Goal: Task Accomplishment & Management: Complete application form

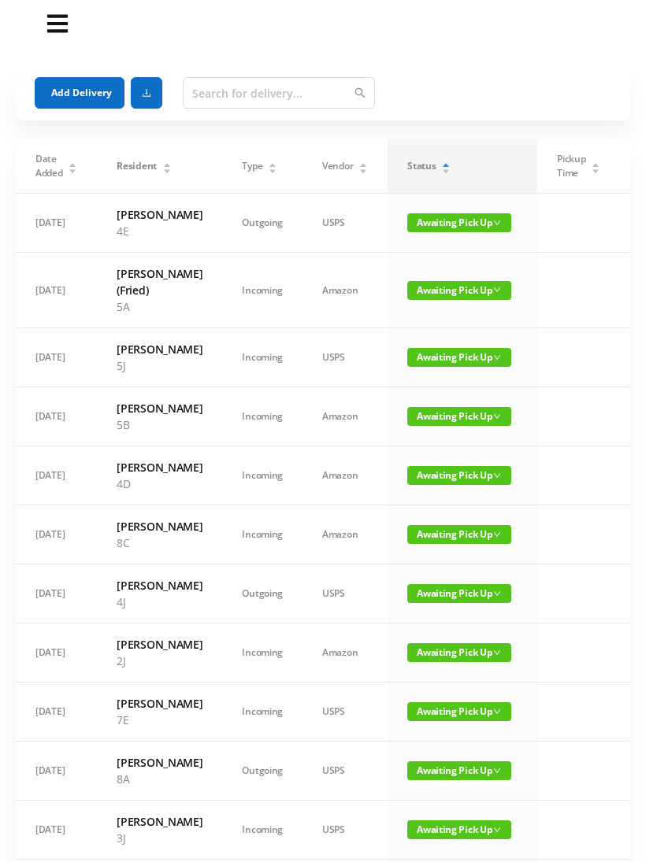
scroll to position [9, 0]
click at [475, 485] on span "Awaiting Pick Up" at bounding box center [459, 475] width 104 height 19
click at [440, 596] on link "Picked Up" at bounding box center [449, 588] width 102 height 25
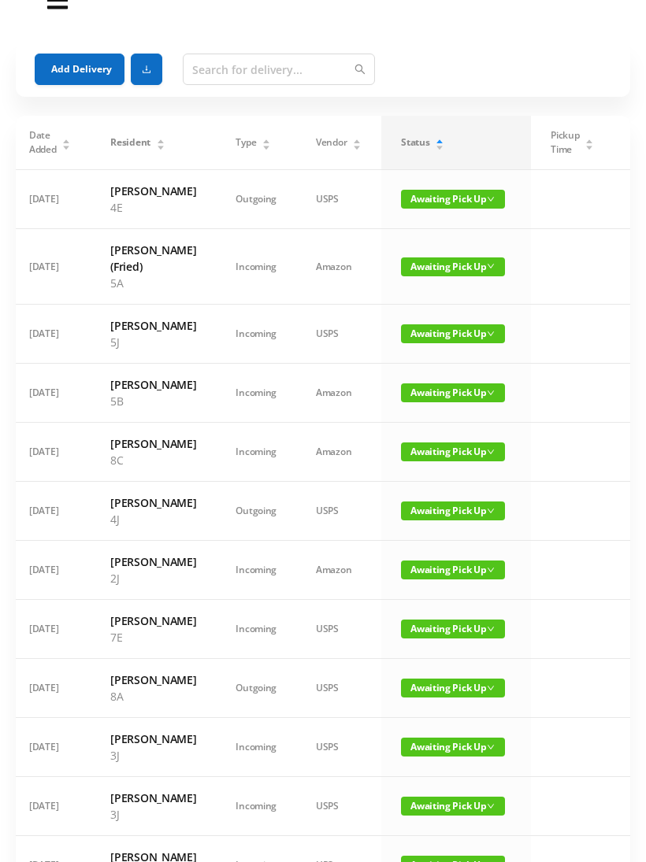
scroll to position [0, 0]
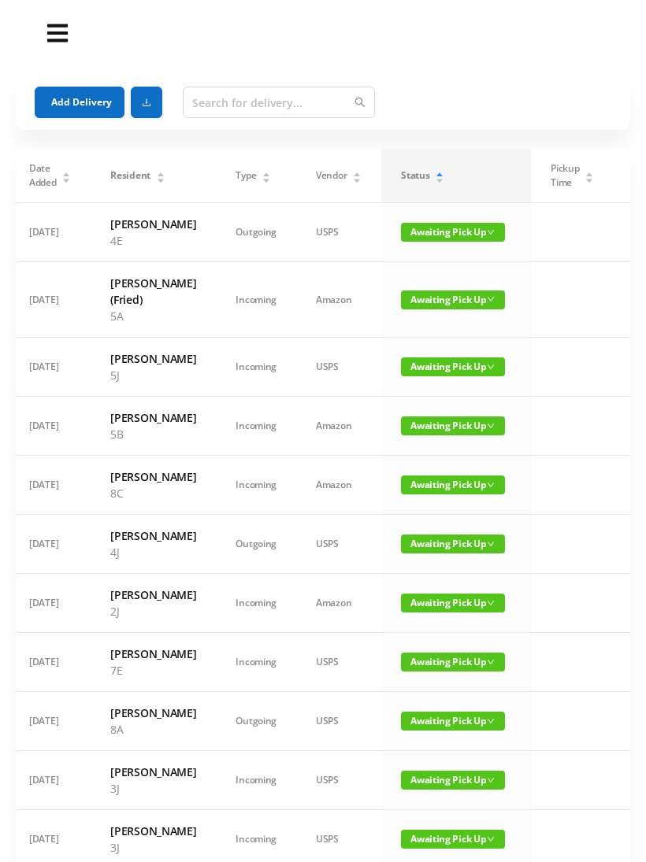
click at [442, 174] on div "Status" at bounding box center [422, 176] width 43 height 14
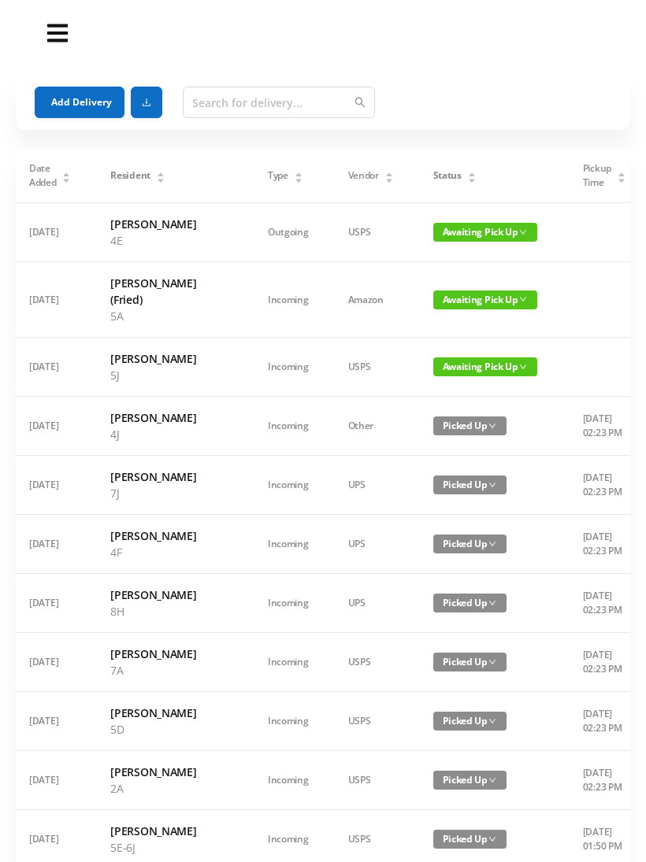
click at [435, 183] on div "Status" at bounding box center [454, 176] width 43 height 14
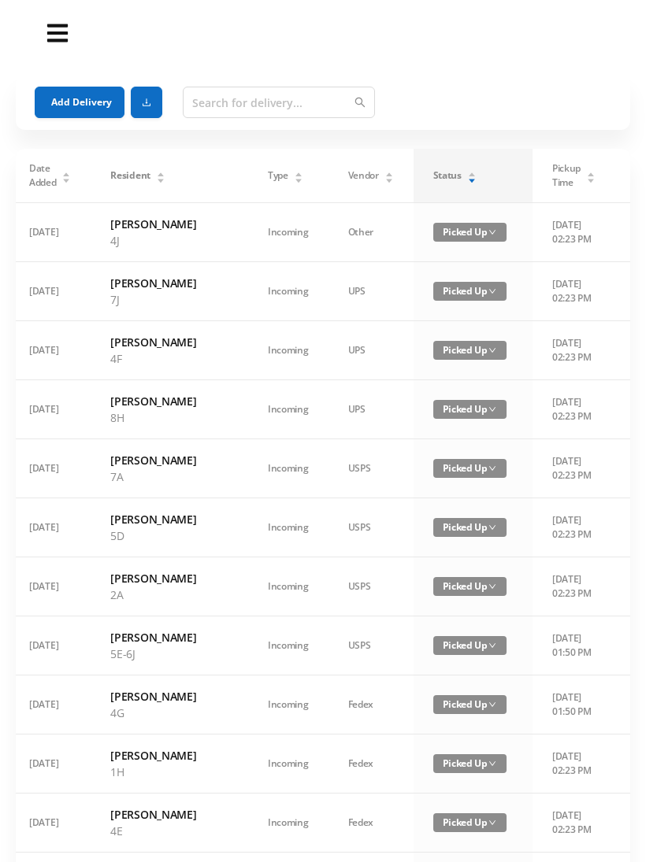
click at [467, 178] on icon "icon: caret-down" at bounding box center [471, 180] width 9 height 9
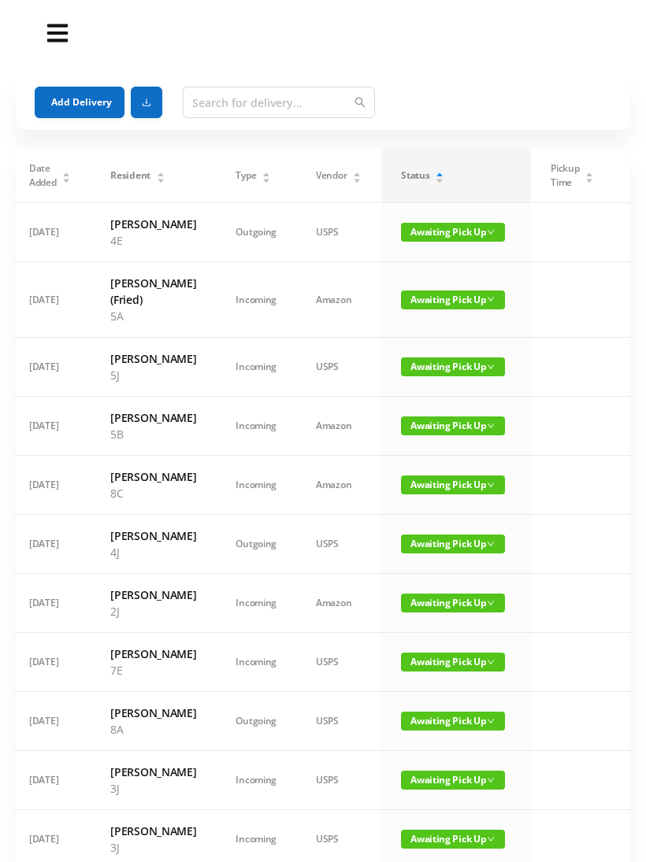
click at [17, 515] on td "[DATE]" at bounding box center [49, 485] width 81 height 59
click at [70, 88] on button "Add Delivery" at bounding box center [80, 103] width 90 height 32
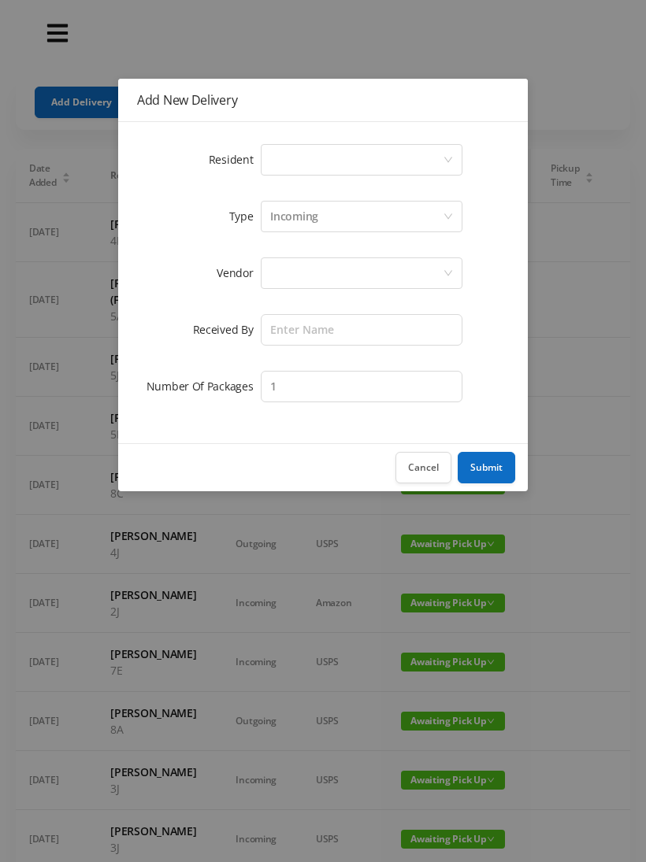
click at [295, 154] on div "Select a person" at bounding box center [356, 160] width 172 height 30
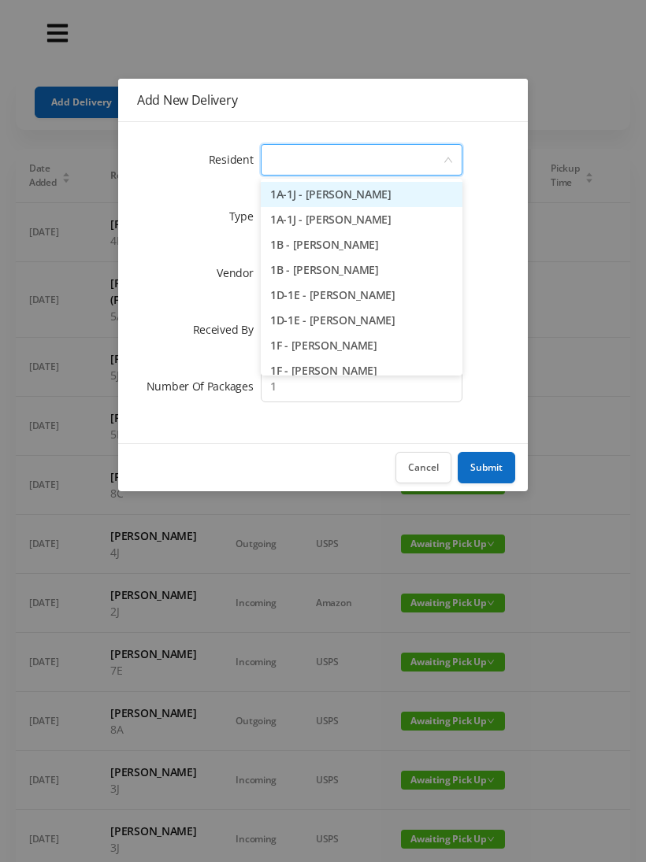
type input "7"
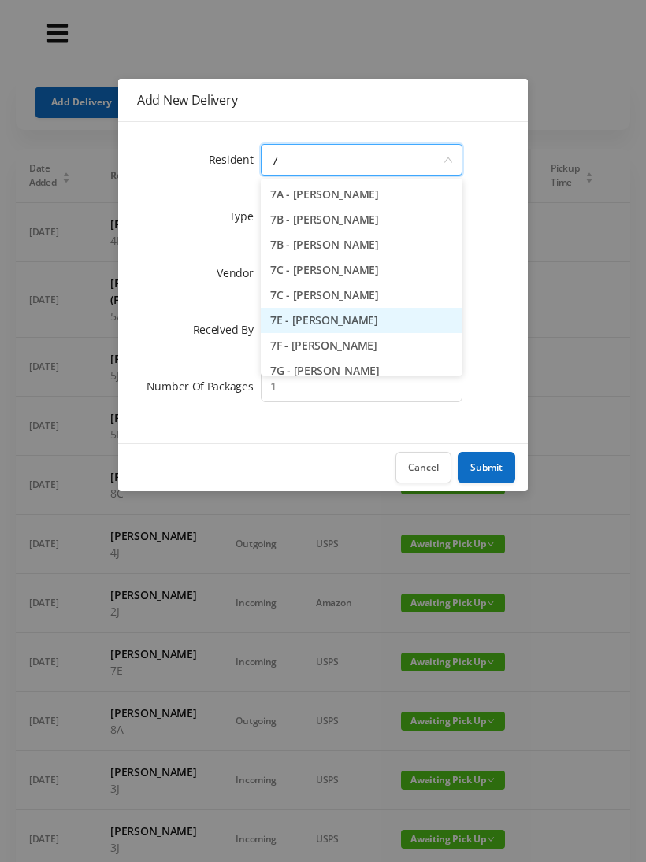
click at [343, 322] on li "7E - [PERSON_NAME]" at bounding box center [362, 320] width 202 height 25
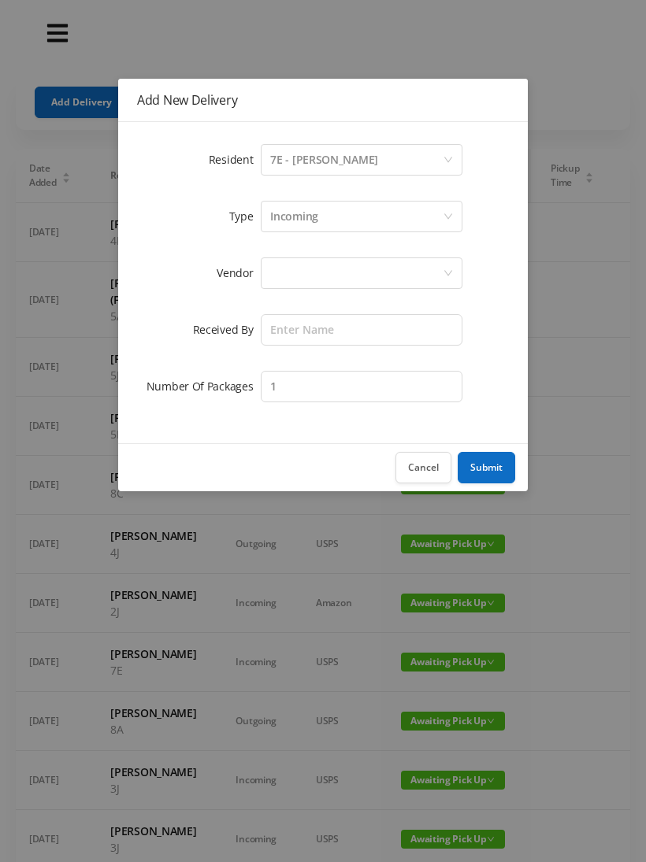
click at [292, 261] on div at bounding box center [356, 273] width 172 height 30
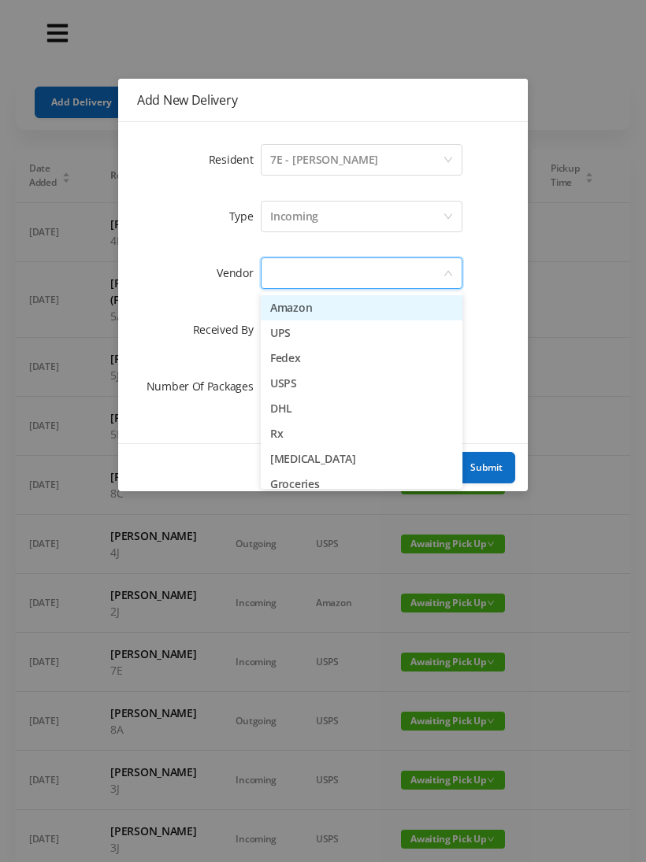
click at [343, 335] on li "UPS" at bounding box center [362, 333] width 202 height 25
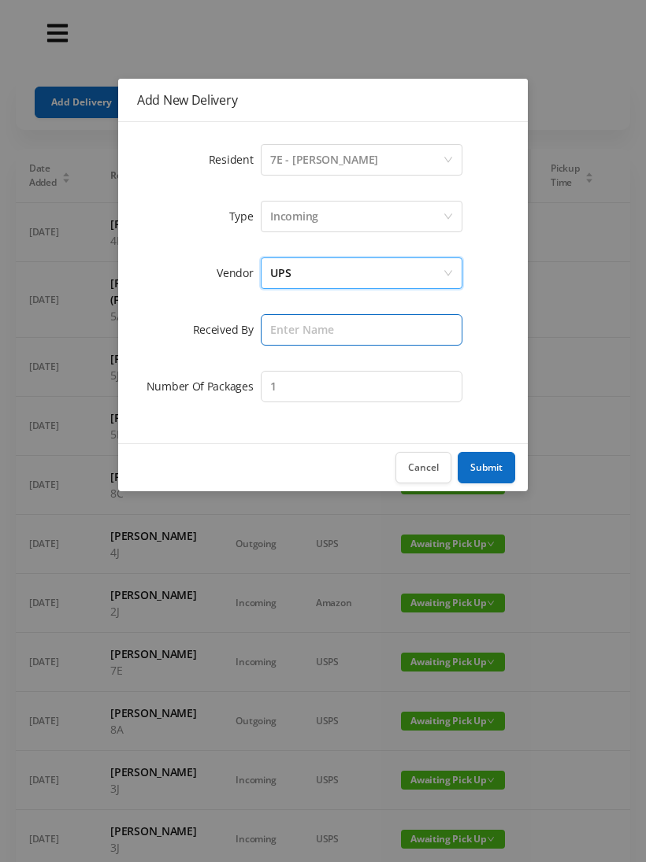
click at [291, 332] on input "text" at bounding box center [362, 330] width 202 height 32
type input "Wayne"
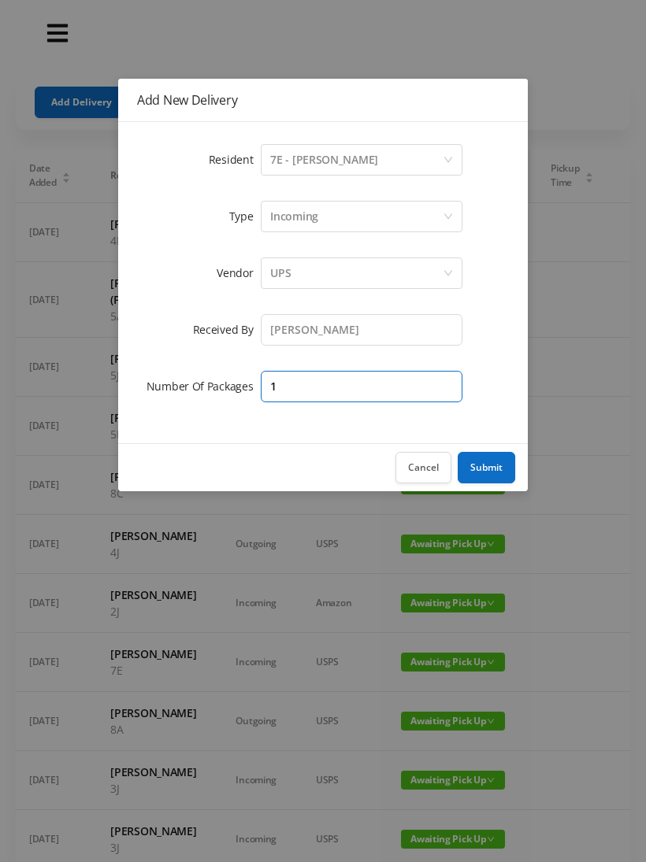
click at [286, 384] on input "1" at bounding box center [362, 387] width 202 height 32
type input "2"
click at [500, 463] on button "Submit" at bounding box center [486, 468] width 57 height 32
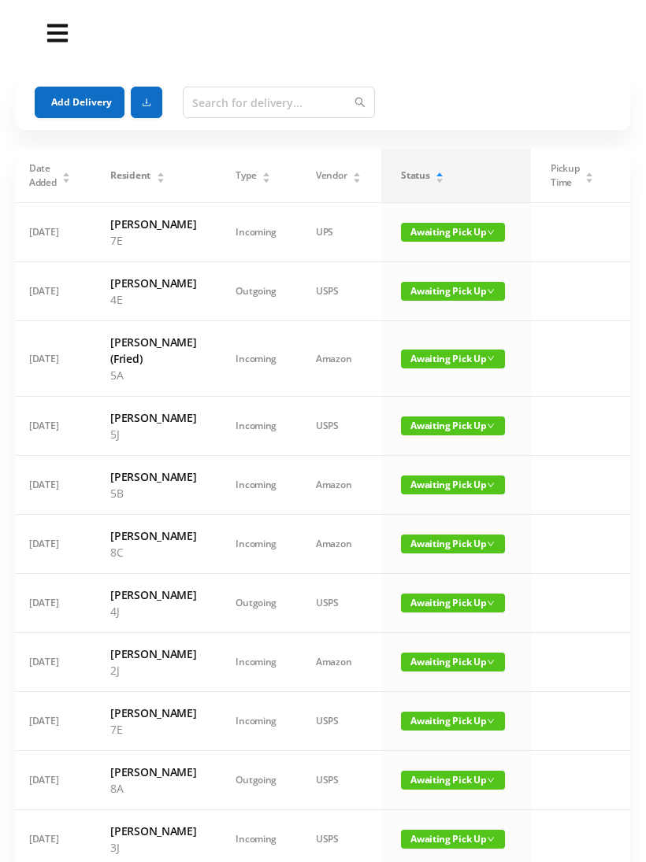
click at [89, 95] on button "Add Delivery" at bounding box center [80, 103] width 90 height 32
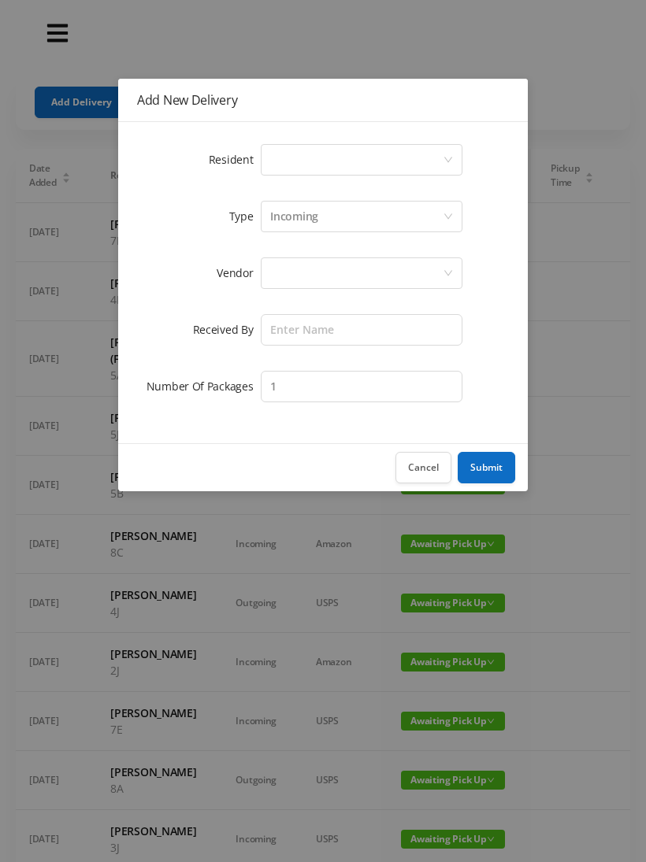
click at [272, 149] on div "Select a person" at bounding box center [356, 160] width 172 height 30
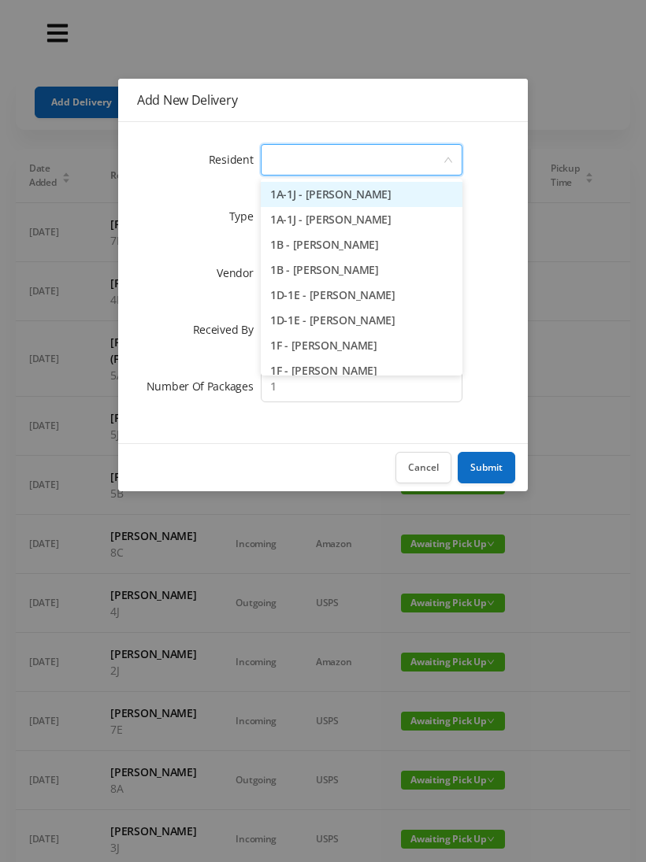
type input "7"
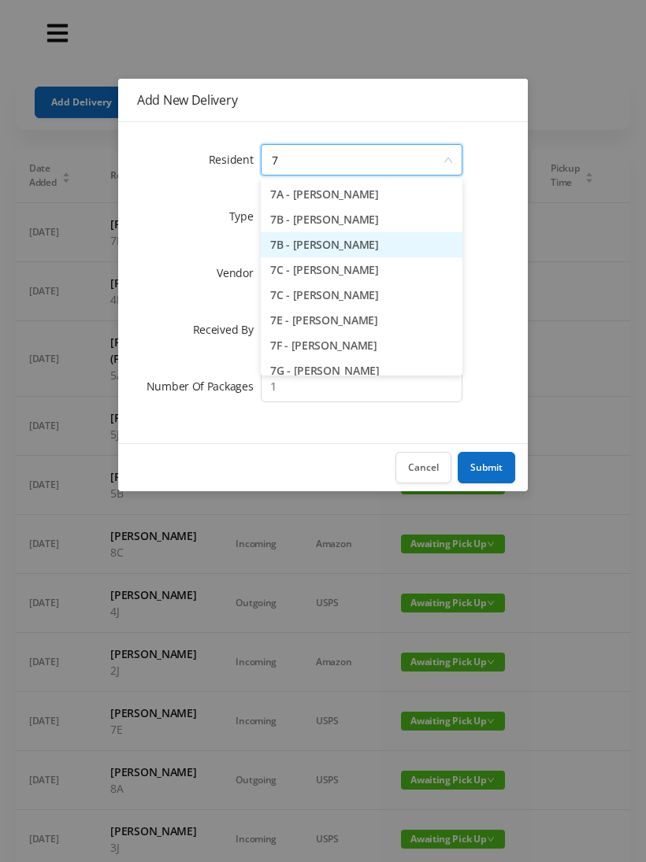
click at [350, 246] on li "7B - Yukiko Graubard" at bounding box center [362, 244] width 202 height 25
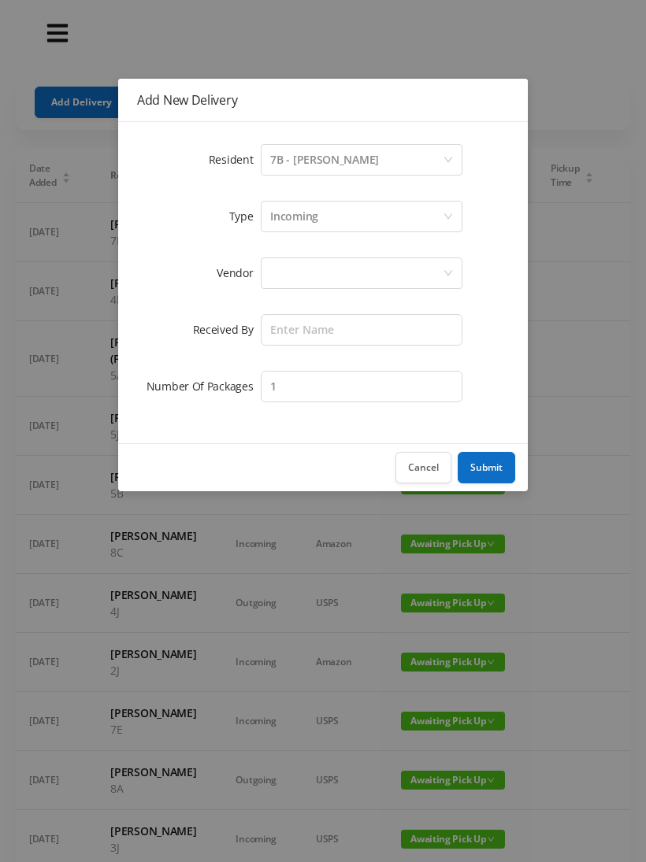
click at [298, 277] on div at bounding box center [356, 273] width 172 height 30
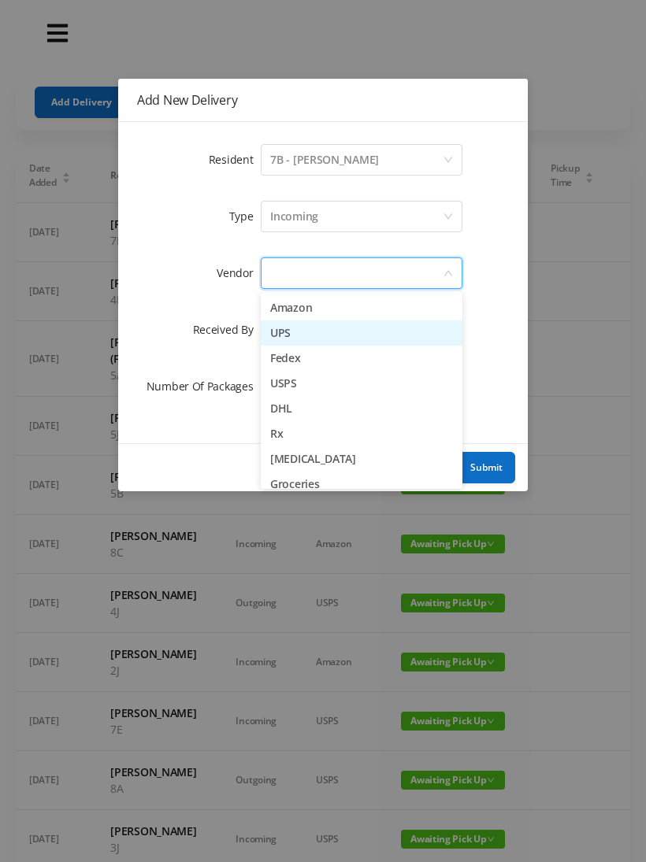
click at [326, 329] on li "UPS" at bounding box center [362, 333] width 202 height 25
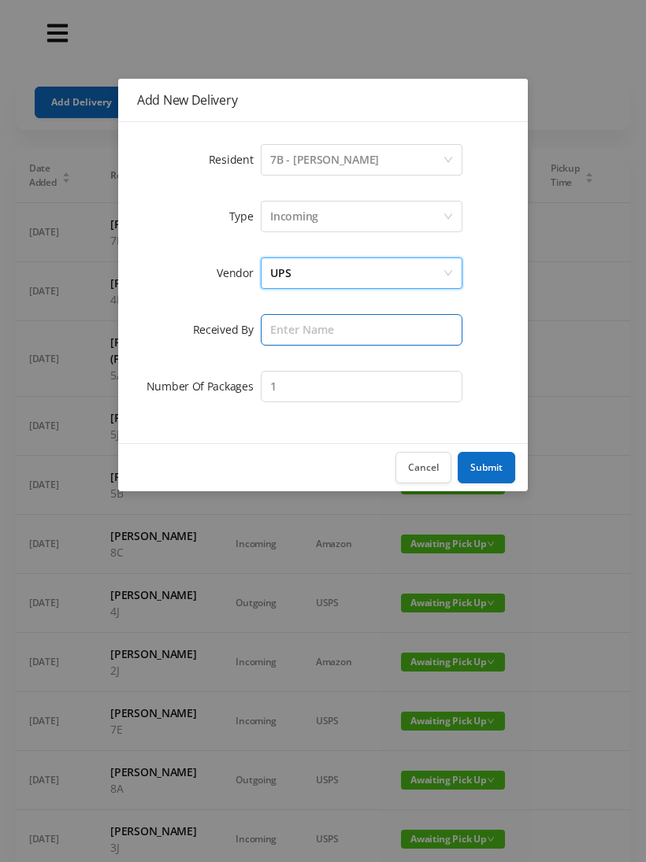
click at [286, 328] on input "text" at bounding box center [362, 330] width 202 height 32
type input "Wayne"
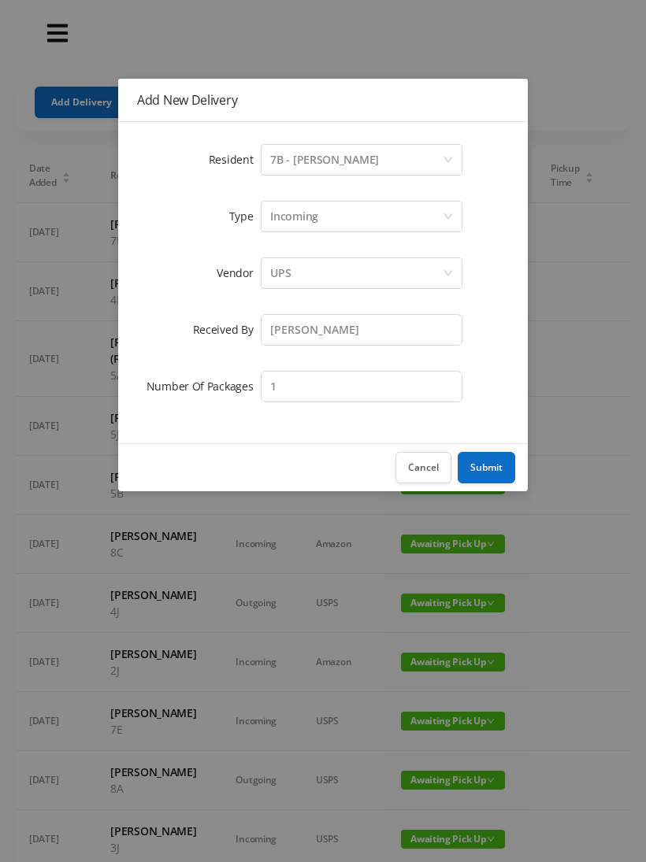
click at [488, 463] on button "Submit" at bounding box center [486, 468] width 57 height 32
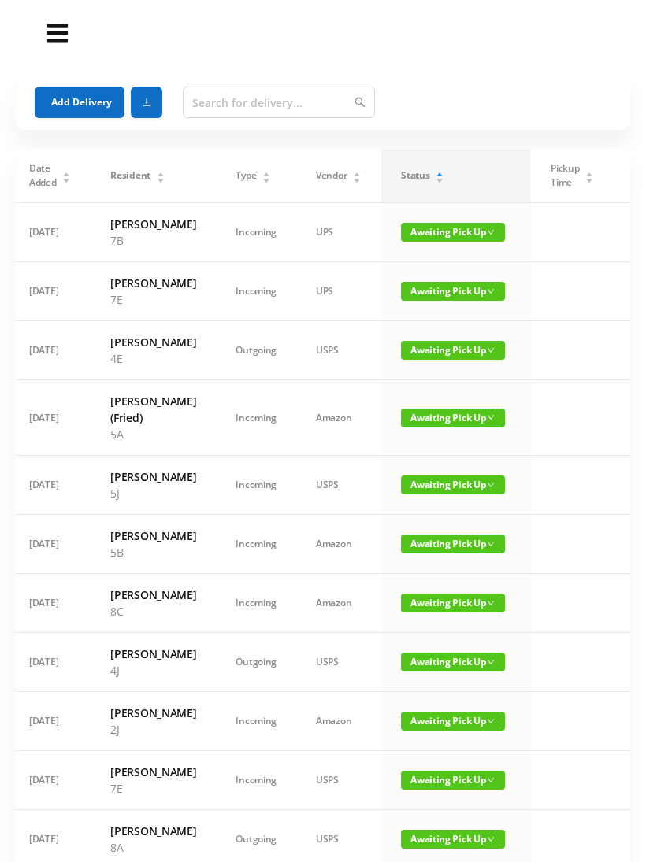
click at [77, 101] on button "Add Delivery" at bounding box center [80, 103] width 90 height 32
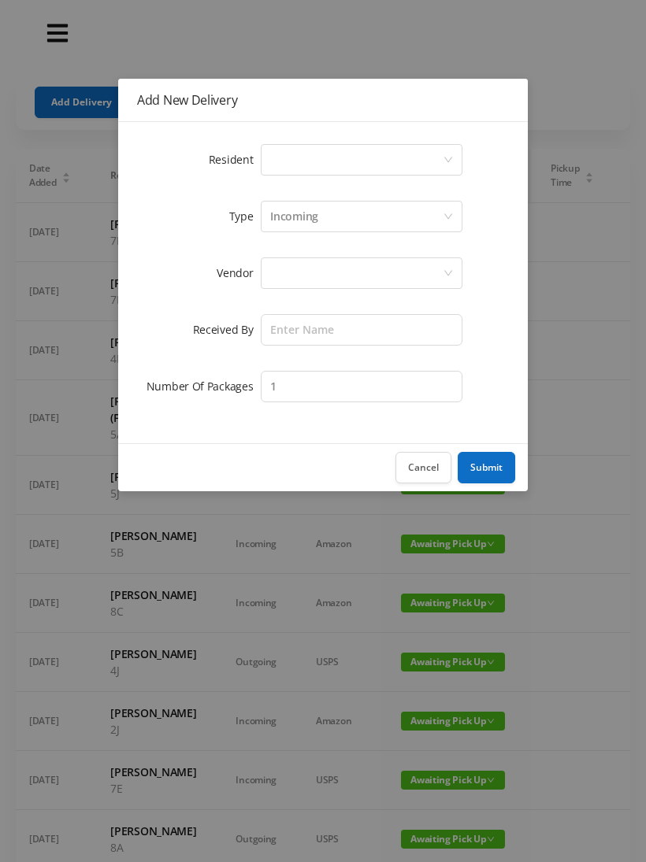
click at [280, 158] on div "Select a person" at bounding box center [356, 160] width 172 height 30
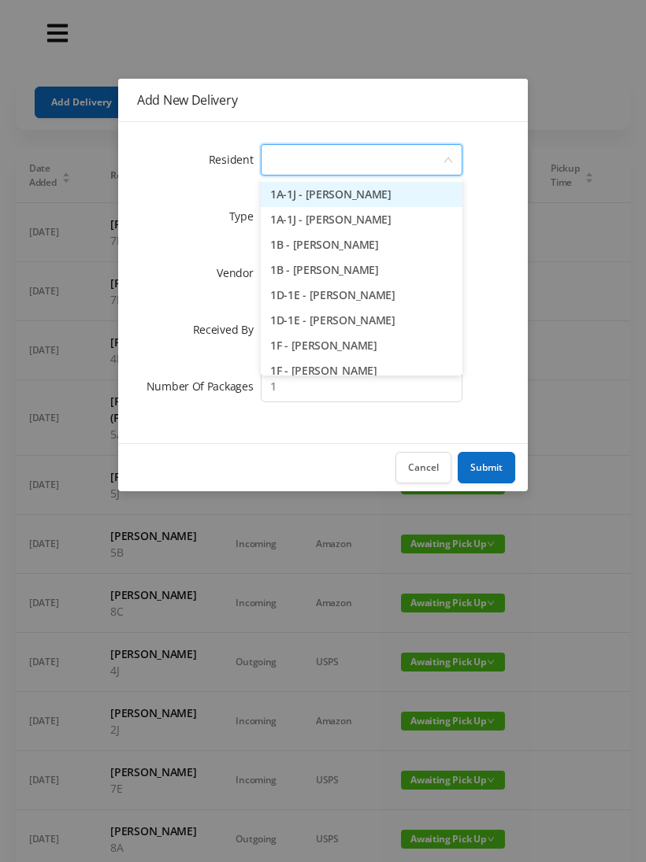
type input "2"
click at [340, 222] on li "2A - Sam Hiremath" at bounding box center [362, 219] width 202 height 25
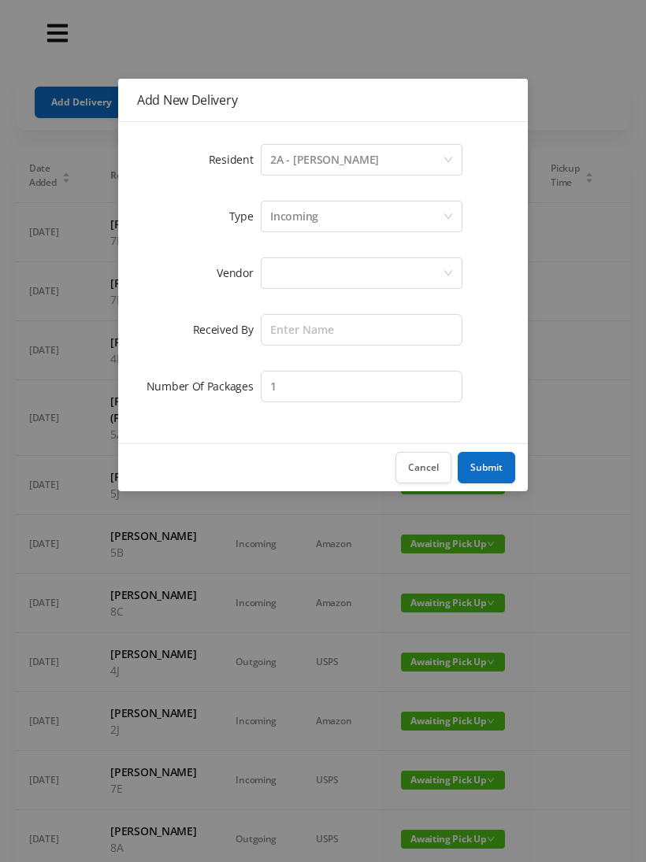
click at [286, 275] on div at bounding box center [356, 273] width 172 height 30
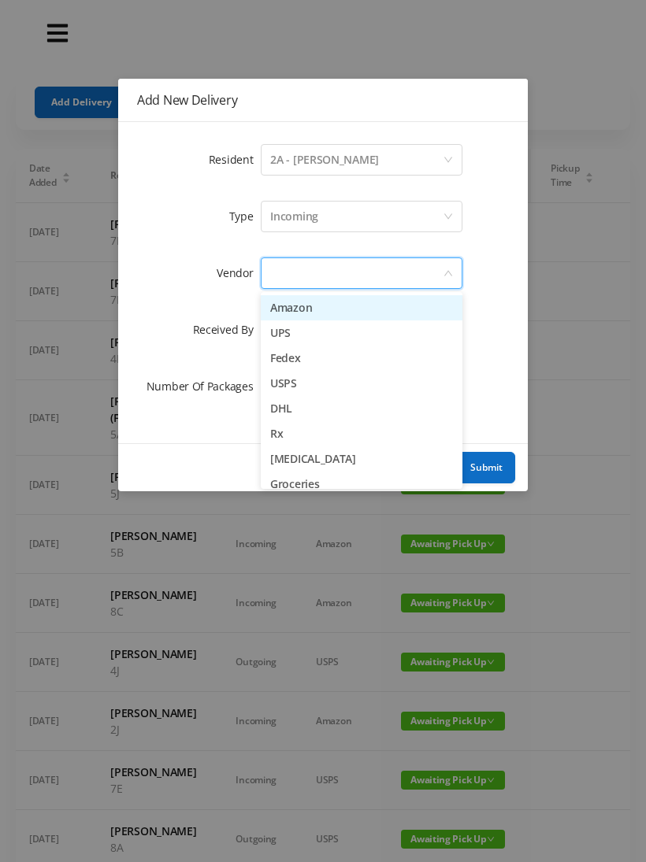
click at [317, 335] on li "UPS" at bounding box center [362, 333] width 202 height 25
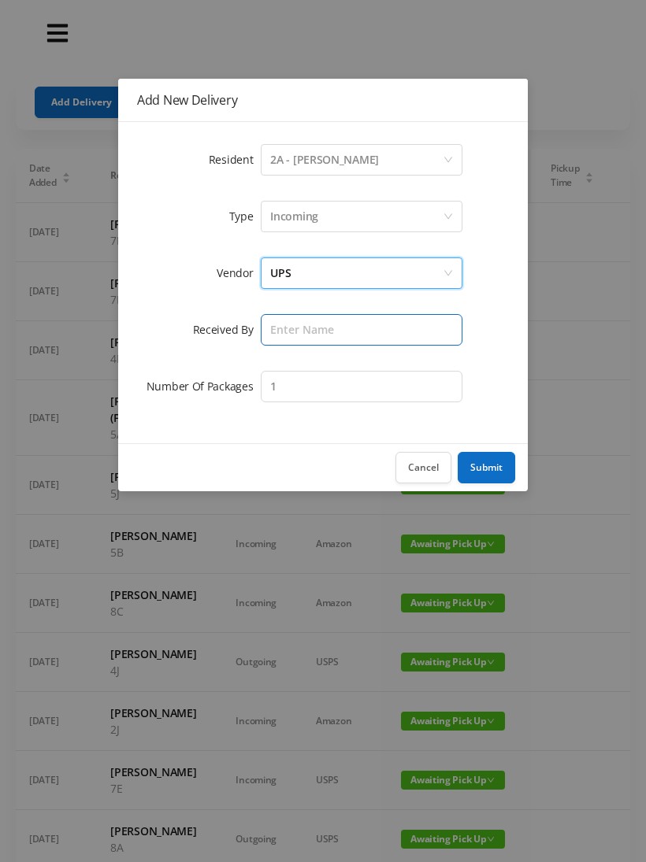
click at [294, 328] on input "text" at bounding box center [362, 330] width 202 height 32
type input "Wayne"
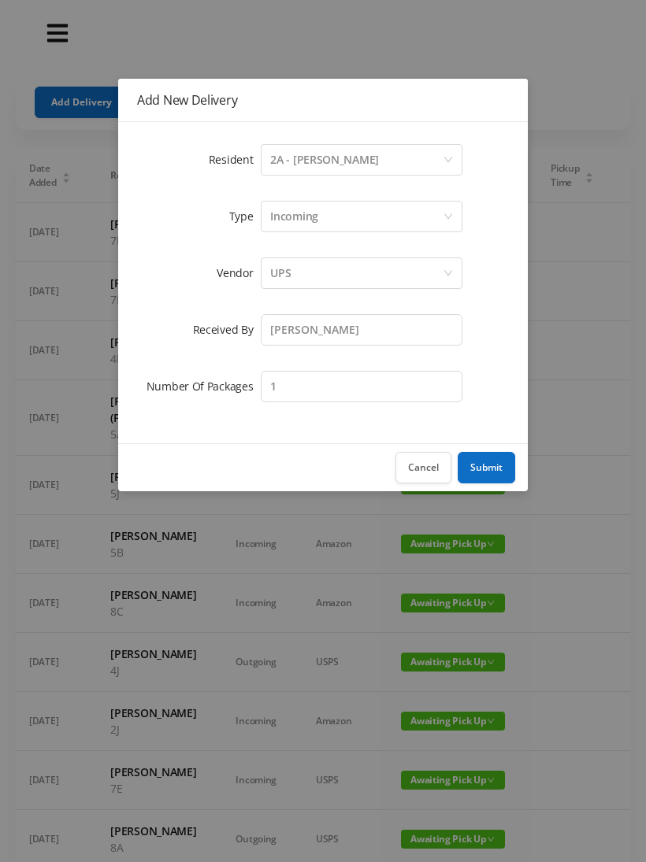
click at [491, 463] on button "Submit" at bounding box center [486, 468] width 57 height 32
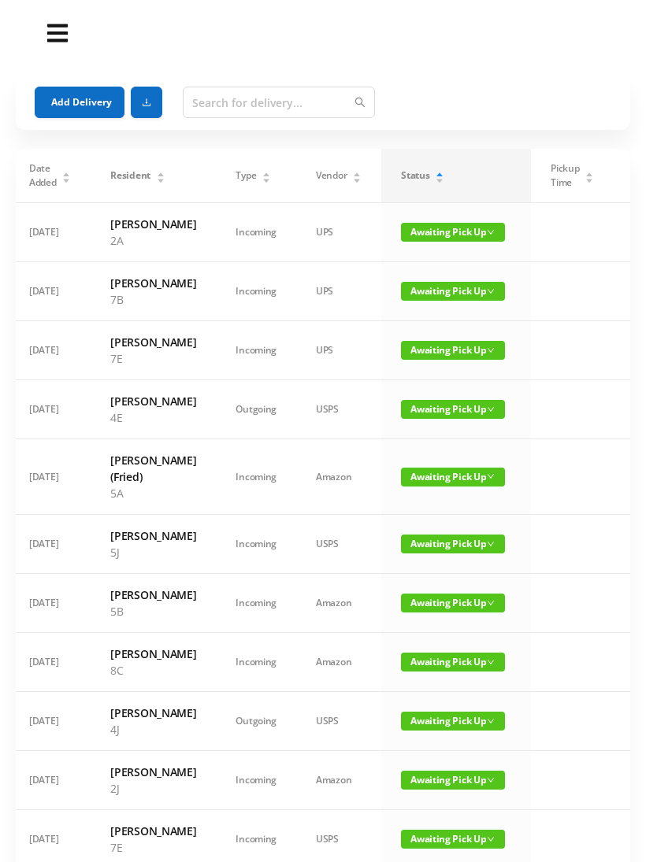
click at [90, 101] on button "Add Delivery" at bounding box center [80, 103] width 90 height 32
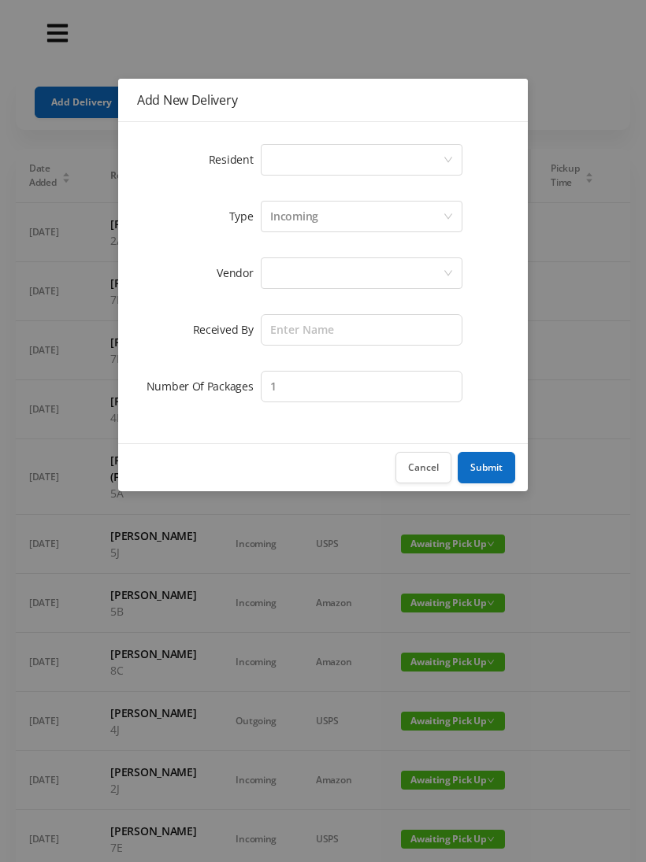
click at [283, 163] on div "Select a person" at bounding box center [356, 160] width 172 height 30
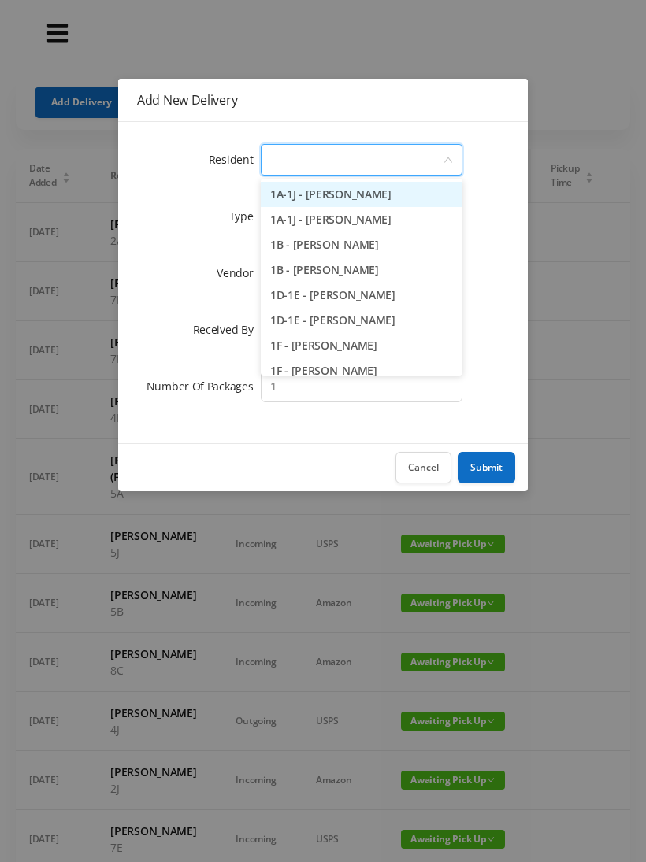
type input "2"
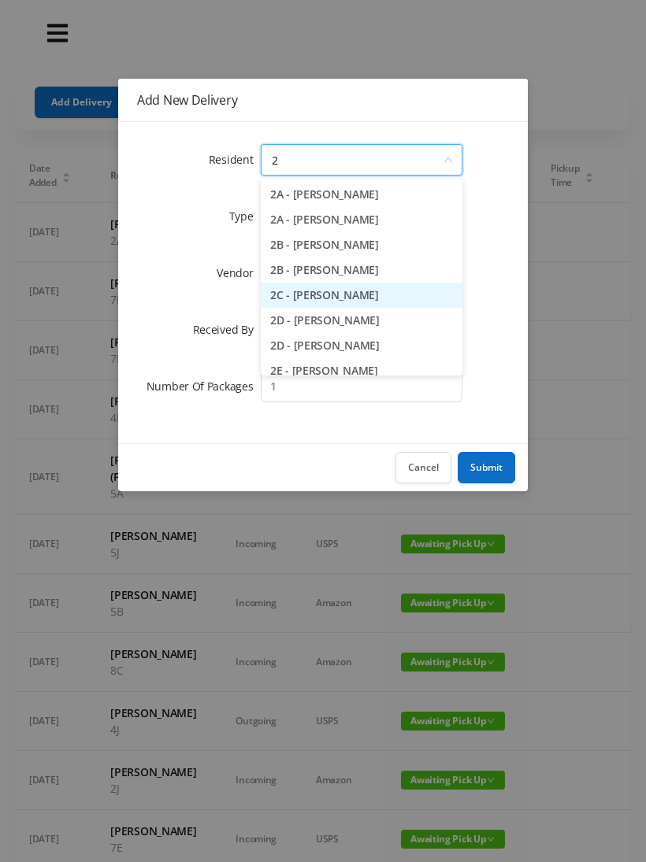
click at [338, 293] on li "2C - Josh Klainberg" at bounding box center [362, 295] width 202 height 25
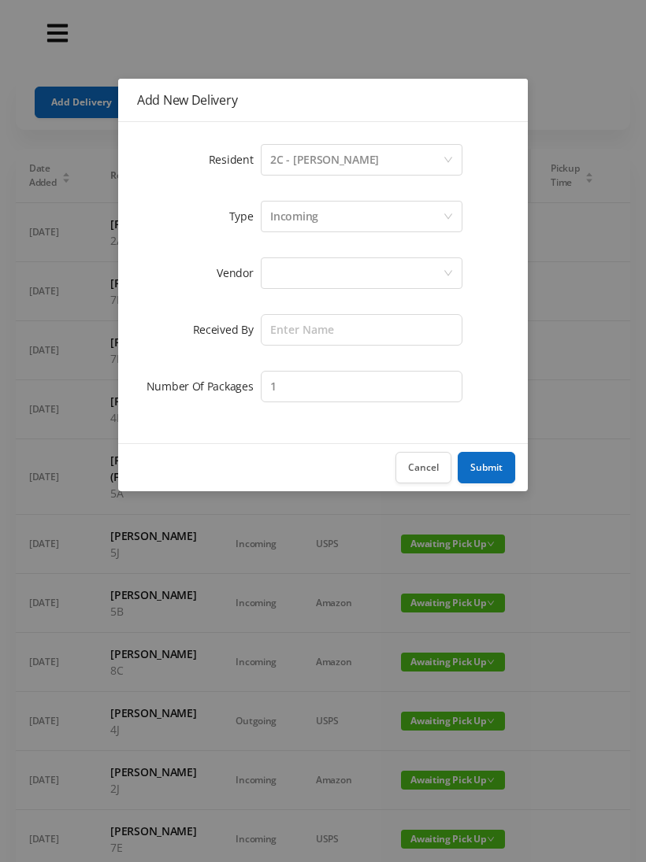
click at [286, 272] on div at bounding box center [356, 273] width 172 height 30
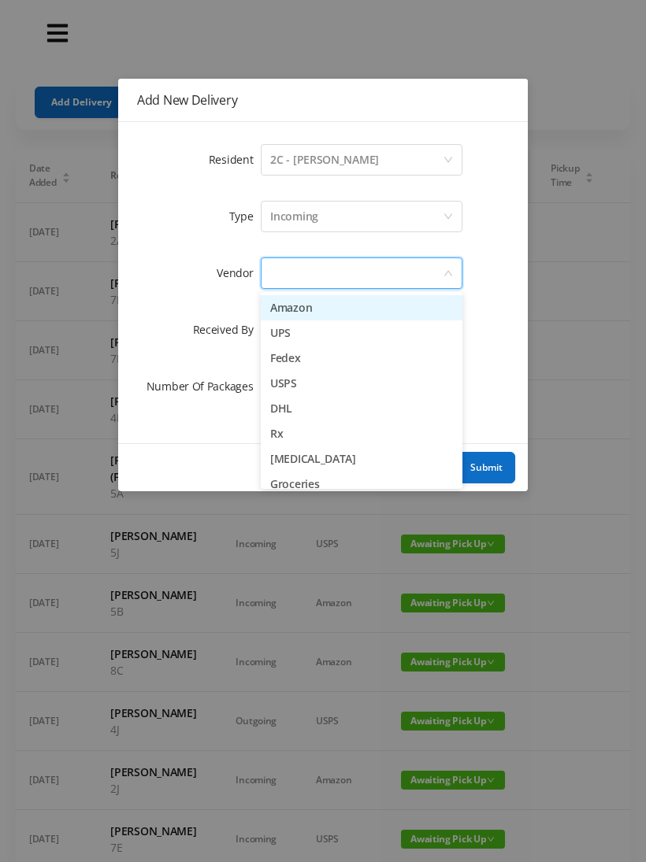
click at [311, 334] on li "UPS" at bounding box center [362, 333] width 202 height 25
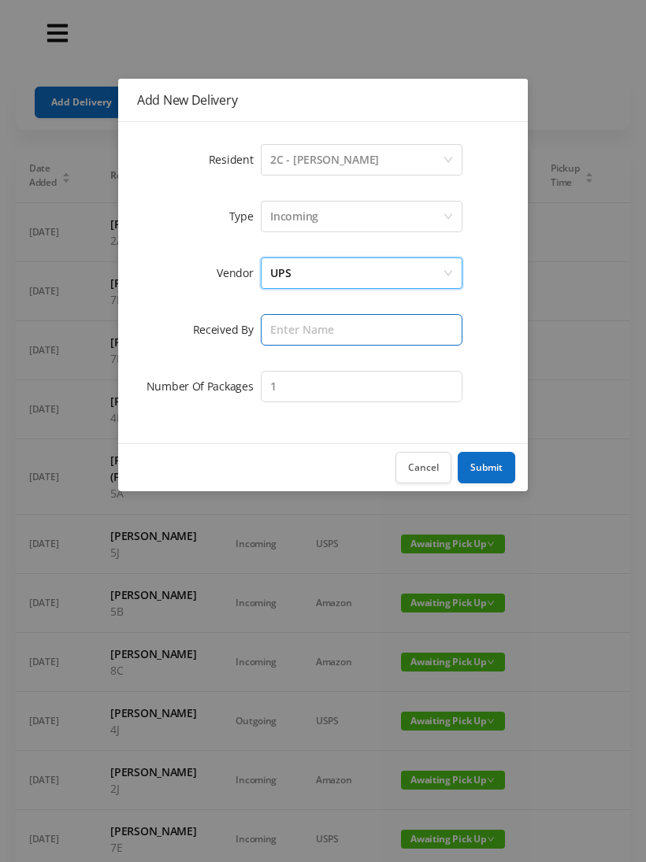
click at [289, 325] on input "text" at bounding box center [362, 330] width 202 height 32
type input "Wayne"
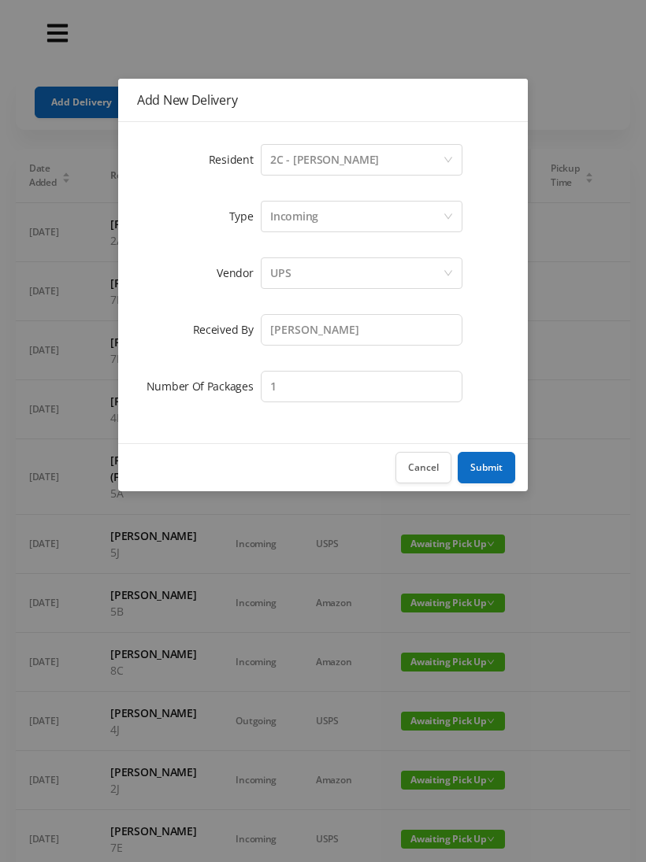
click at [487, 468] on button "Submit" at bounding box center [486, 468] width 57 height 32
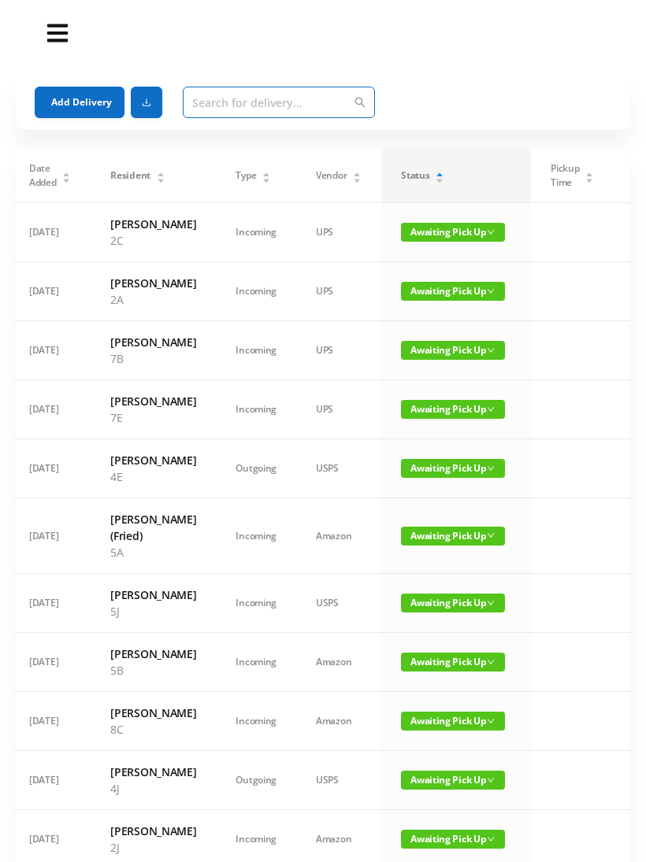
click at [217, 103] on input "text" at bounding box center [279, 103] width 192 height 32
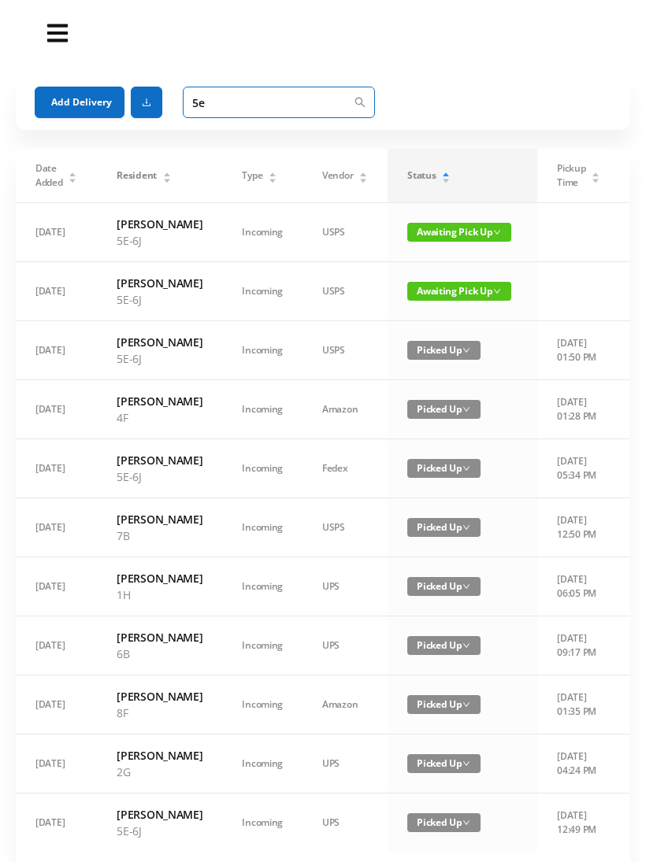
click at [236, 92] on input "5e" at bounding box center [279, 103] width 192 height 32
click at [225, 97] on input "5e" at bounding box center [279, 103] width 192 height 32
type input "5"
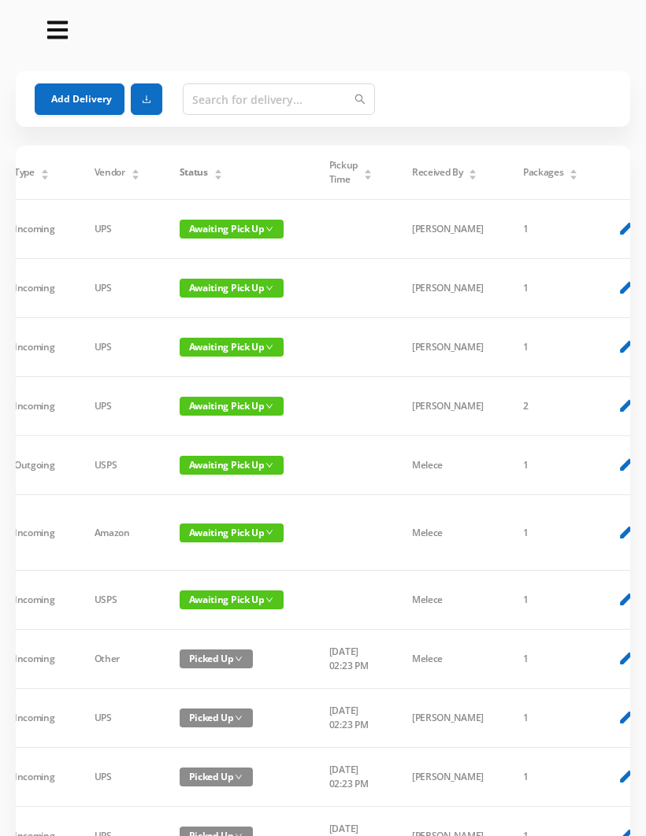
scroll to position [3, 0]
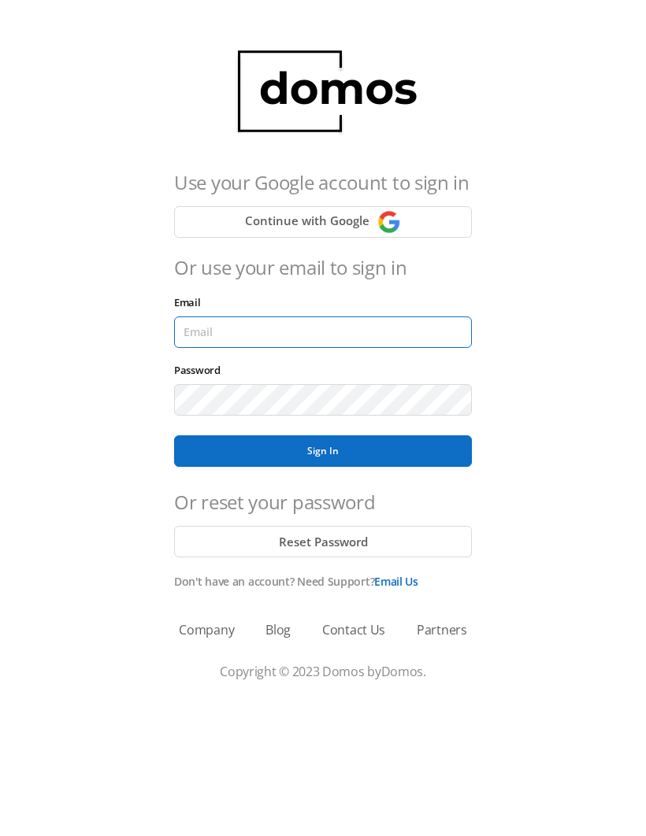
type input "[EMAIL_ADDRESS][DOMAIN_NAME]"
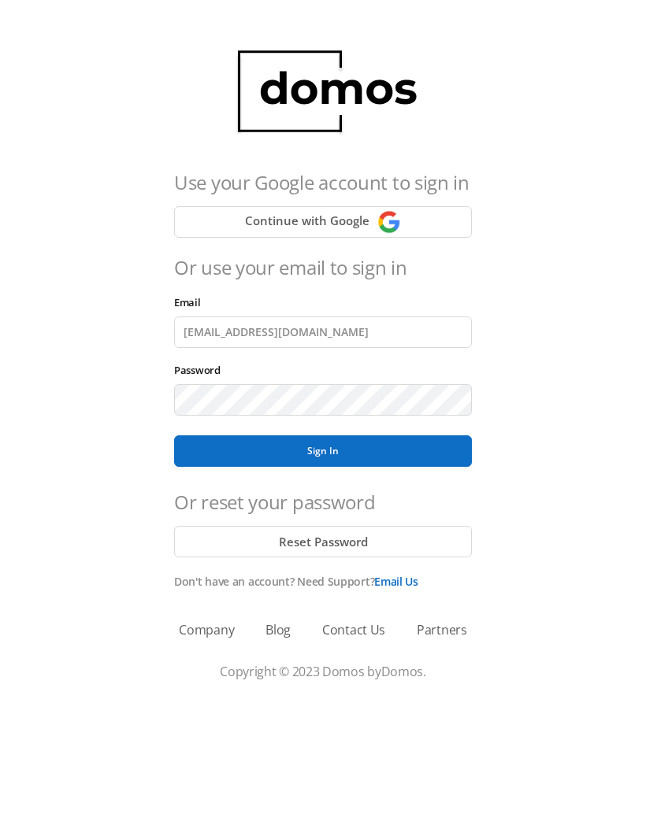
click at [323, 451] on button "Sign In" at bounding box center [323, 451] width 298 height 32
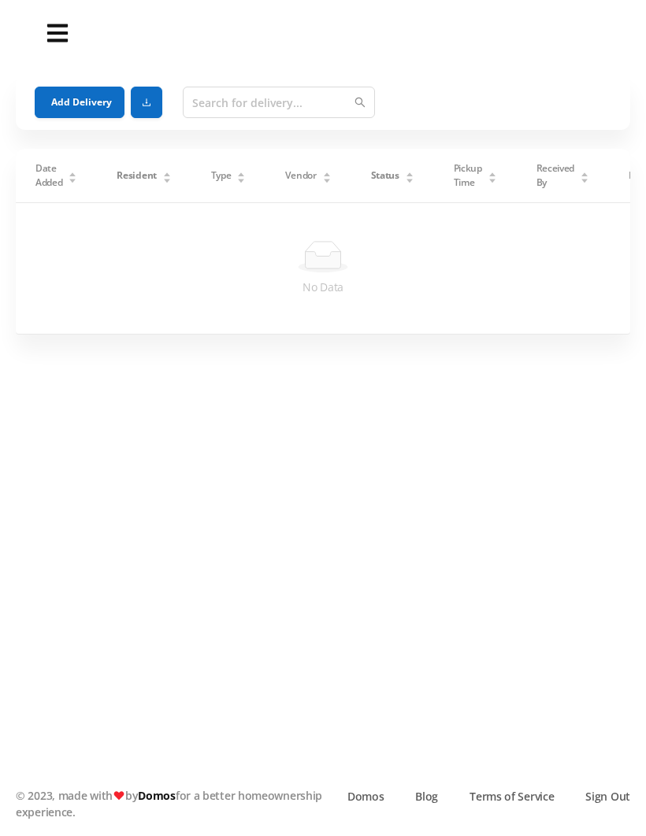
click at [76, 109] on button "Add Delivery" at bounding box center [80, 103] width 90 height 32
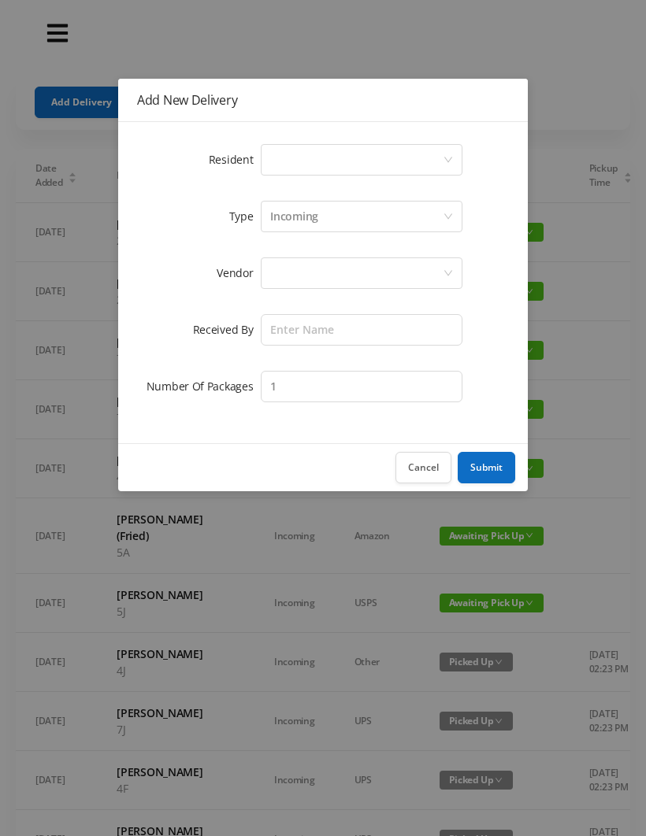
click at [289, 162] on div "Select a person" at bounding box center [356, 160] width 172 height 30
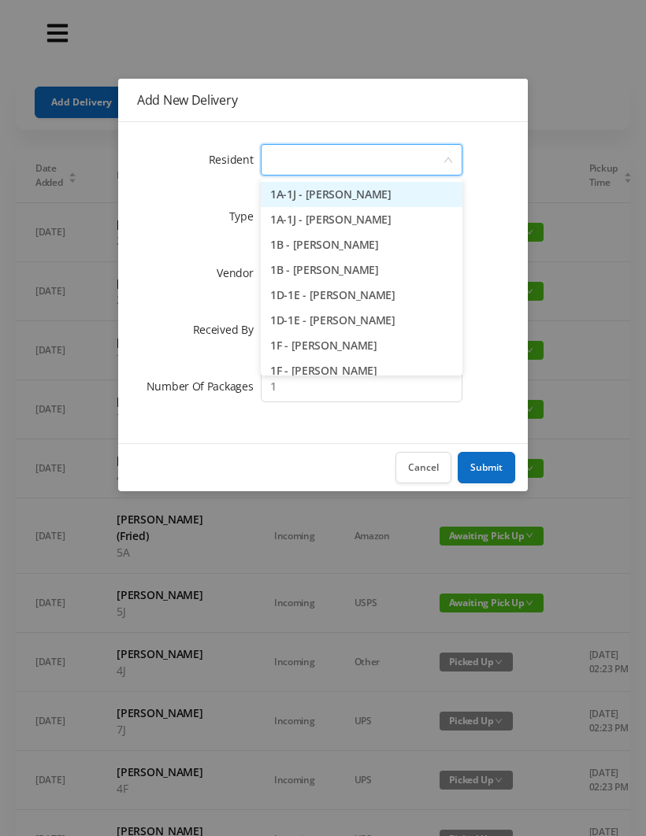
type input "2"
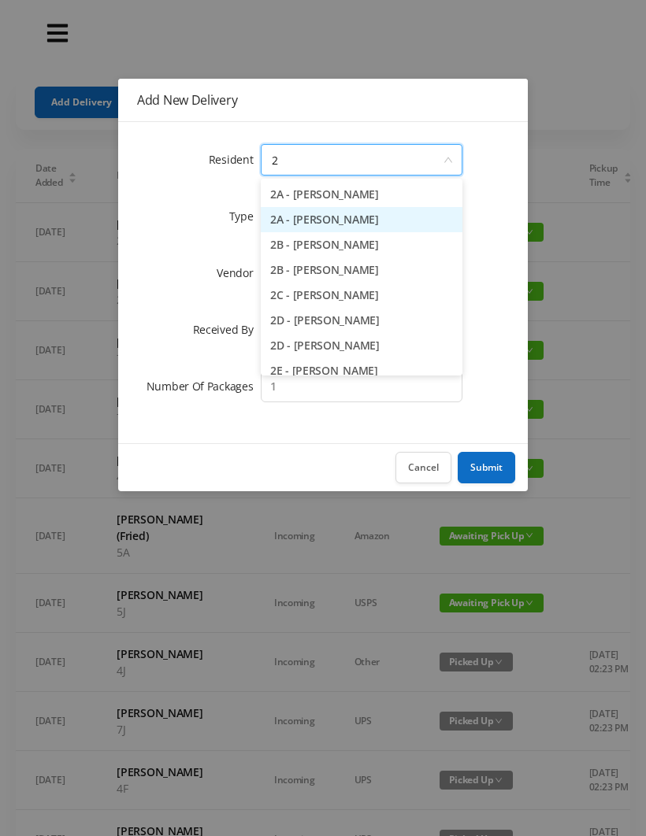
click at [349, 213] on li "2A - Sam Hiremath" at bounding box center [362, 219] width 202 height 25
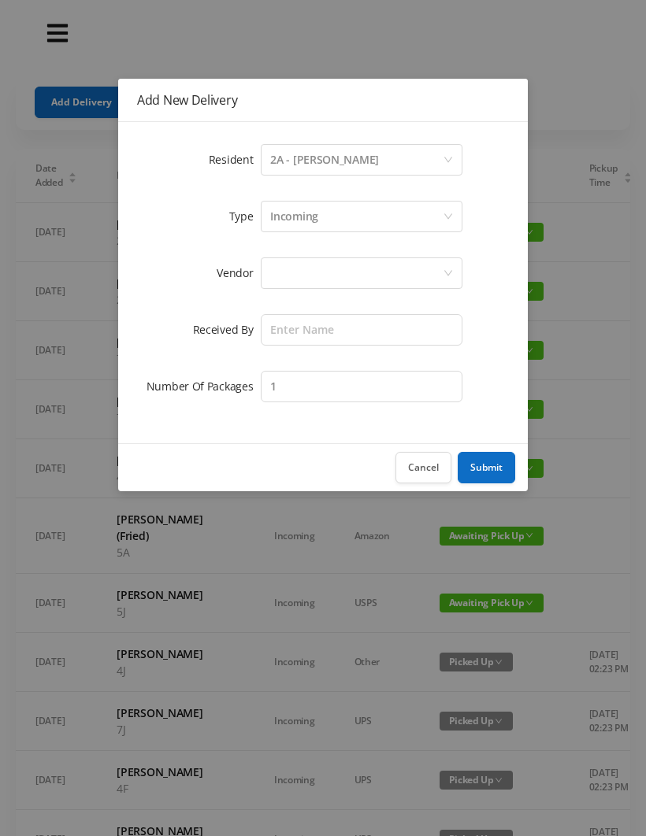
click at [284, 269] on div at bounding box center [356, 273] width 172 height 30
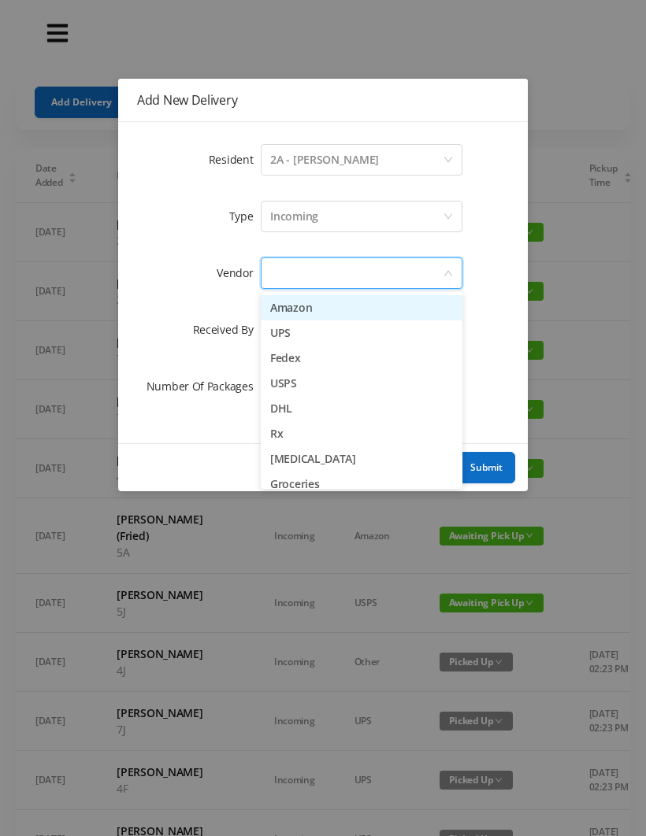
click at [331, 364] on li "Fedex" at bounding box center [362, 358] width 202 height 25
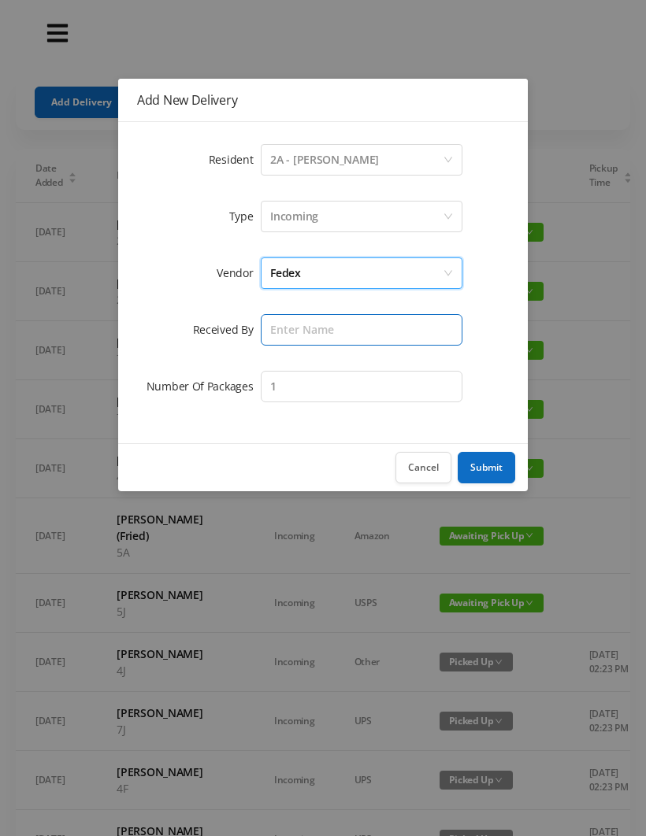
click at [282, 330] on input "text" at bounding box center [362, 330] width 202 height 32
type input "Wayne"
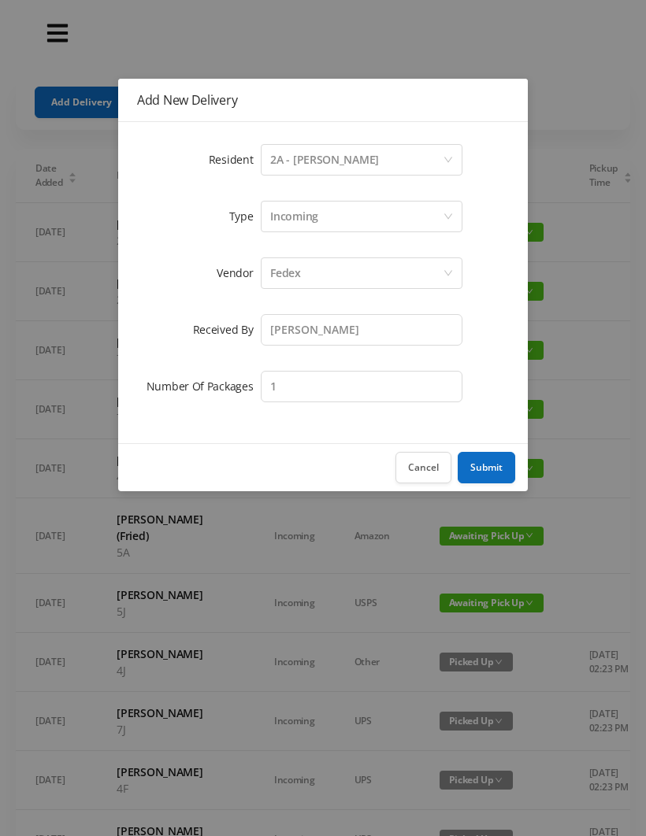
click at [484, 458] on button "Submit" at bounding box center [486, 468] width 57 height 32
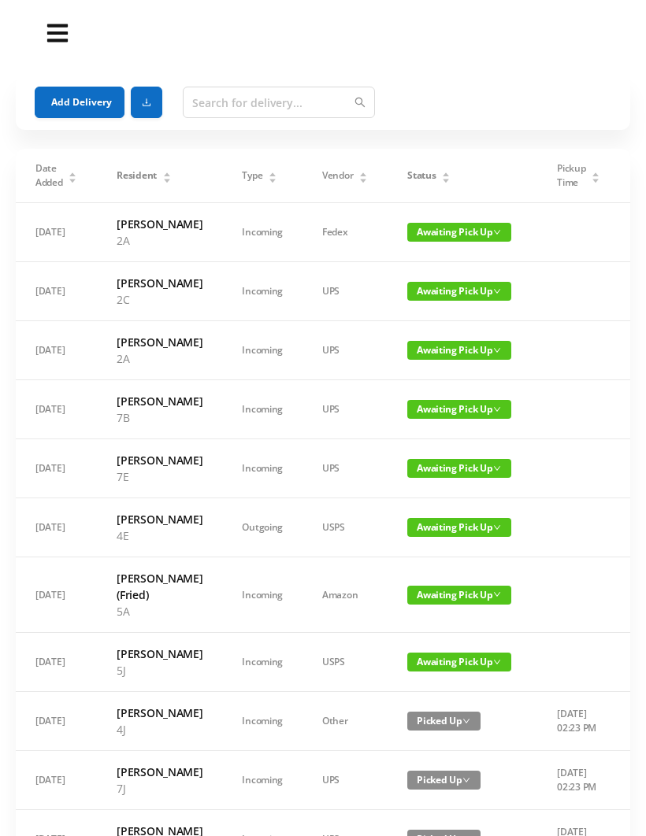
click at [66, 103] on button "Add Delivery" at bounding box center [80, 103] width 90 height 32
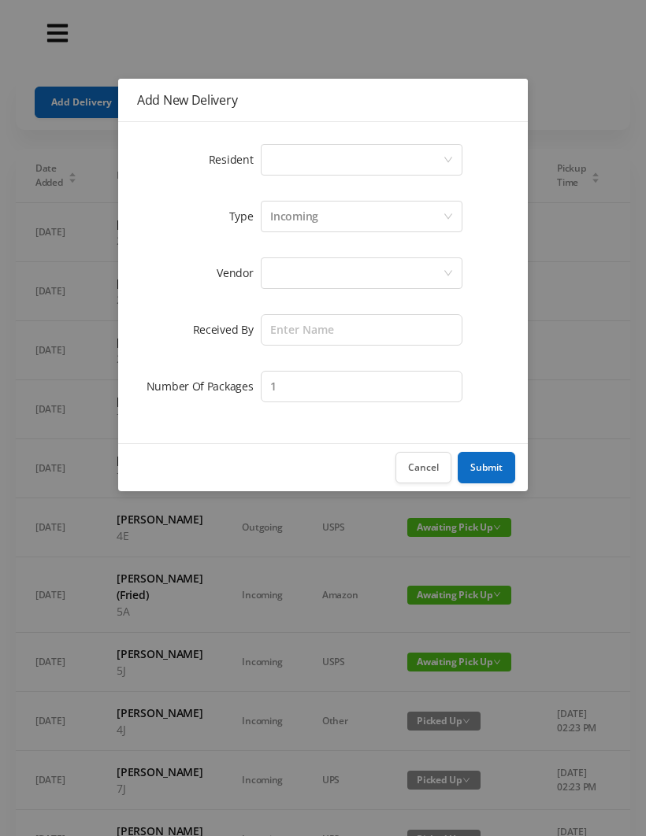
click at [298, 153] on div "Select a person" at bounding box center [356, 160] width 172 height 30
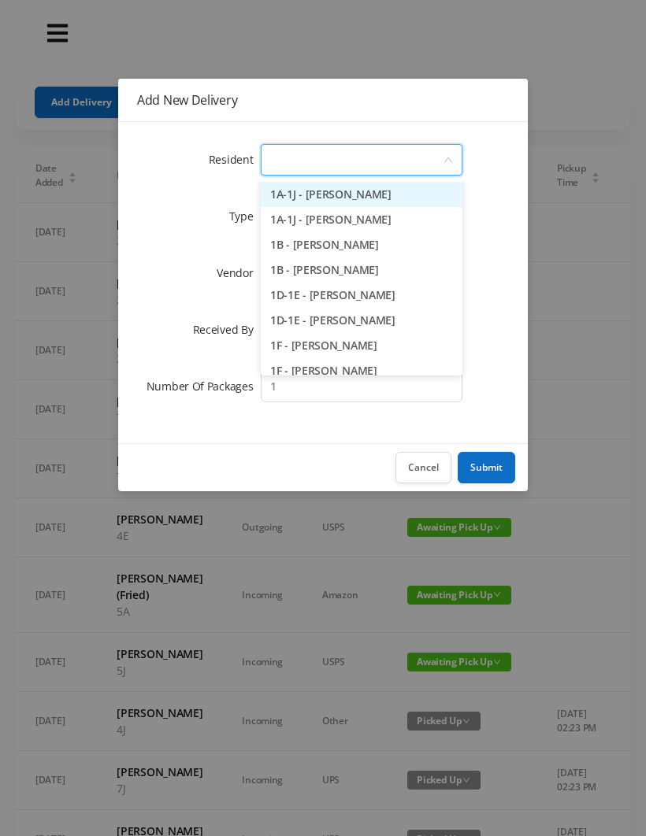
type input "6"
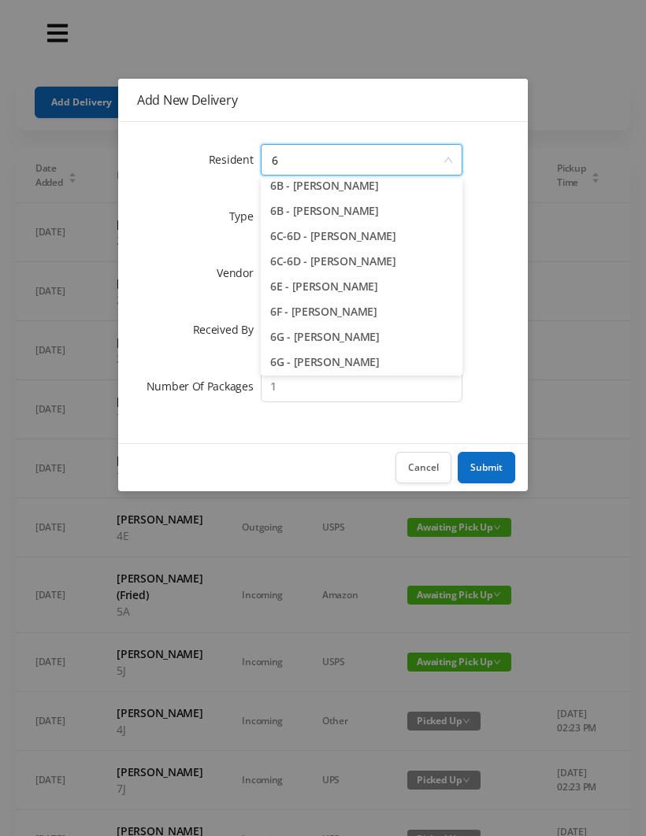
scroll to position [83, 0]
click at [349, 343] on li "6G - Matteo Ferrucci" at bounding box center [362, 337] width 202 height 25
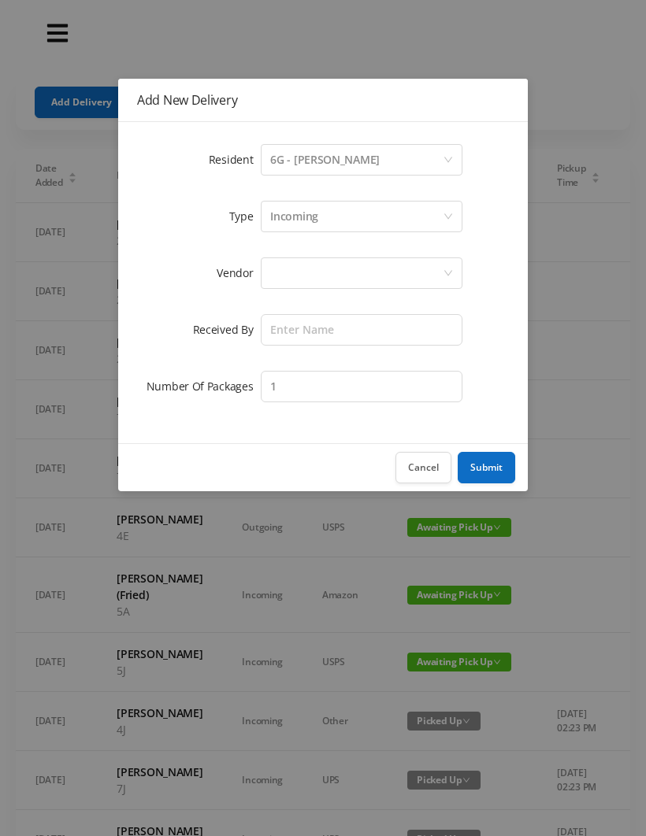
click at [283, 271] on div at bounding box center [356, 273] width 172 height 30
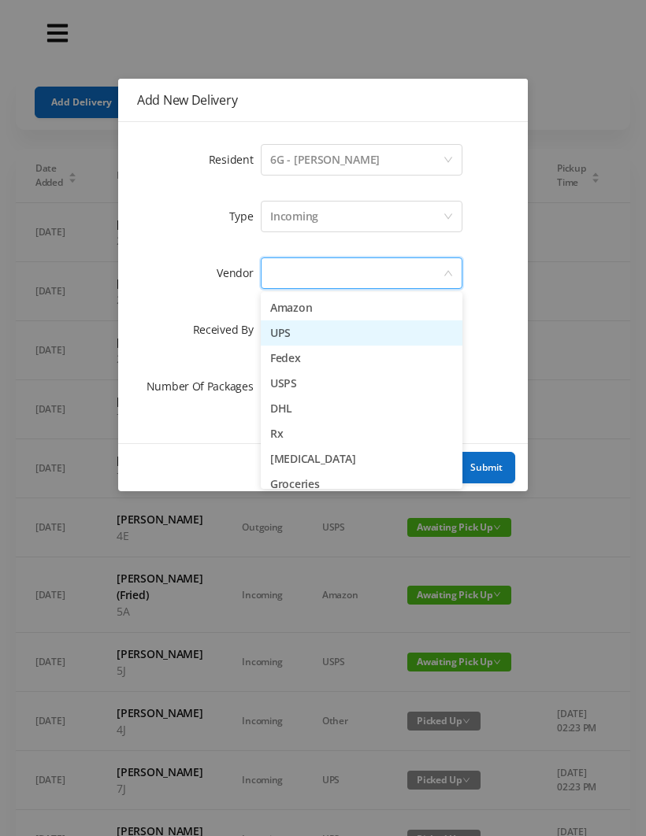
click at [317, 335] on li "UPS" at bounding box center [362, 333] width 202 height 25
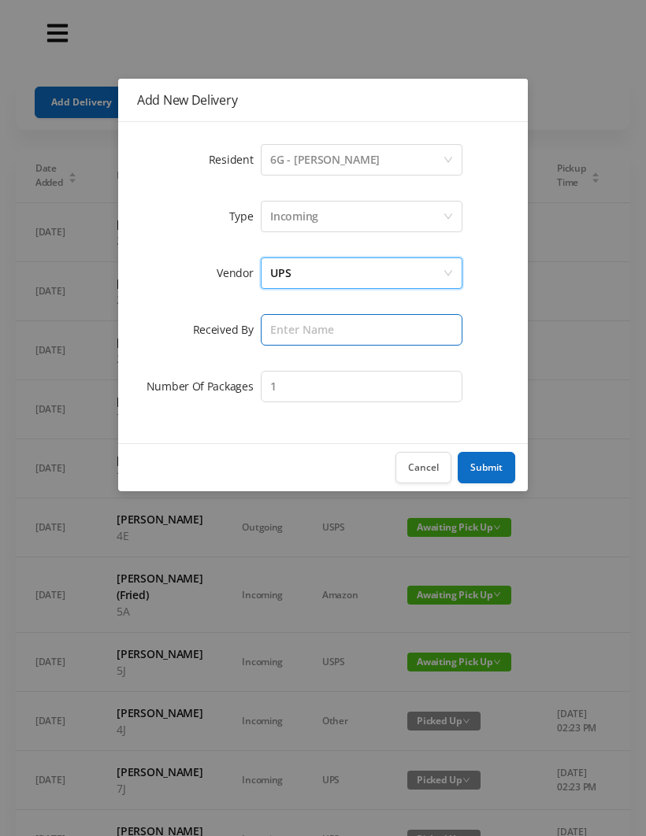
click at [284, 328] on input "text" at bounding box center [362, 330] width 202 height 32
type input "Wayne"
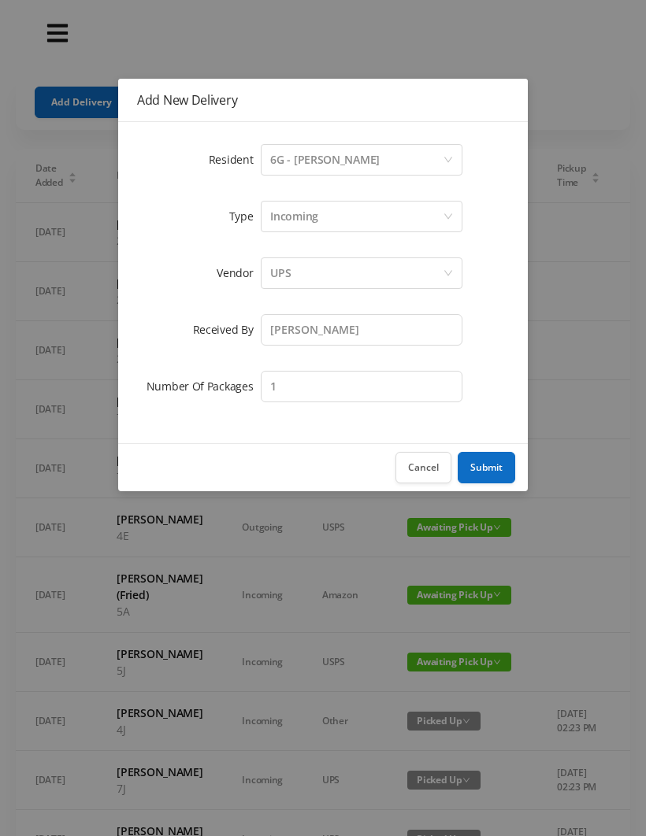
click at [487, 463] on button "Submit" at bounding box center [486, 468] width 57 height 32
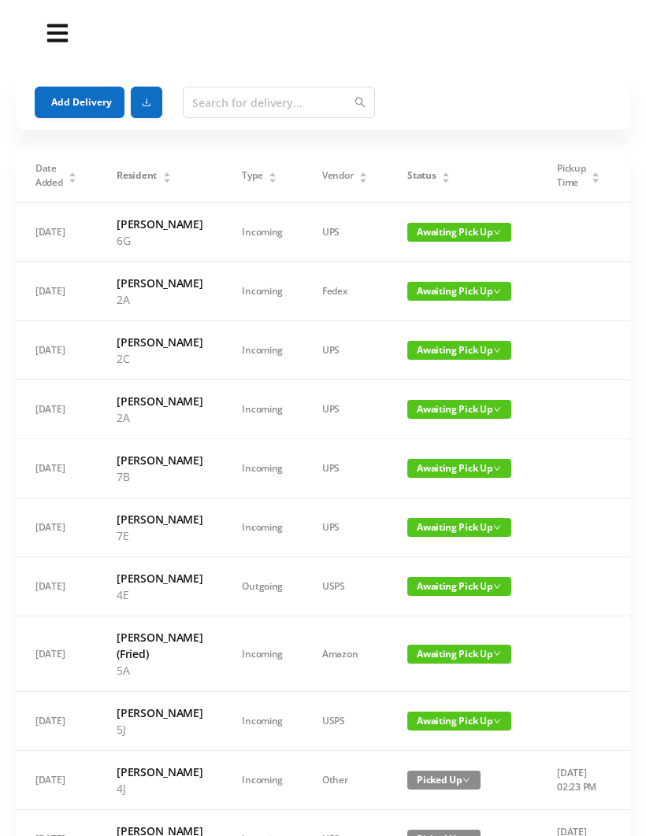
click at [76, 117] on button "Add Delivery" at bounding box center [80, 103] width 90 height 32
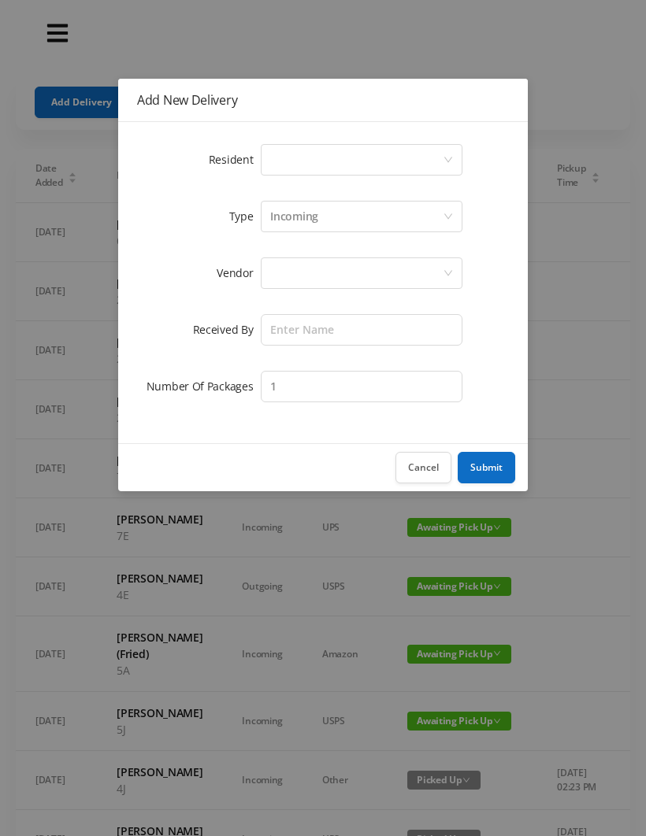
click at [286, 168] on div "Select a person" at bounding box center [356, 160] width 172 height 30
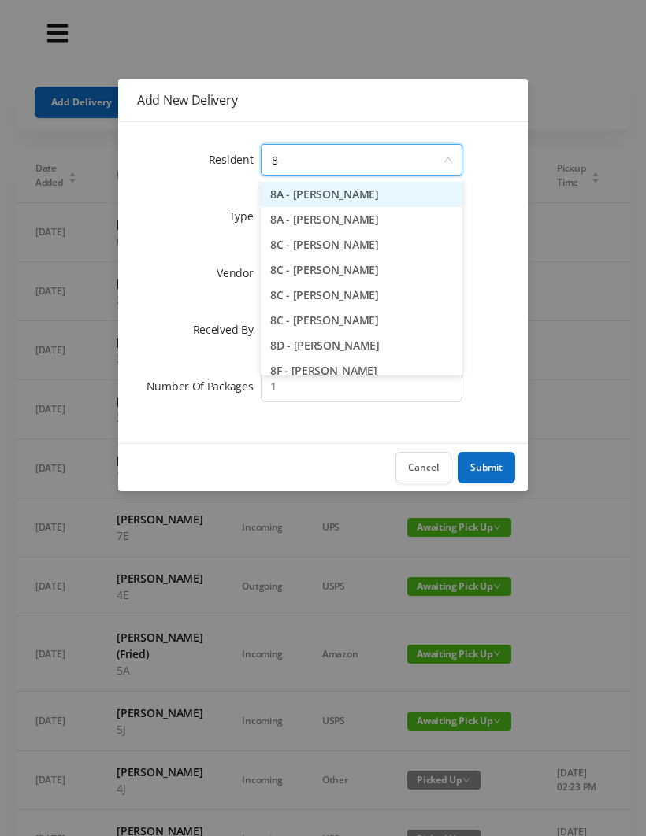
type input "8h"
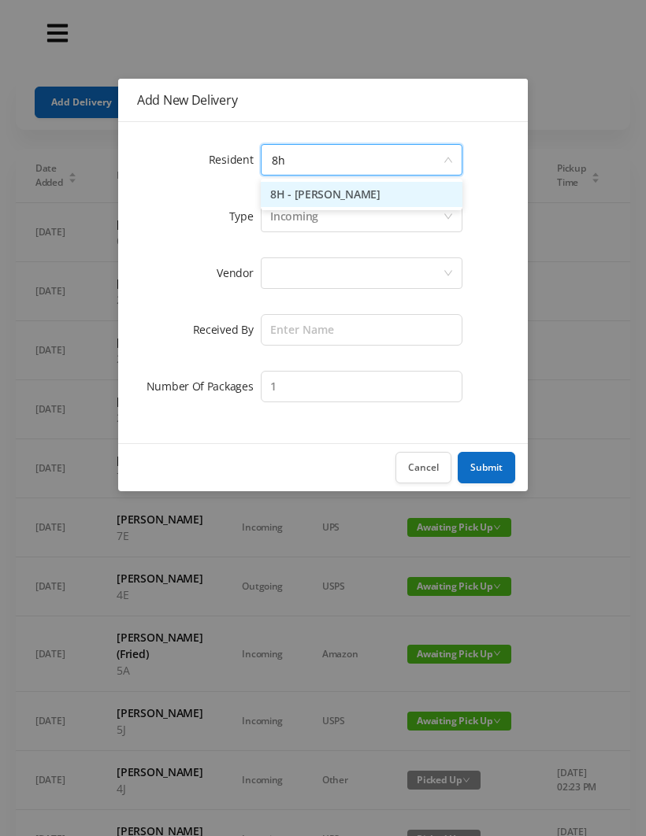
click at [361, 190] on li "8H - Gloria Johnson" at bounding box center [362, 194] width 202 height 25
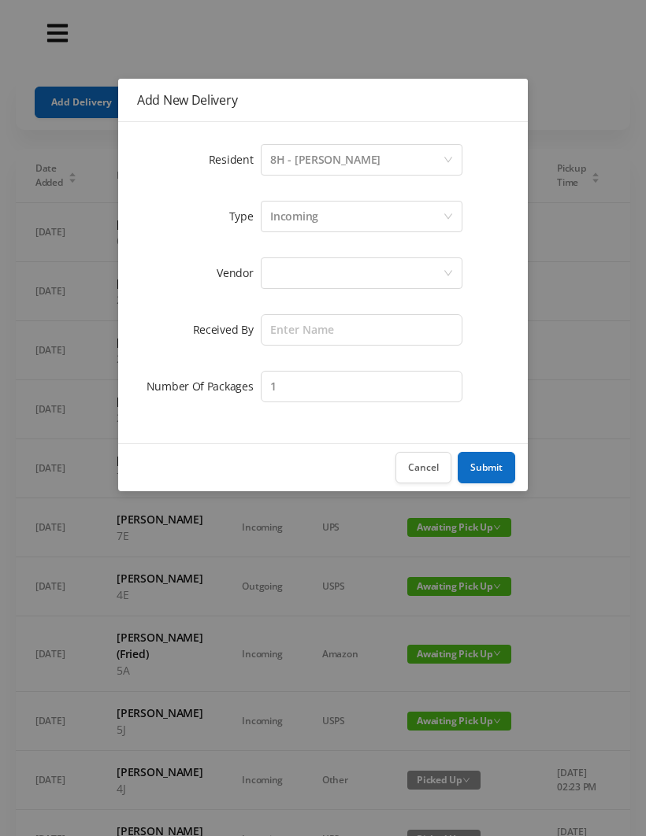
click at [286, 275] on div at bounding box center [356, 273] width 172 height 30
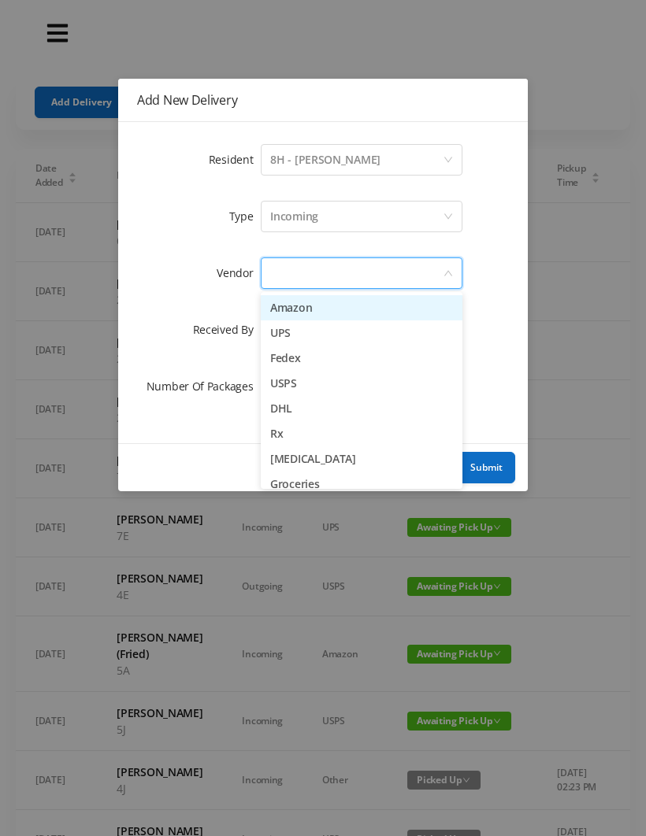
click at [328, 309] on li "Amazon" at bounding box center [362, 307] width 202 height 25
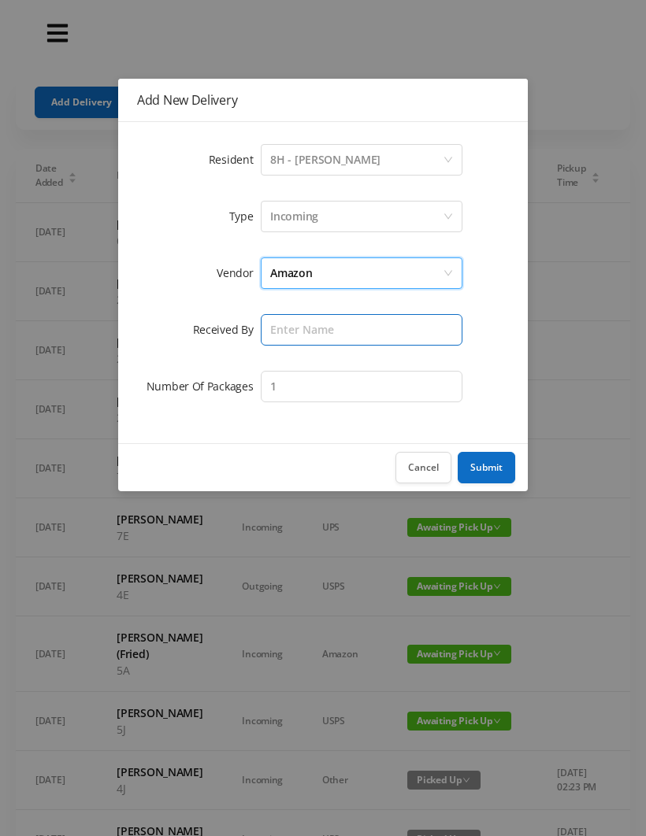
click at [291, 328] on input "text" at bounding box center [362, 330] width 202 height 32
type input "Wayne"
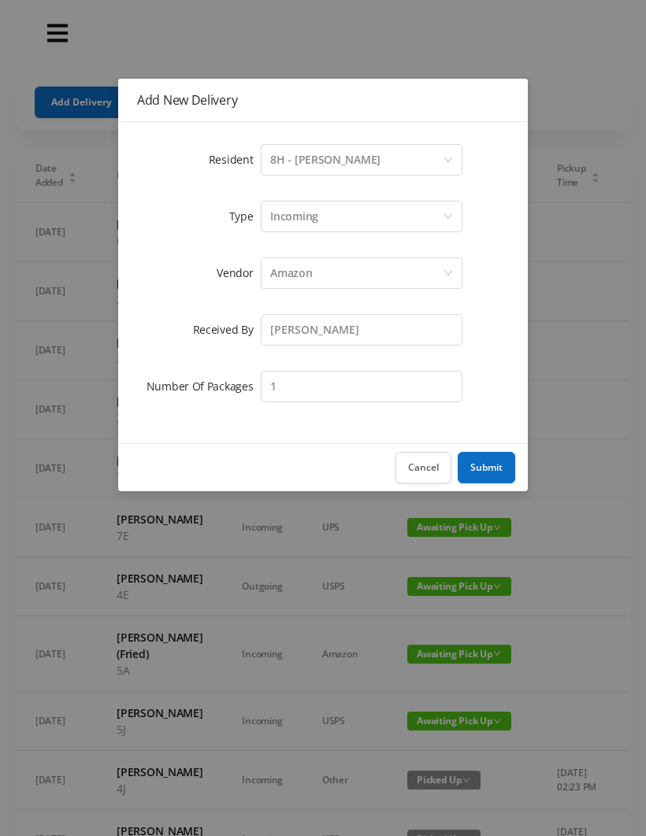
click at [484, 470] on button "Submit" at bounding box center [486, 468] width 57 height 32
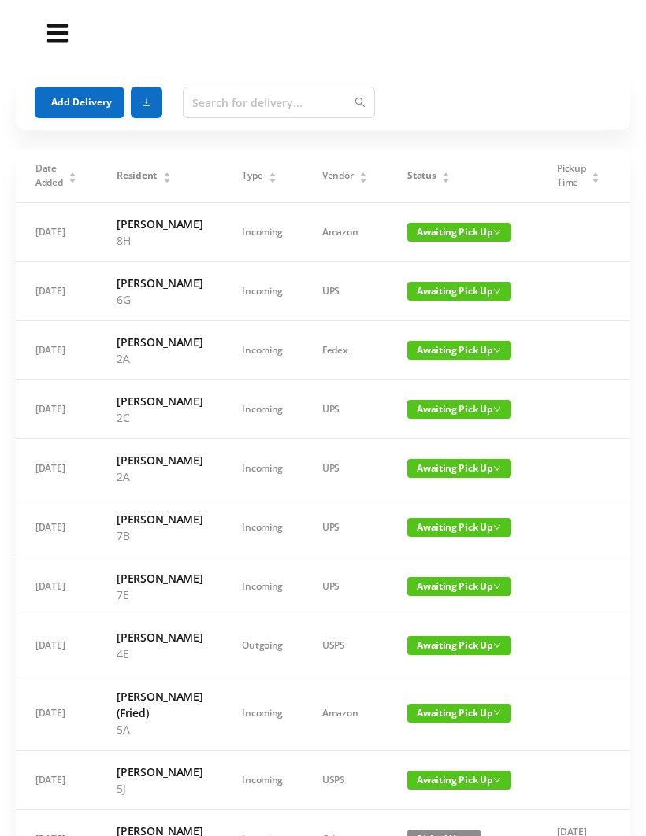
click at [50, 98] on button "Add Delivery" at bounding box center [80, 103] width 90 height 32
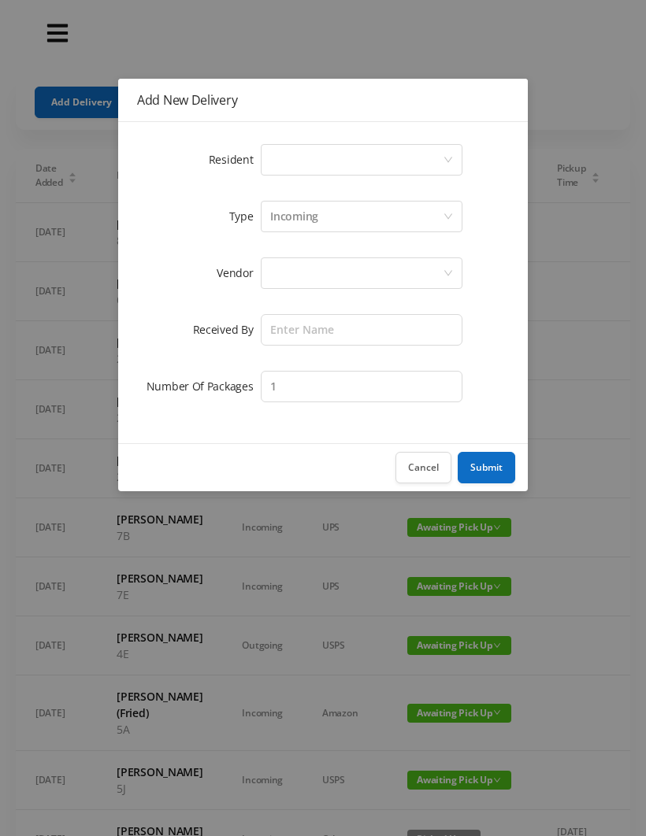
click at [302, 163] on div "Select a person" at bounding box center [356, 160] width 172 height 30
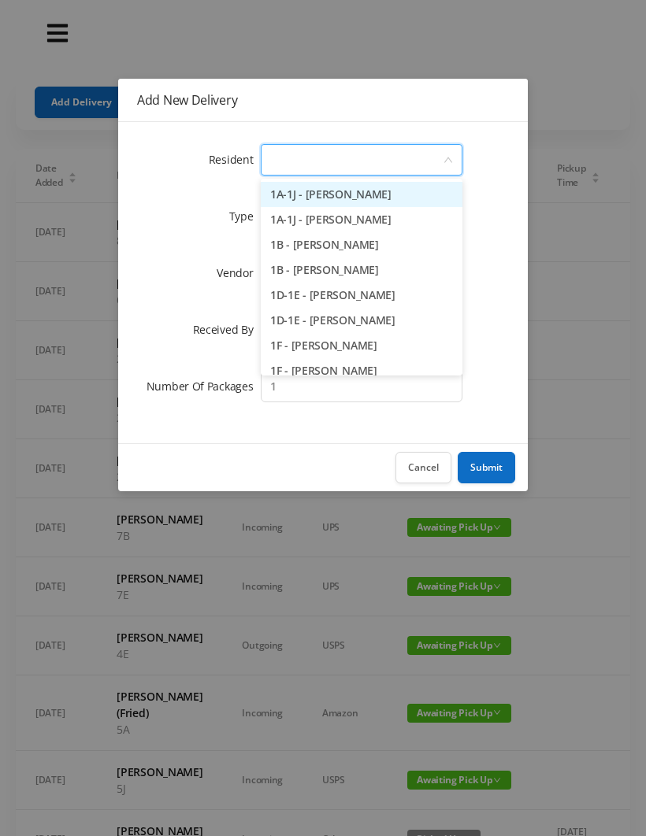
type input "2"
click at [332, 293] on li "2C - Josh Klainberg" at bounding box center [362, 295] width 202 height 25
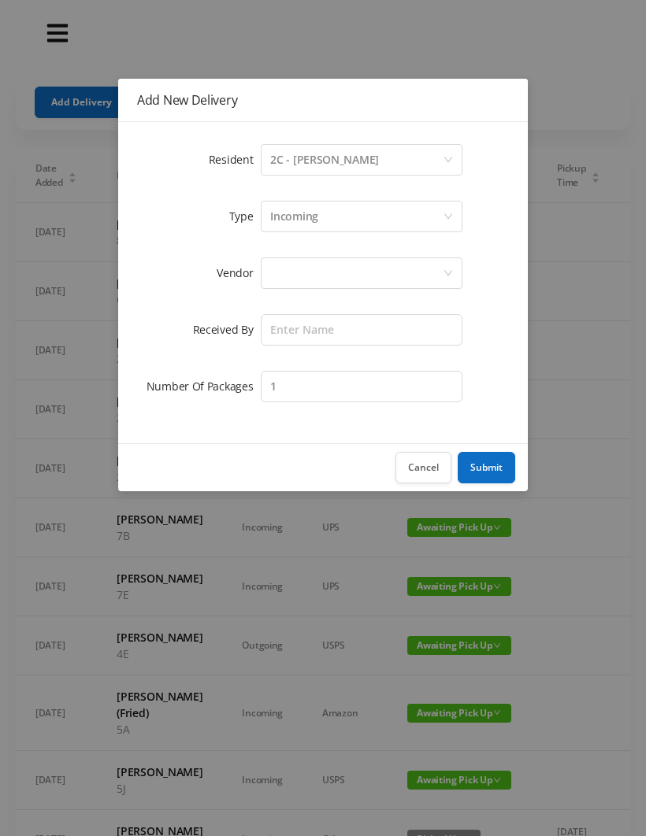
click at [300, 276] on div at bounding box center [356, 273] width 172 height 30
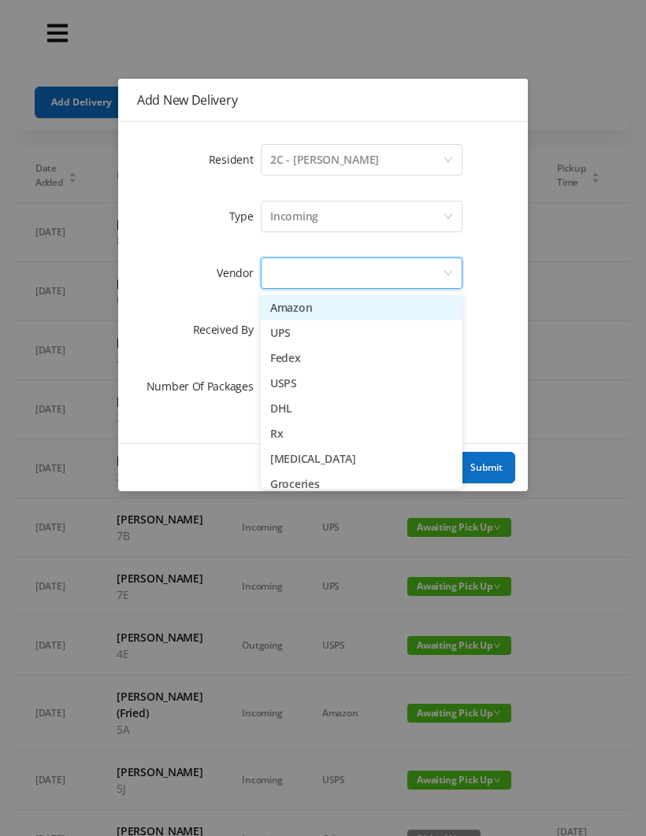
click at [339, 286] on div at bounding box center [356, 273] width 172 height 30
click at [324, 303] on li "Amazon" at bounding box center [362, 307] width 202 height 25
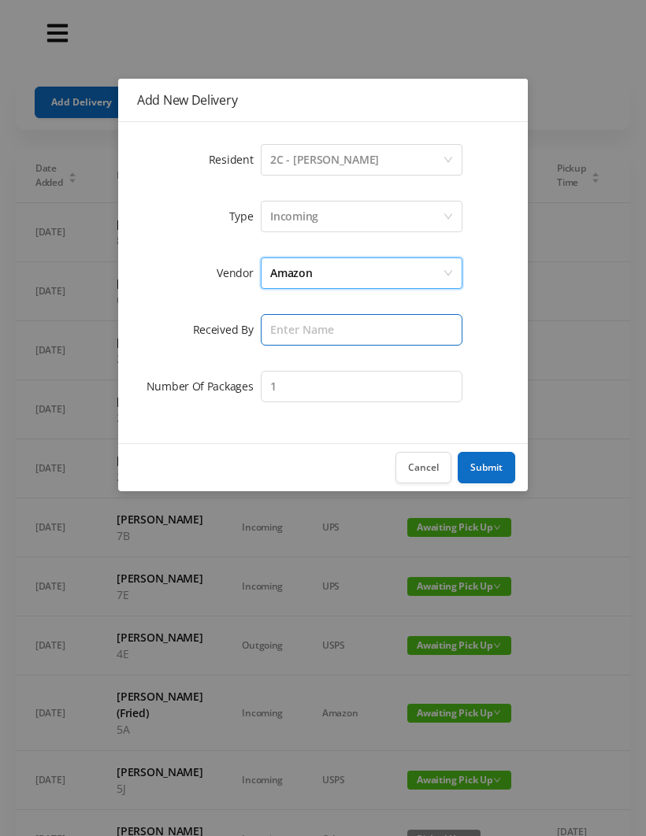
click at [301, 323] on input "text" at bounding box center [362, 330] width 202 height 32
type input "Wayne"
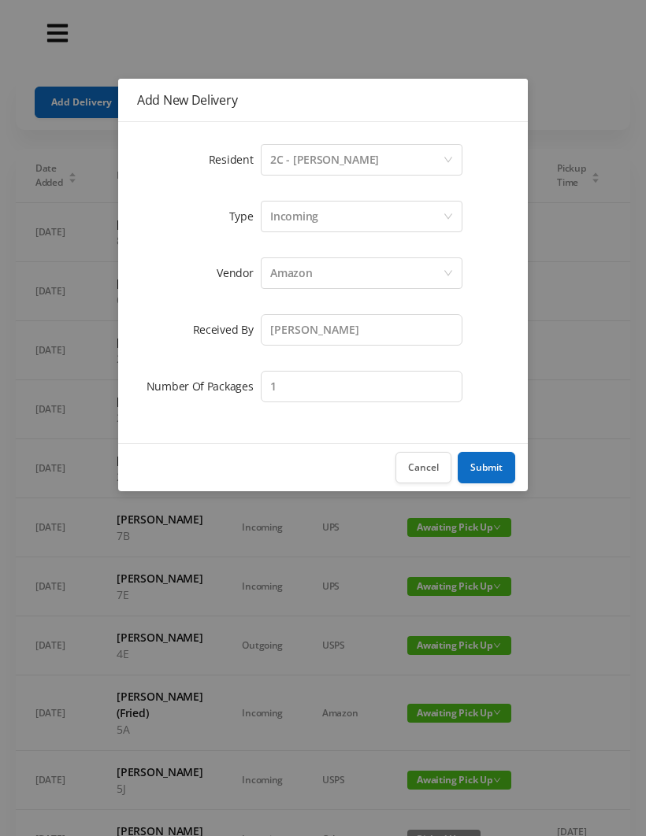
click at [480, 452] on button "Submit" at bounding box center [486, 468] width 57 height 32
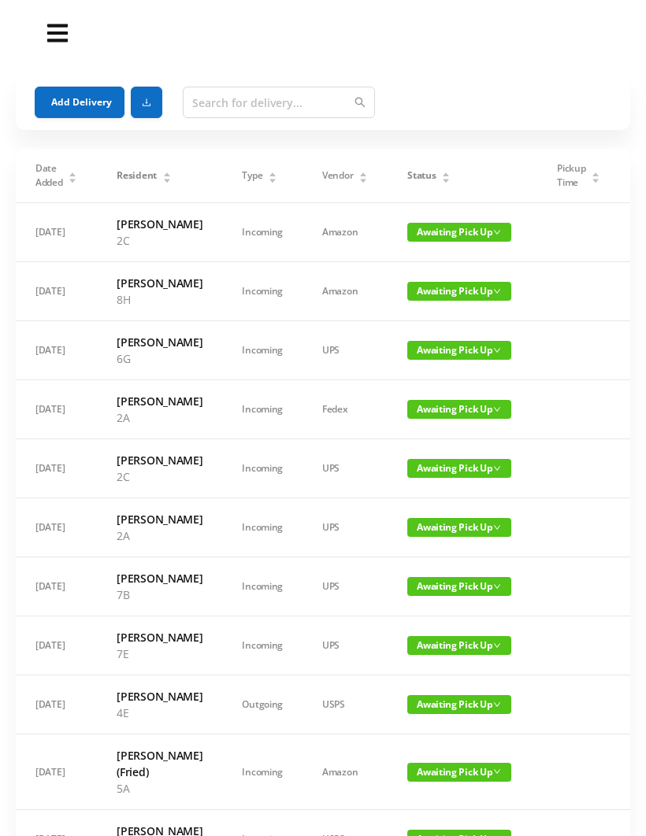
click at [69, 101] on button "Add Delivery" at bounding box center [80, 103] width 90 height 32
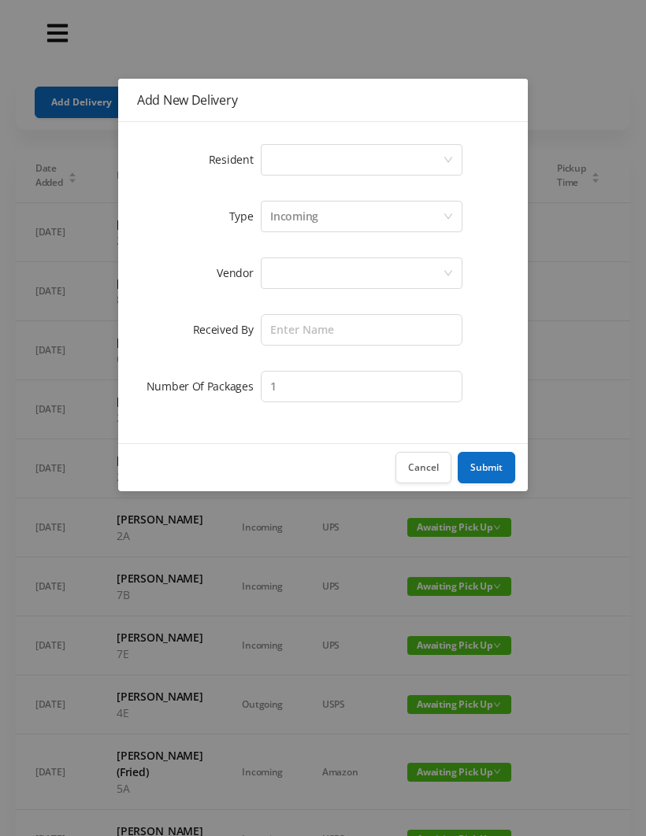
click at [273, 154] on div "Select a person" at bounding box center [356, 160] width 172 height 30
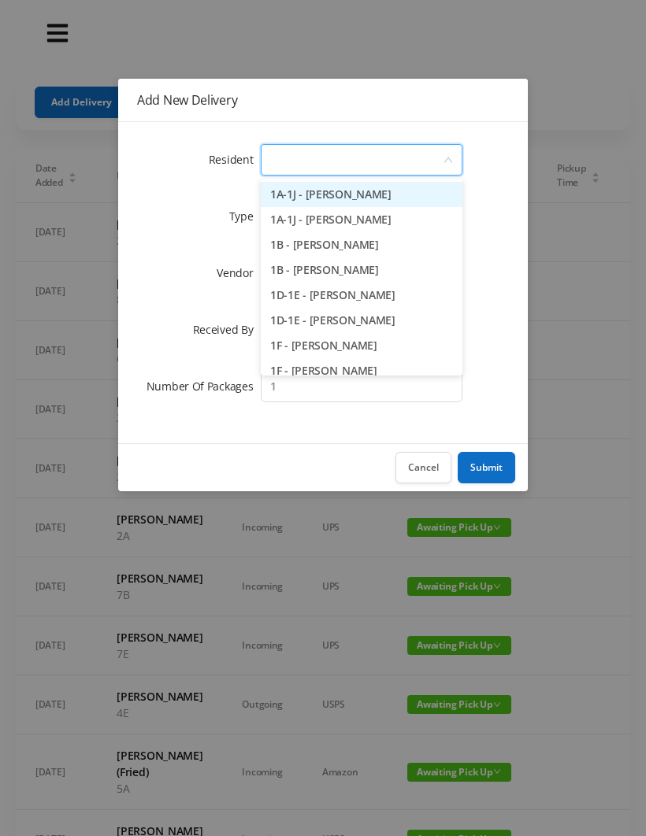
type input "2"
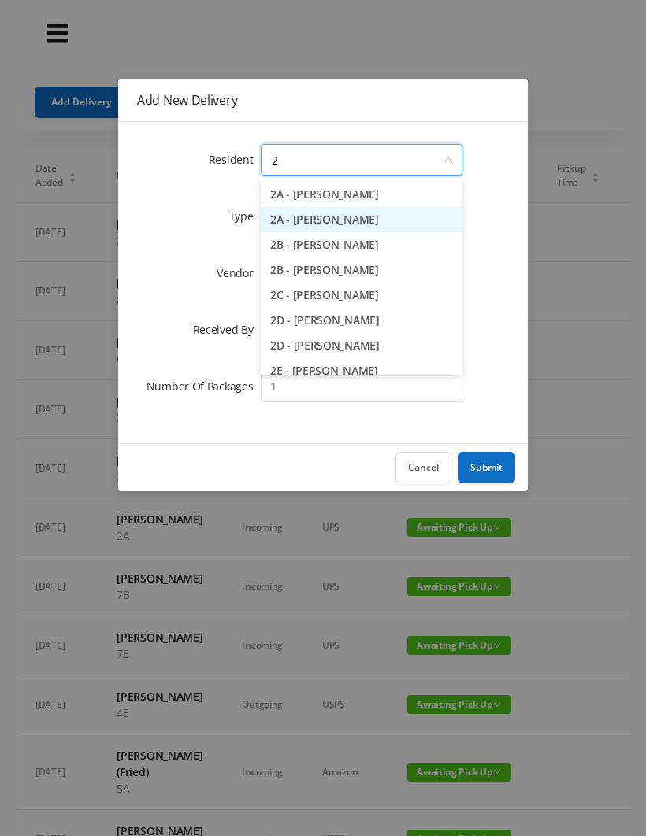
click at [350, 225] on li "2A - Sam Hiremath" at bounding box center [362, 219] width 202 height 25
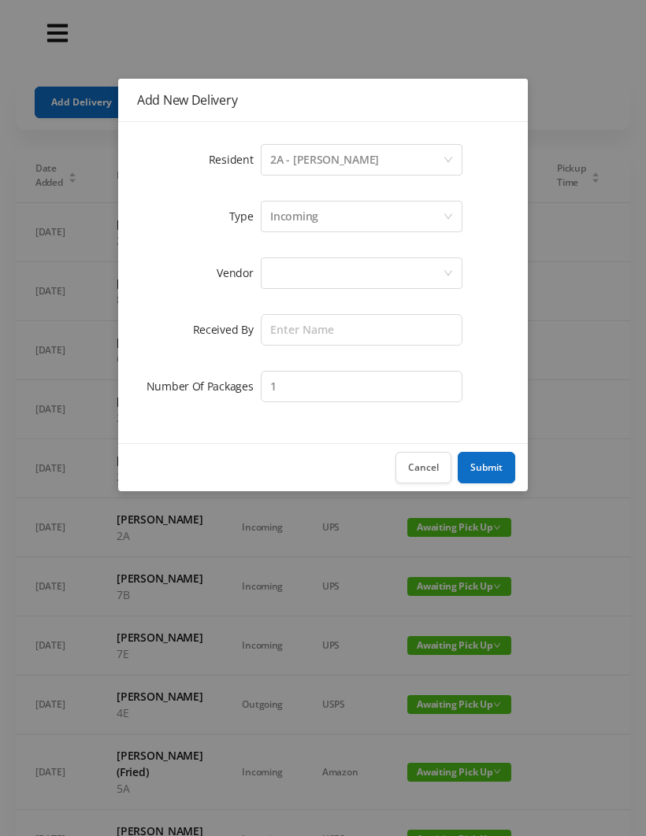
click at [291, 269] on div at bounding box center [356, 273] width 172 height 30
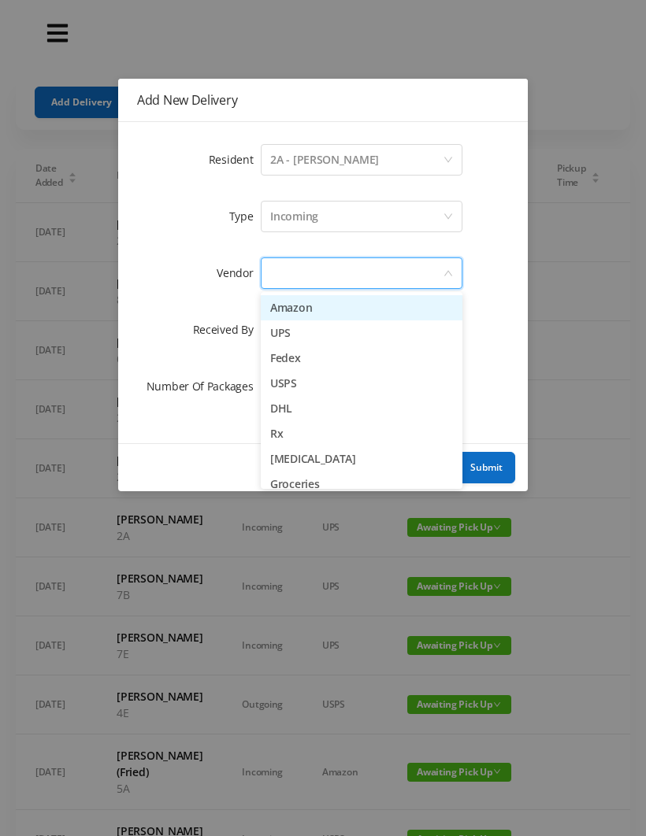
click at [324, 317] on li "Amazon" at bounding box center [362, 307] width 202 height 25
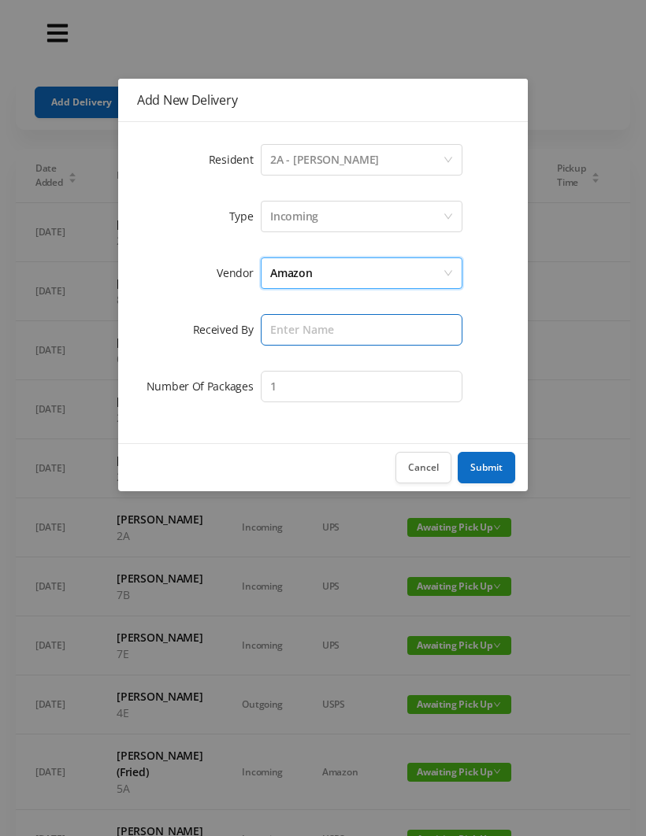
click at [301, 323] on input "text" at bounding box center [362, 330] width 202 height 32
type input "Wayne"
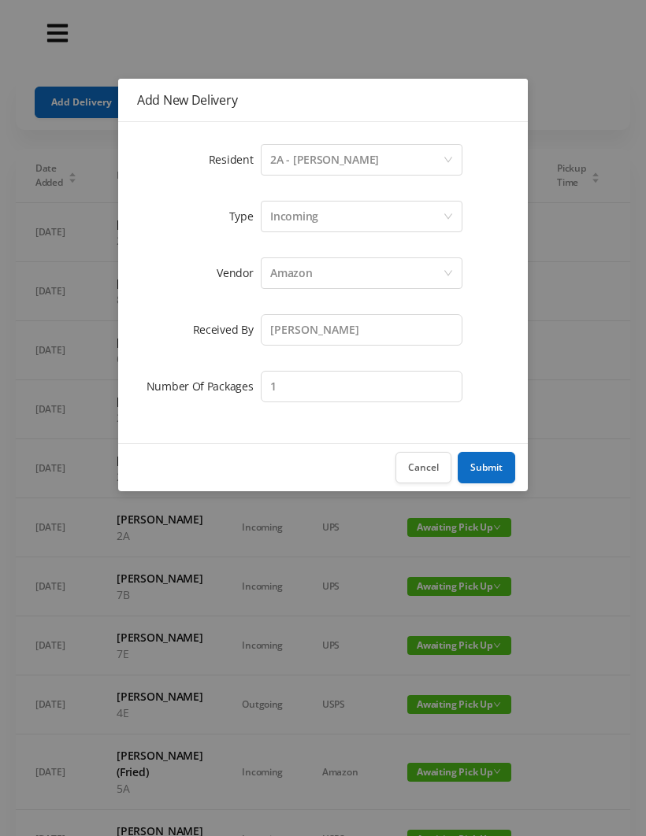
click at [498, 453] on button "Submit" at bounding box center [486, 468] width 57 height 32
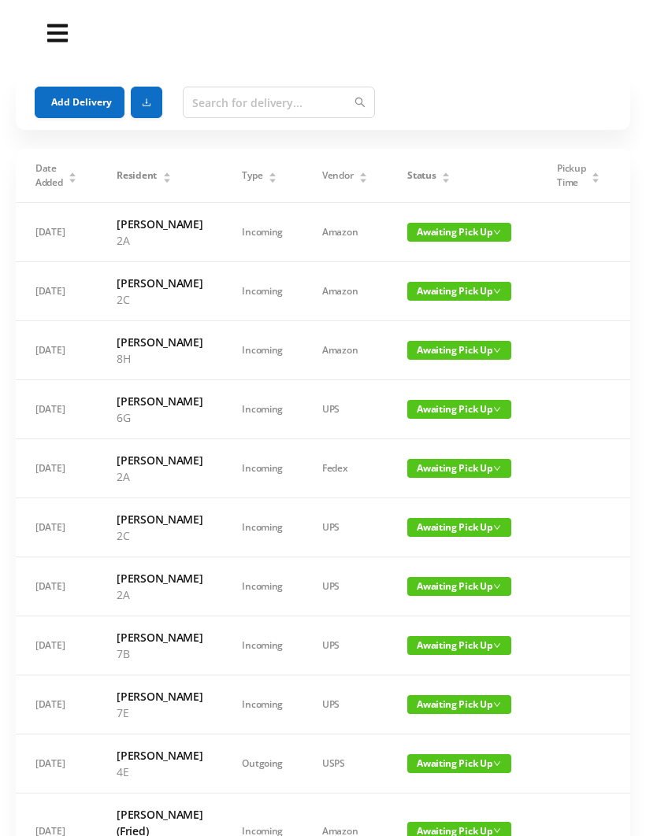
click at [76, 93] on button "Add Delivery" at bounding box center [80, 103] width 90 height 32
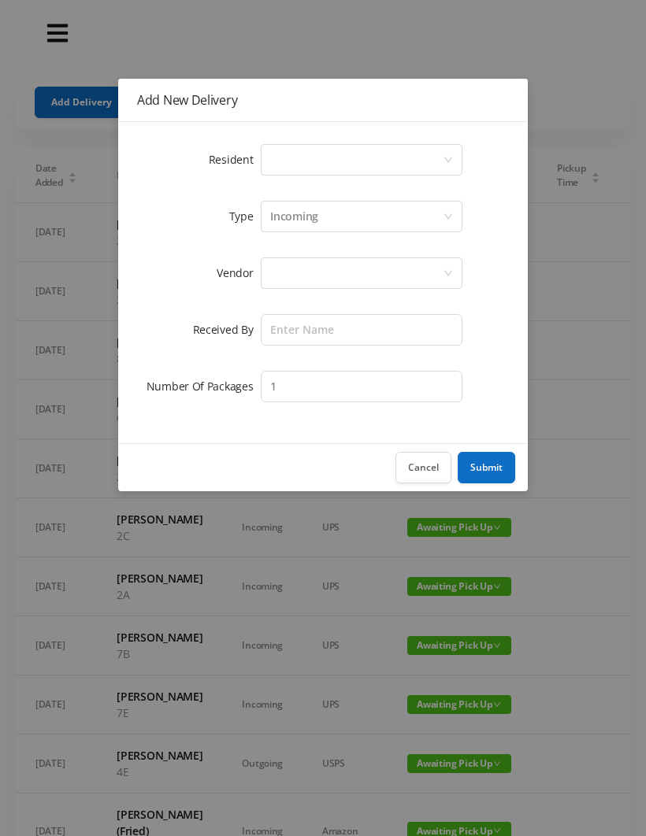
click at [292, 156] on div "Select a person" at bounding box center [356, 160] width 172 height 30
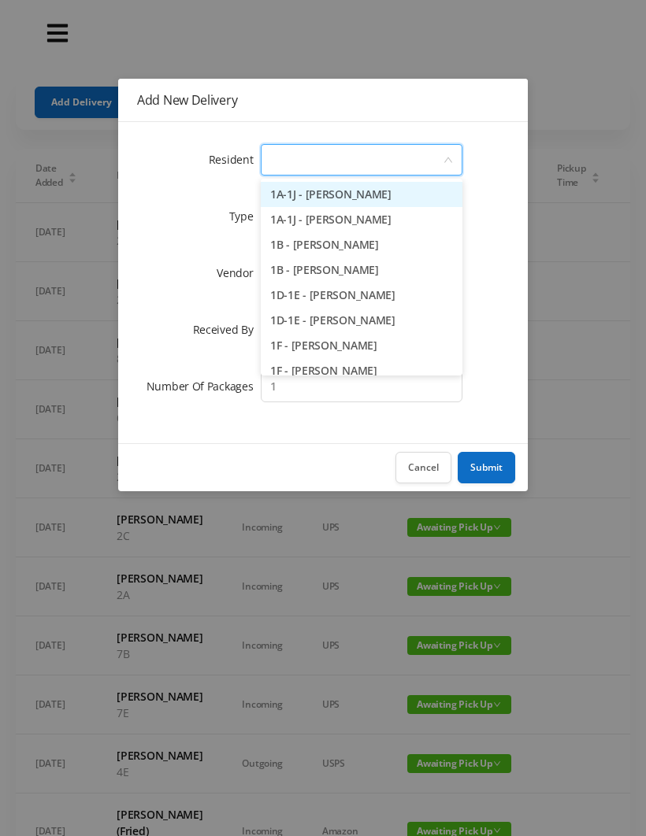
type input "8"
click at [358, 327] on input "text" at bounding box center [362, 330] width 202 height 32
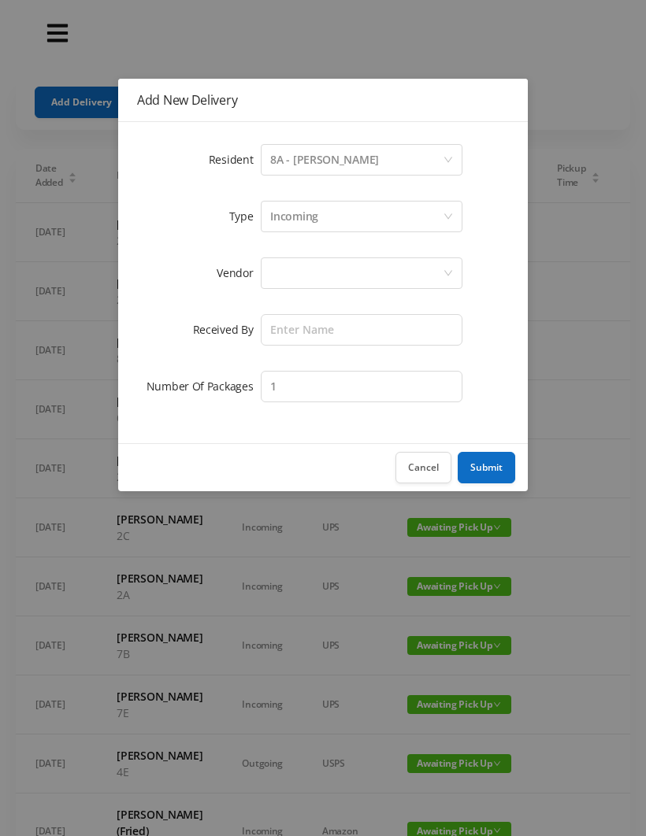
click at [299, 273] on div at bounding box center [356, 273] width 172 height 30
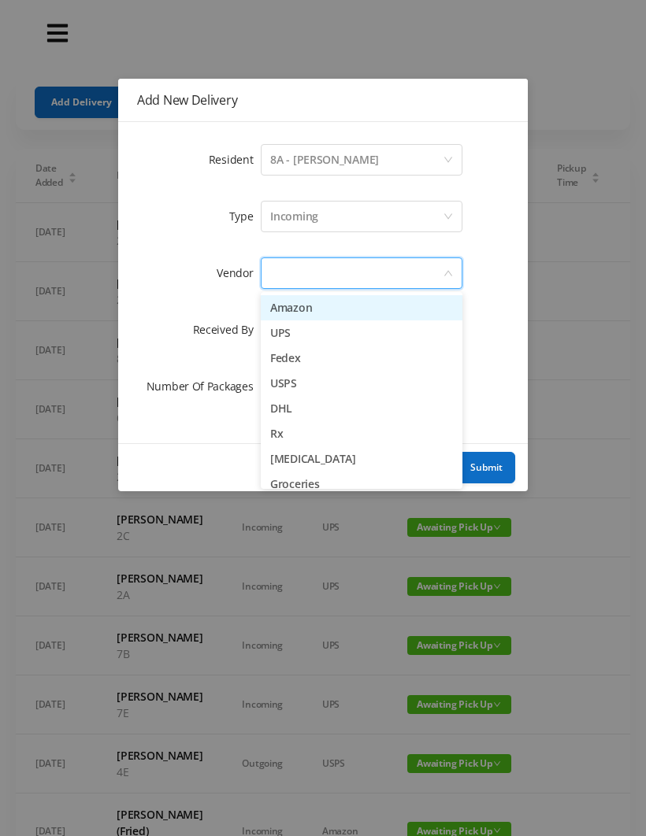
click at [334, 303] on li "Amazon" at bounding box center [362, 307] width 202 height 25
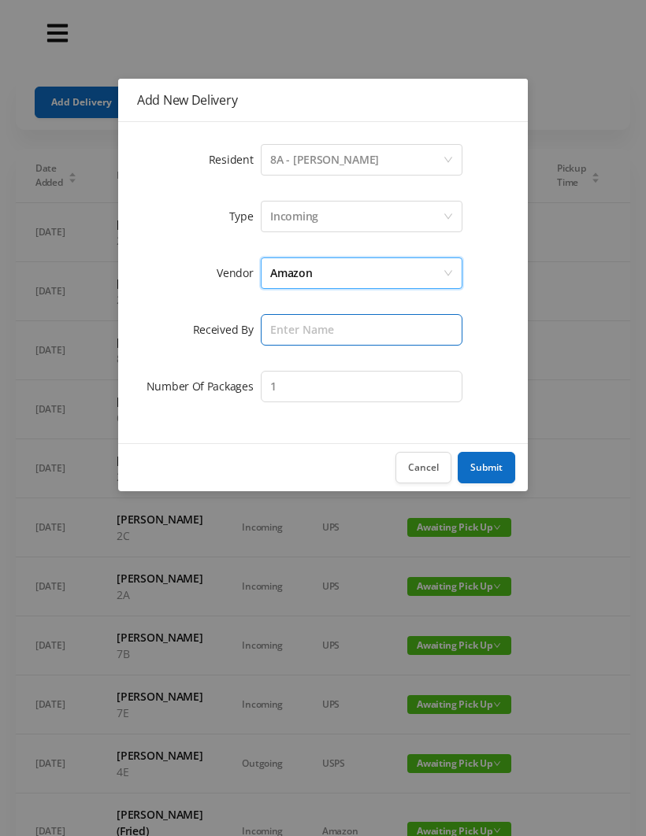
click at [278, 336] on input "text" at bounding box center [362, 330] width 202 height 32
type input "W"
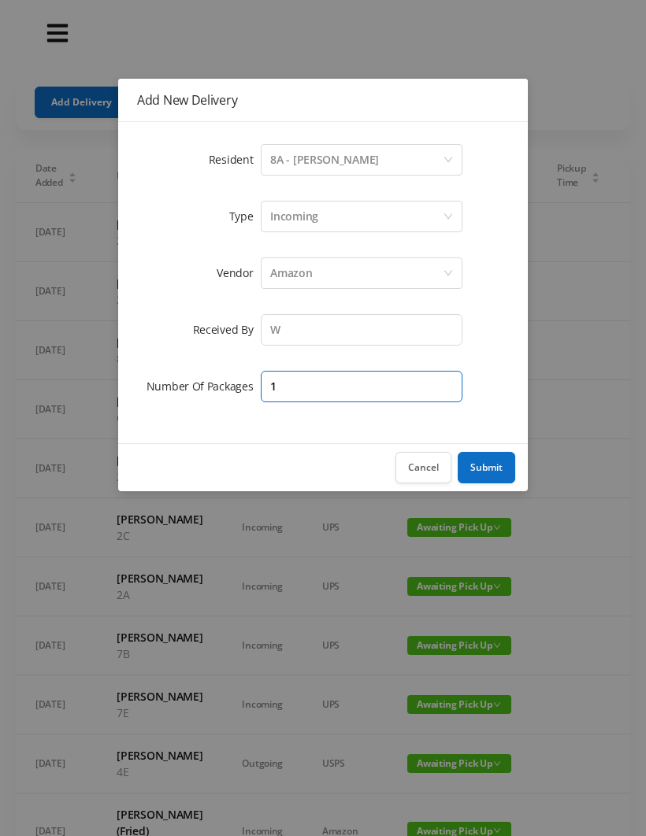
click at [298, 380] on input "1" at bounding box center [362, 387] width 202 height 32
type input "12"
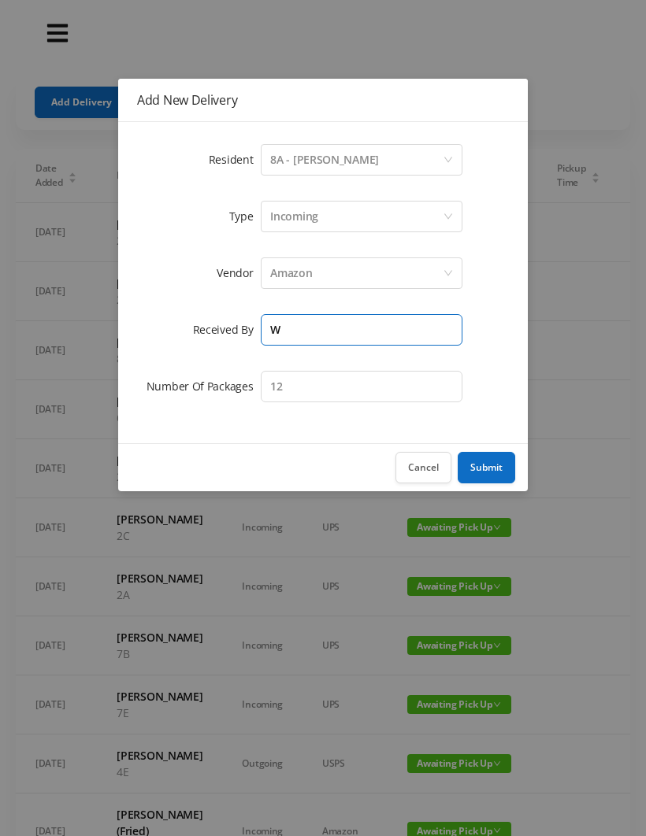
click at [304, 335] on input "W" at bounding box center [362, 330] width 202 height 32
type input "W"
type input "Wayne"
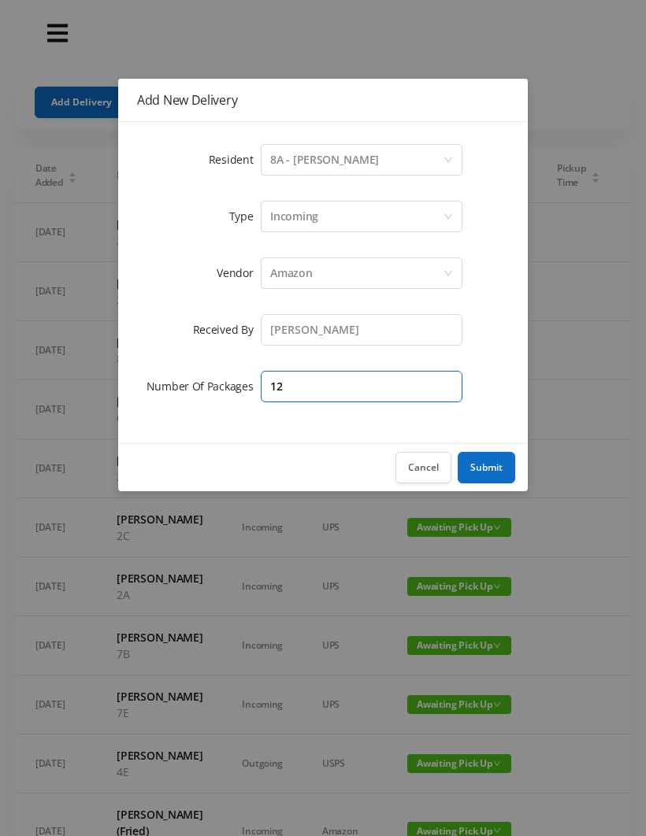
click at [306, 393] on input "12" at bounding box center [362, 387] width 202 height 32
type input "1"
type input "2"
click at [413, 150] on div "Select a person 8A - Rebecca Levinsky" at bounding box center [356, 160] width 172 height 30
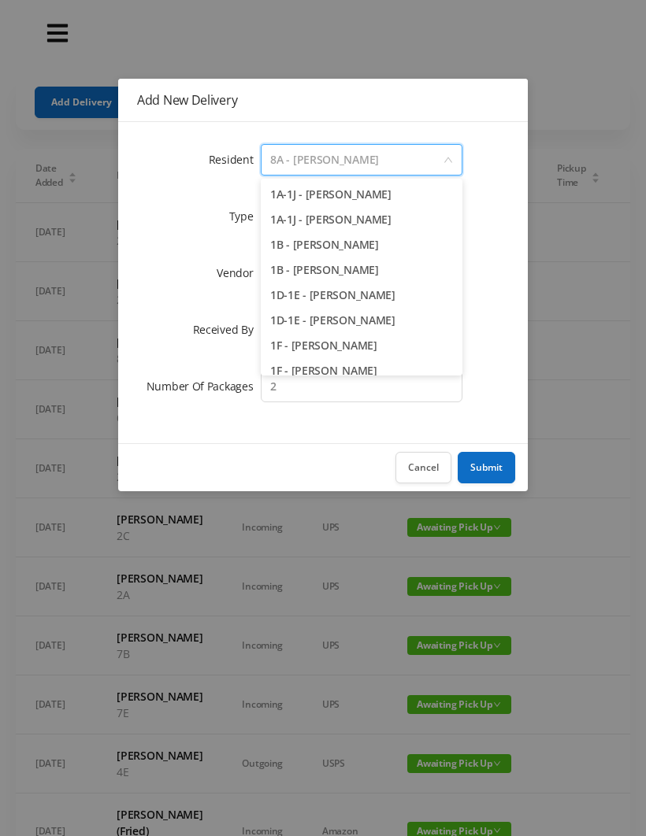
scroll to position [1898, 0]
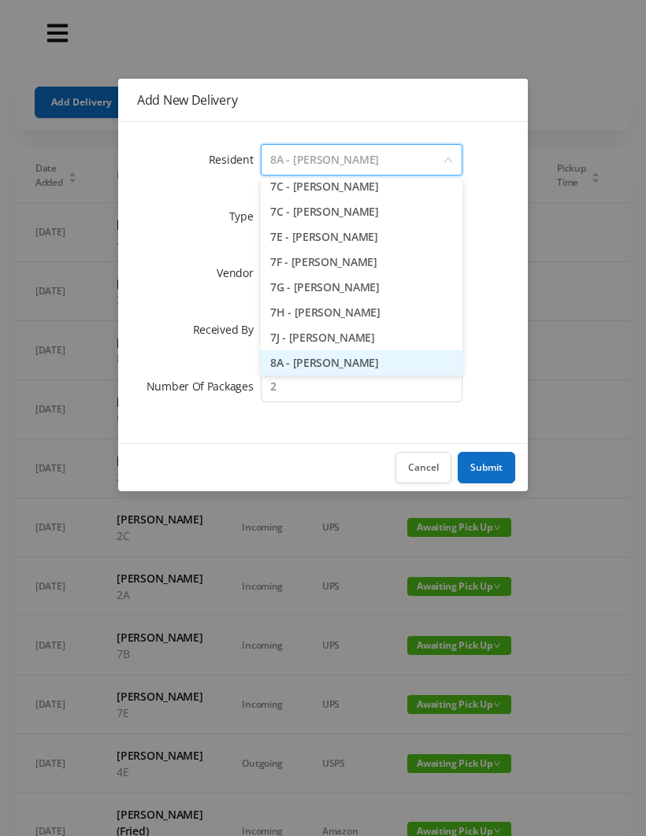
type input "8"
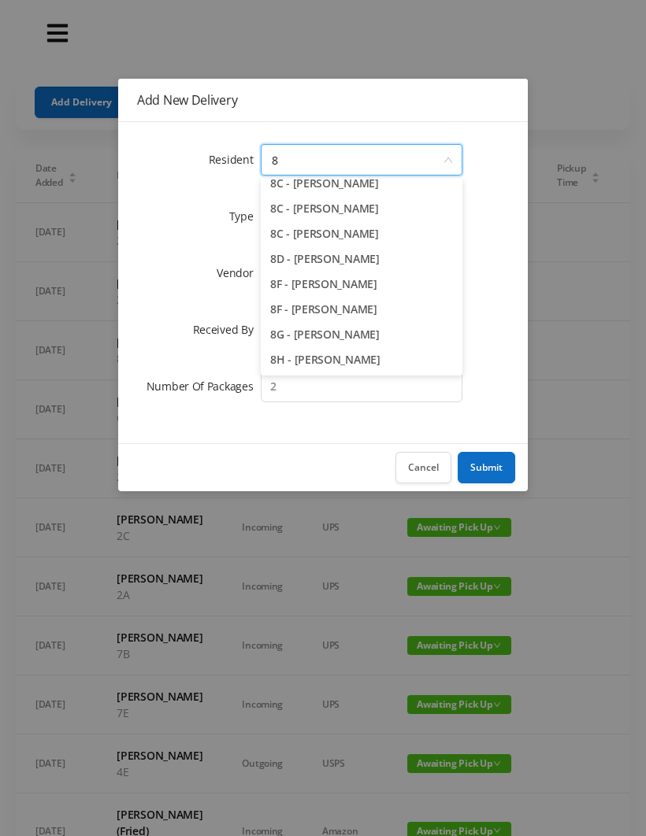
scroll to position [87, 0]
click at [336, 208] on li "8C - Philippe Servius" at bounding box center [362, 208] width 202 height 25
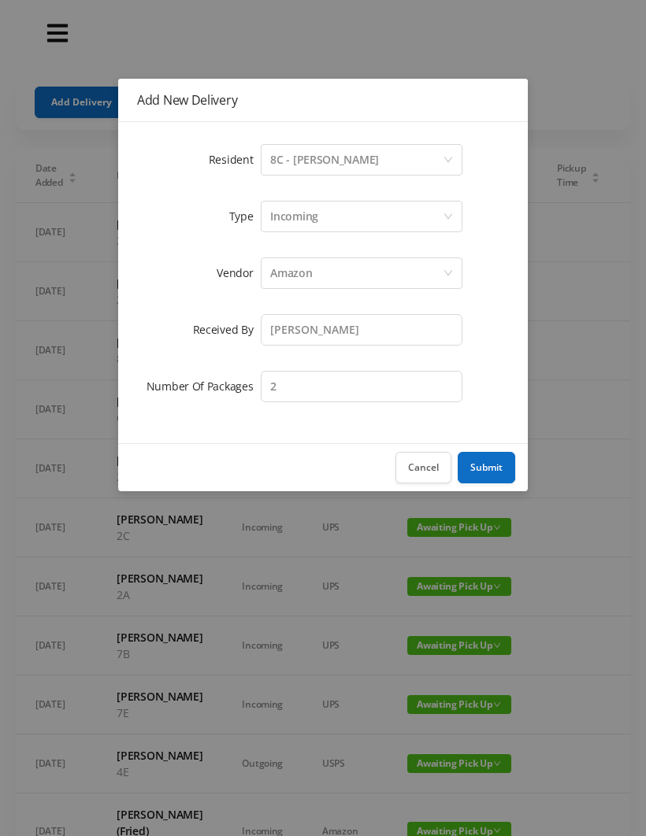
click at [489, 469] on button "Submit" at bounding box center [486, 468] width 57 height 32
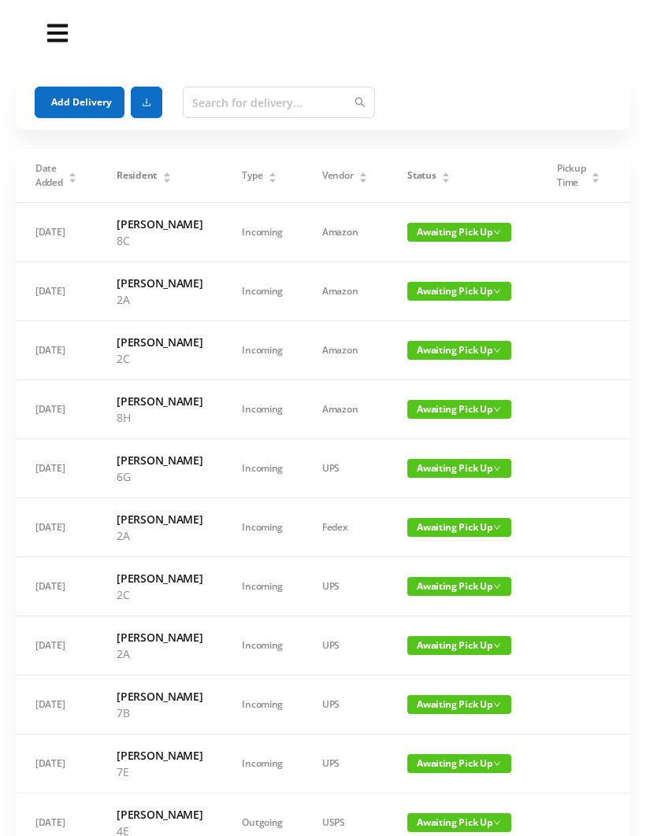
click at [85, 104] on button "Add Delivery" at bounding box center [80, 103] width 90 height 32
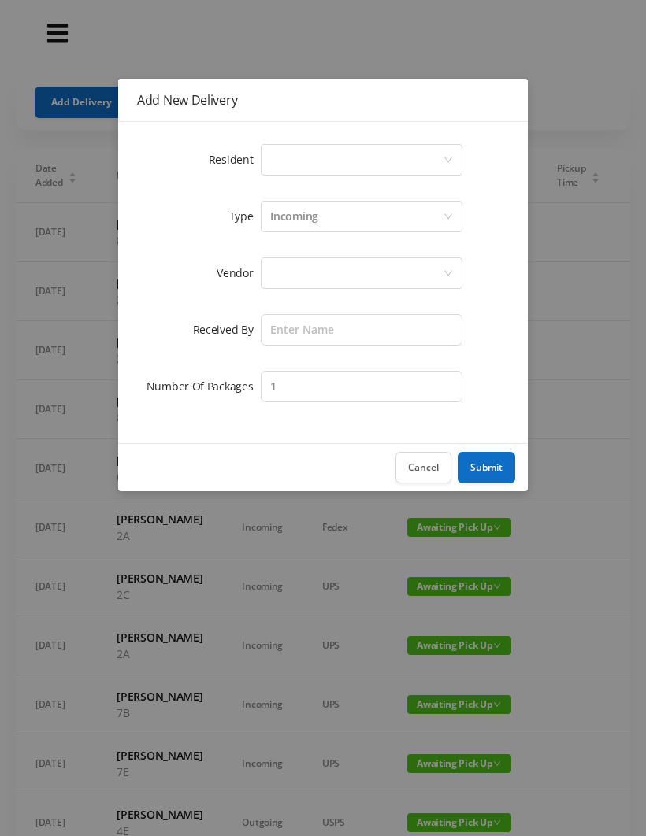
click at [299, 164] on div "Select a person" at bounding box center [356, 160] width 172 height 30
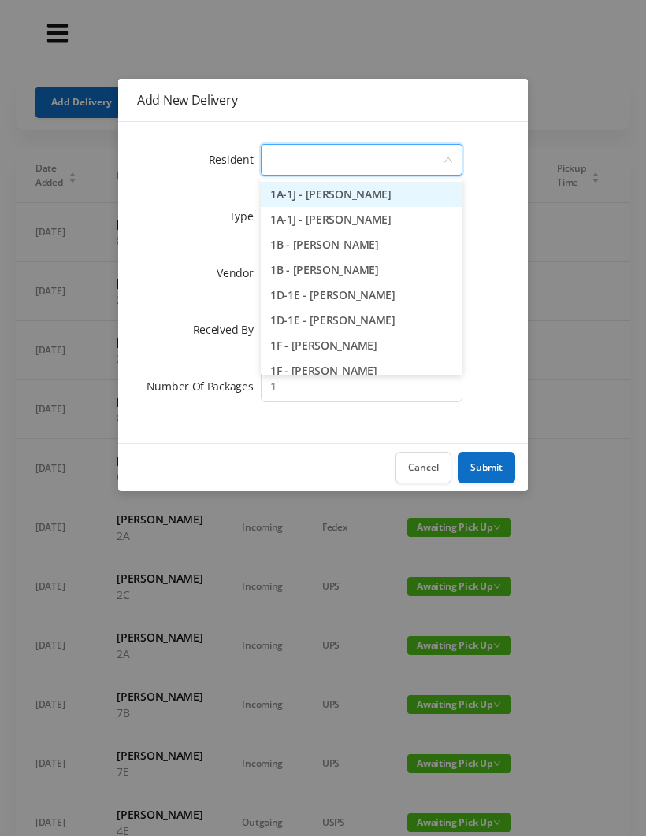
type input "8"
click at [359, 313] on li "8C - Karolina Lukasiewicz" at bounding box center [362, 320] width 202 height 25
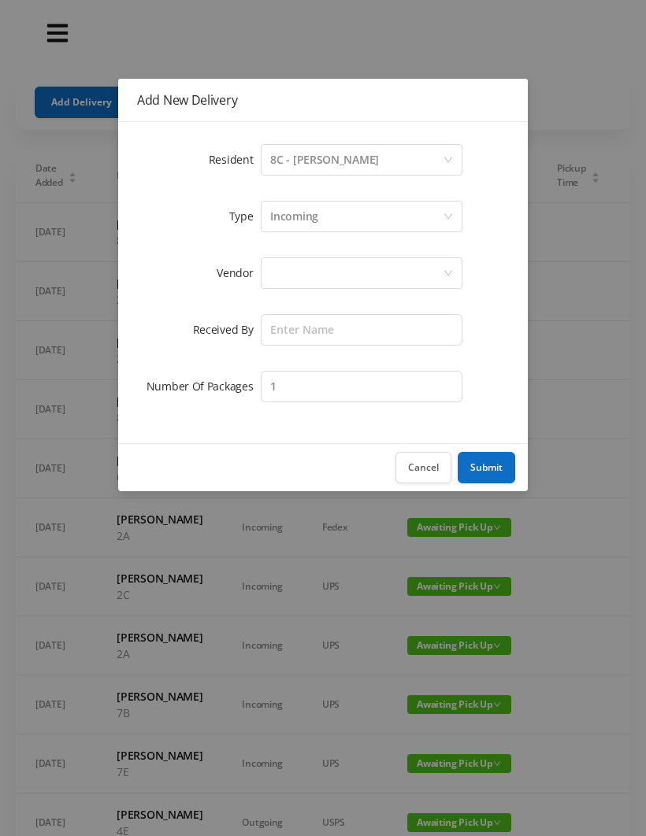
click at [291, 269] on div at bounding box center [356, 273] width 172 height 30
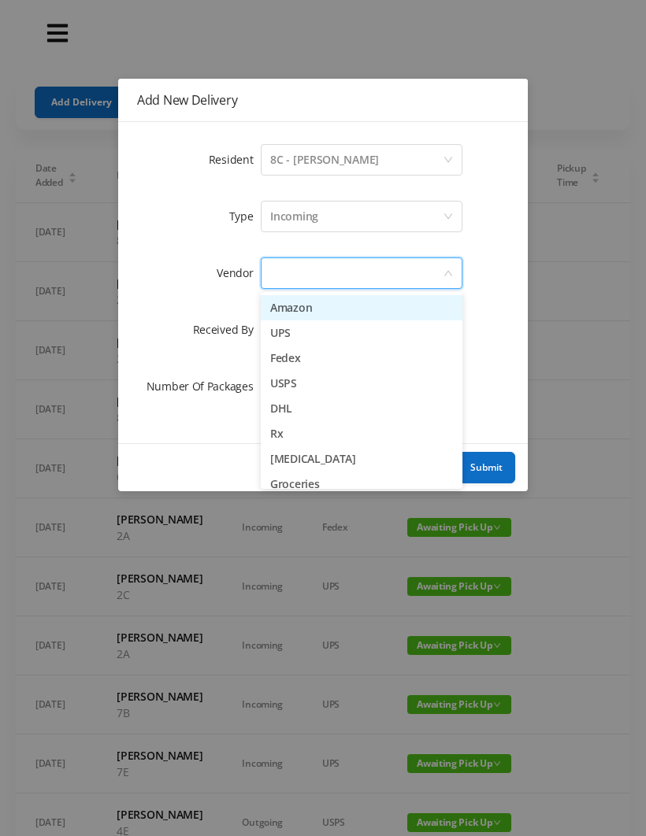
click at [344, 313] on li "Amazon" at bounding box center [362, 307] width 202 height 25
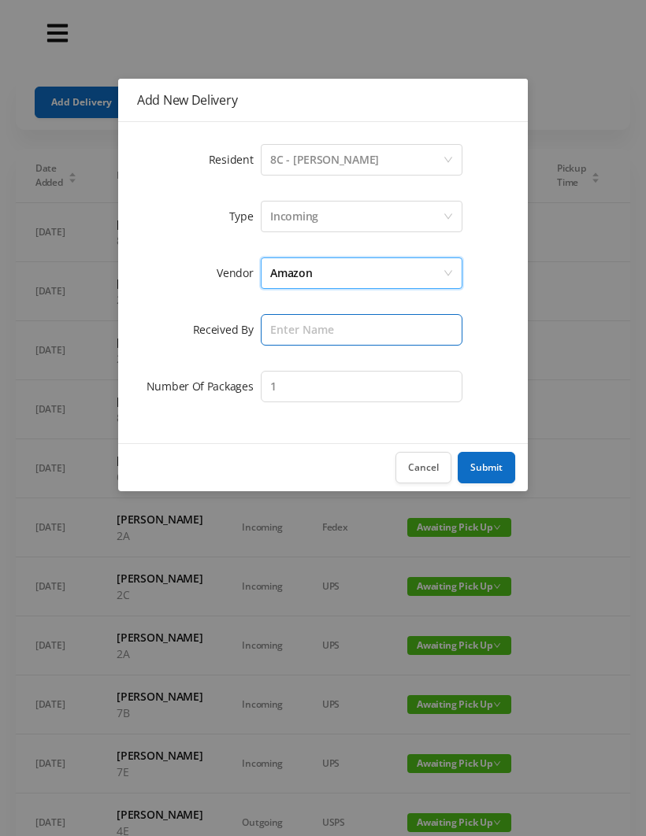
click at [286, 330] on input "text" at bounding box center [362, 330] width 202 height 32
type input "Wayne"
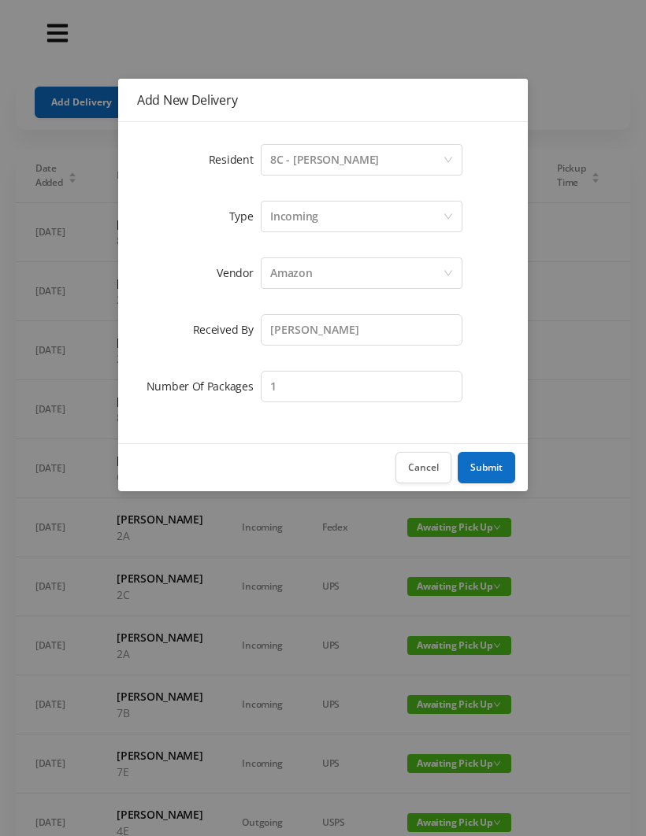
click at [500, 465] on button "Submit" at bounding box center [486, 468] width 57 height 32
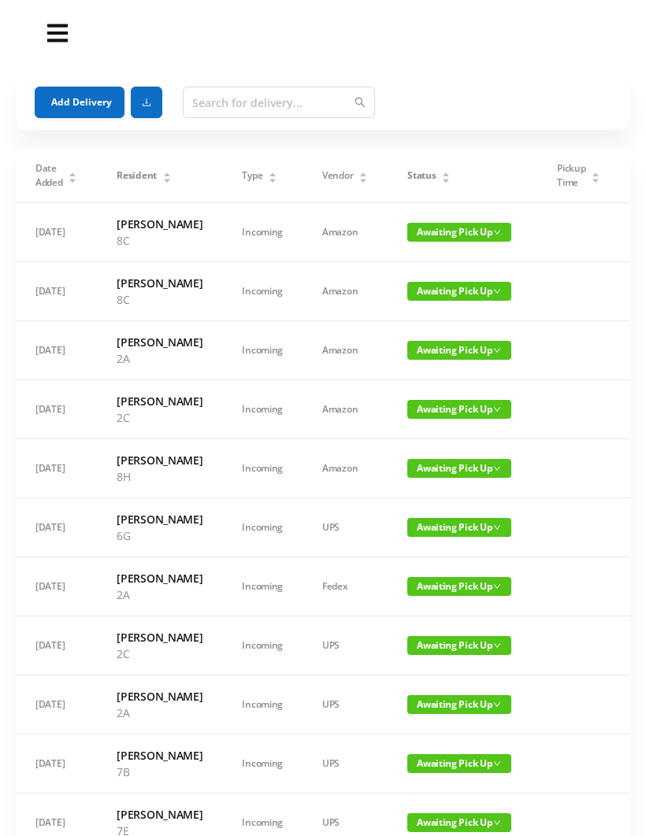
click at [65, 117] on button "Add Delivery" at bounding box center [80, 103] width 90 height 32
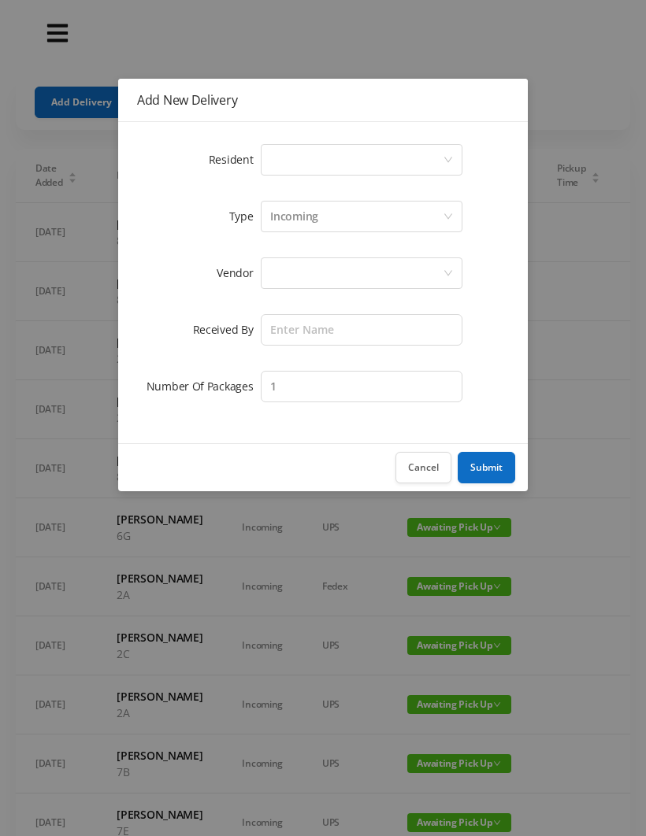
click at [291, 162] on div "Select a person" at bounding box center [356, 160] width 172 height 30
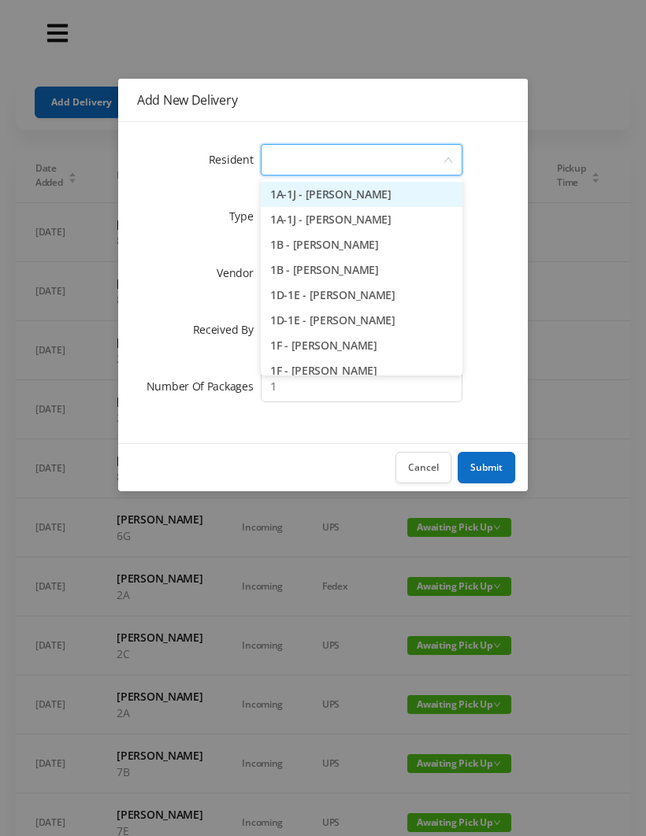
click at [428, 469] on button "Cancel" at bounding box center [423, 468] width 56 height 32
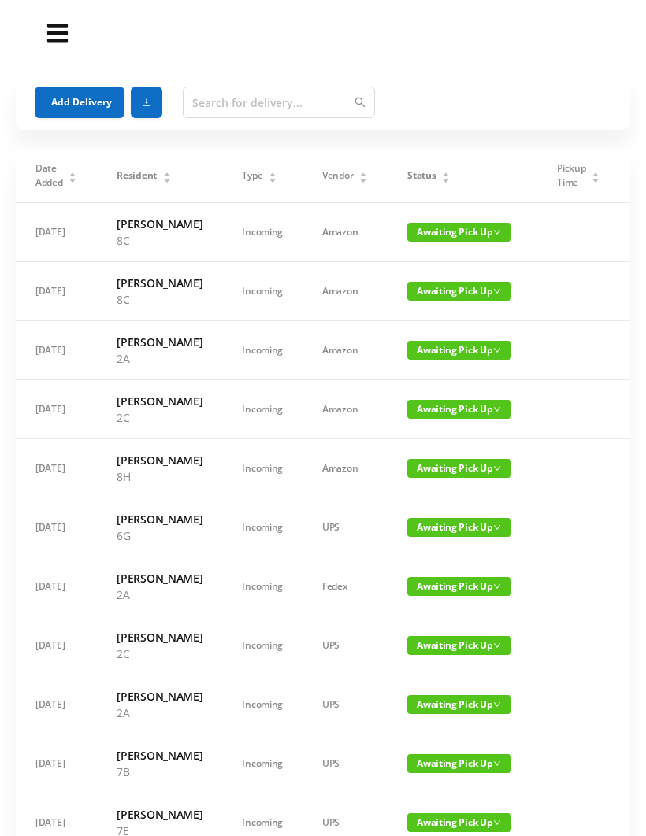
scroll to position [0, -1]
click at [66, 108] on button "Add Delivery" at bounding box center [80, 103] width 90 height 32
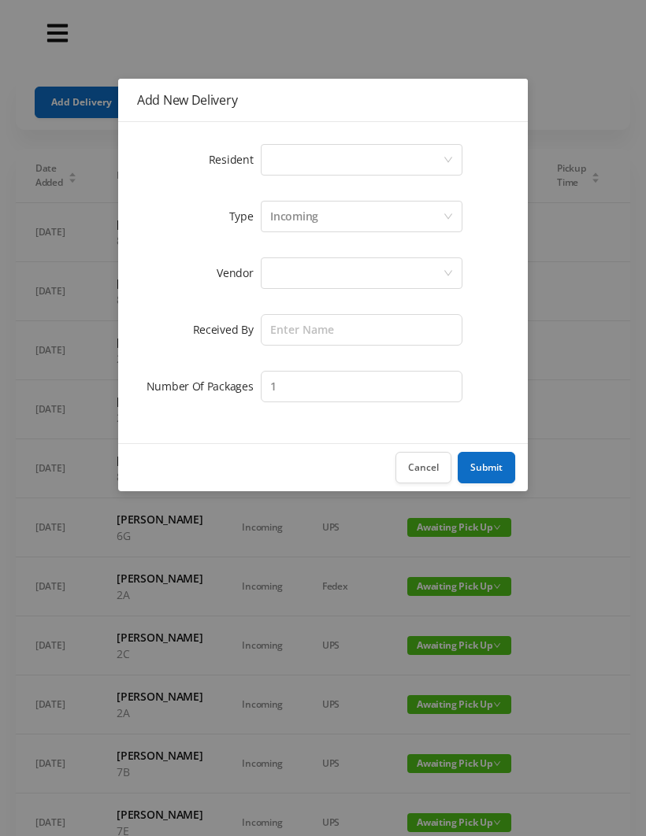
click at [280, 158] on div "Select a person" at bounding box center [356, 160] width 172 height 30
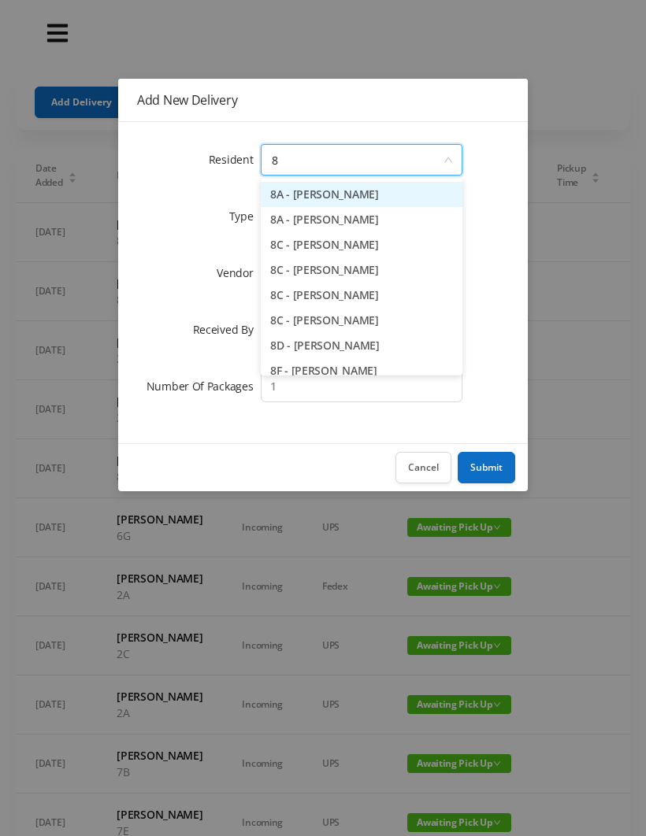
type input "8h"
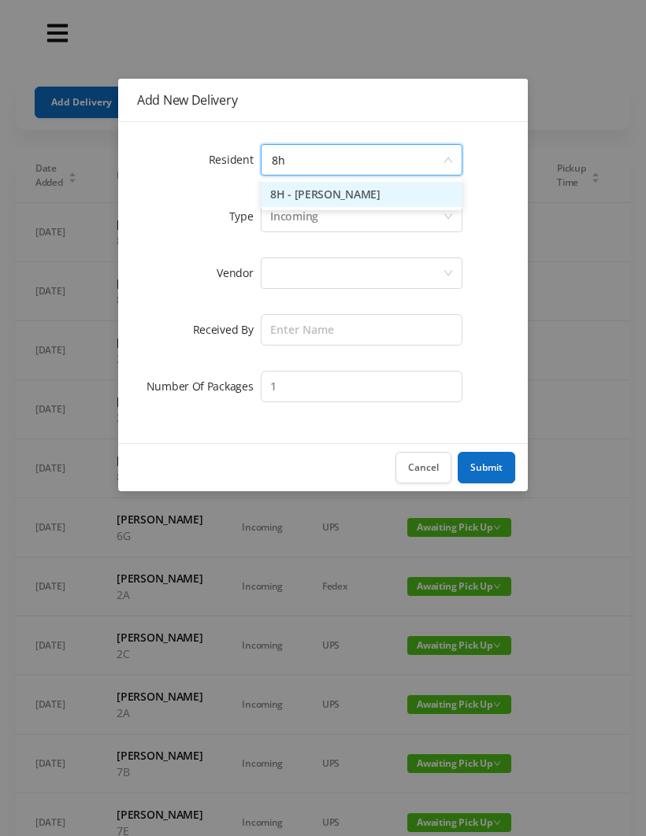
click at [357, 183] on li "8H - Gloria Johnson" at bounding box center [362, 194] width 202 height 25
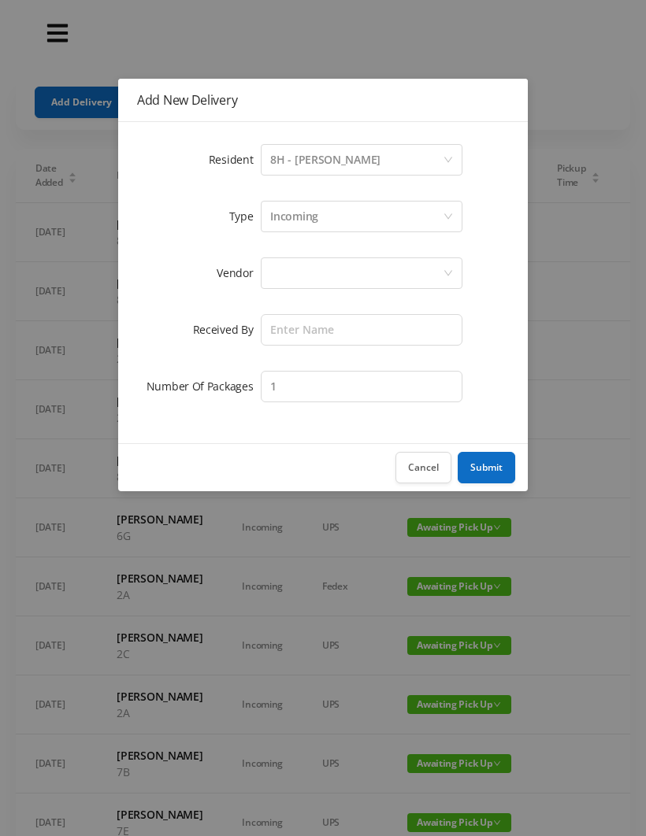
click at [298, 273] on div at bounding box center [356, 273] width 172 height 30
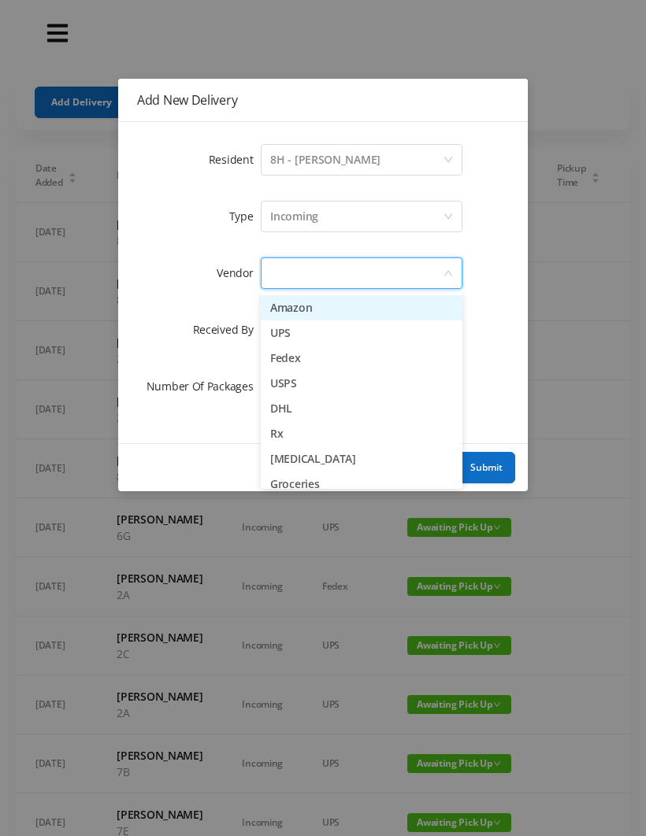
click at [346, 306] on li "Amazon" at bounding box center [362, 307] width 202 height 25
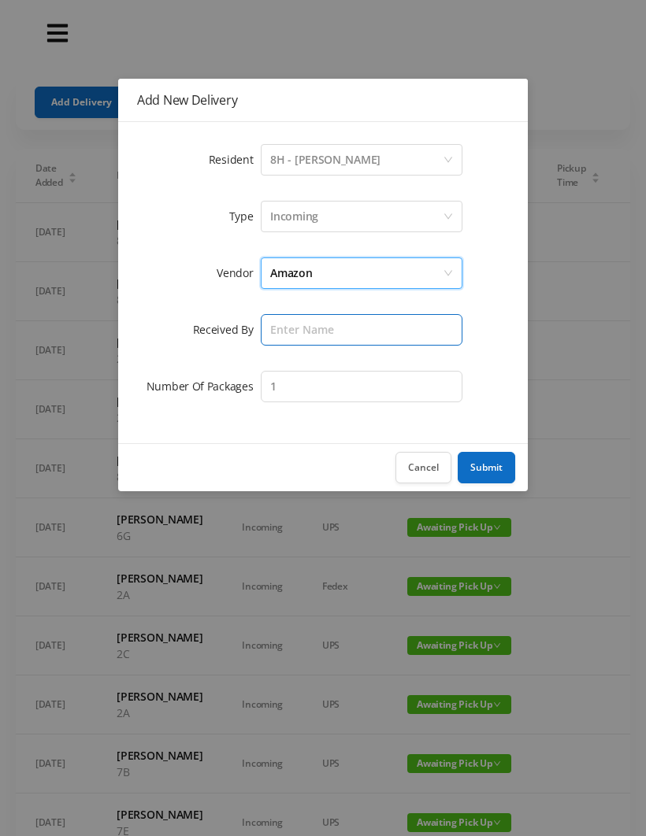
click at [290, 336] on input "text" at bounding box center [362, 330] width 202 height 32
type input "Wayne"
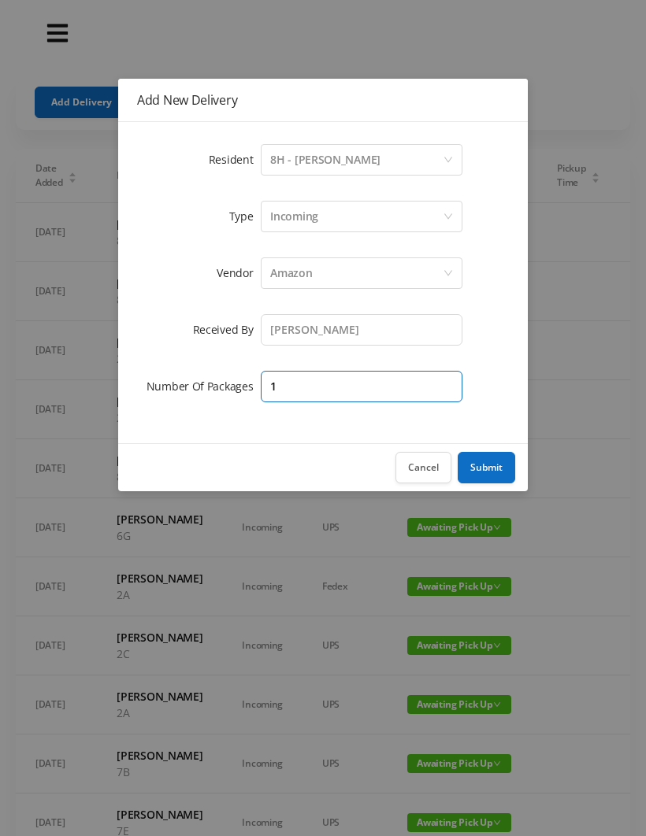
click at [303, 391] on input "1" at bounding box center [362, 387] width 202 height 32
type input "2"
click at [502, 457] on button "Submit" at bounding box center [486, 468] width 57 height 32
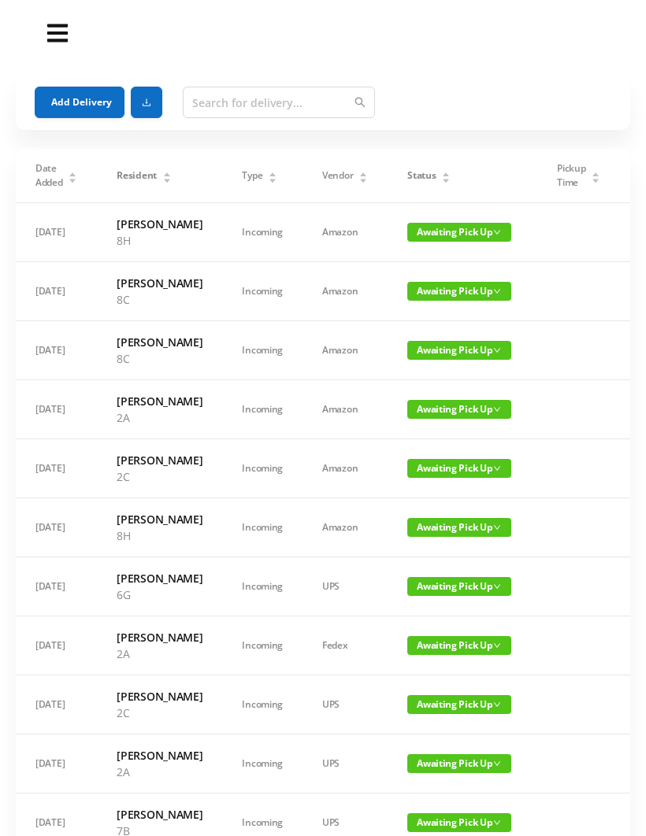
click at [89, 103] on button "Add Delivery" at bounding box center [80, 103] width 90 height 32
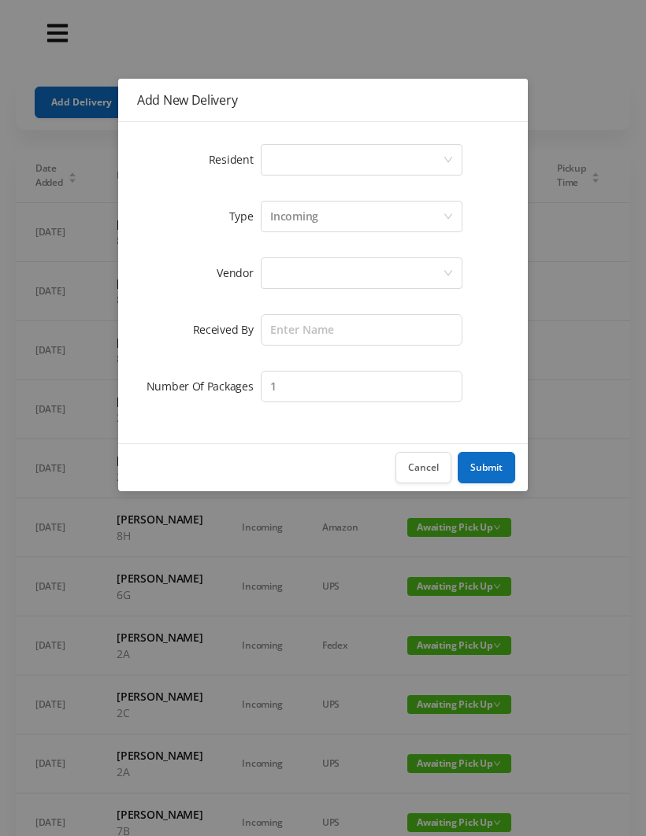
click at [292, 160] on div "Select a person" at bounding box center [356, 160] width 172 height 30
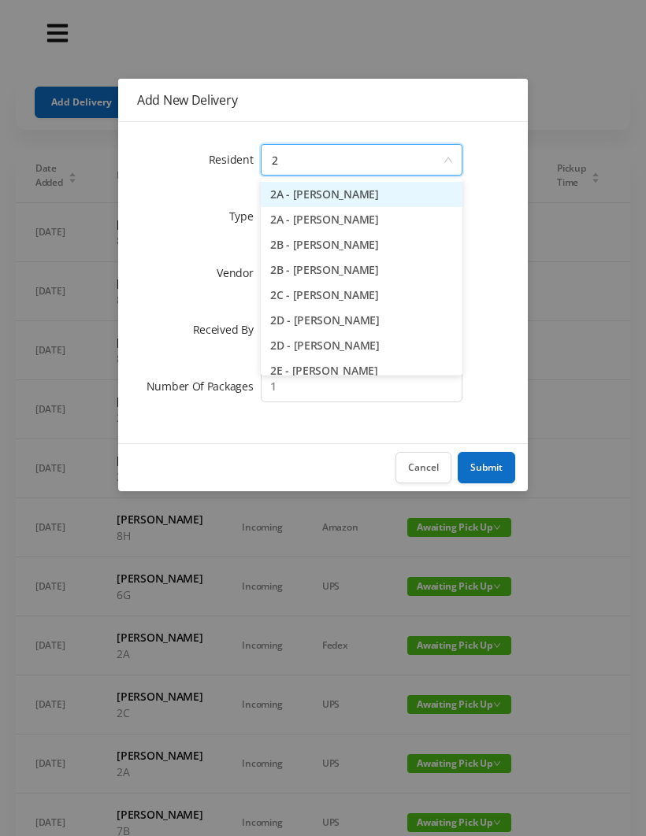
type input "2h"
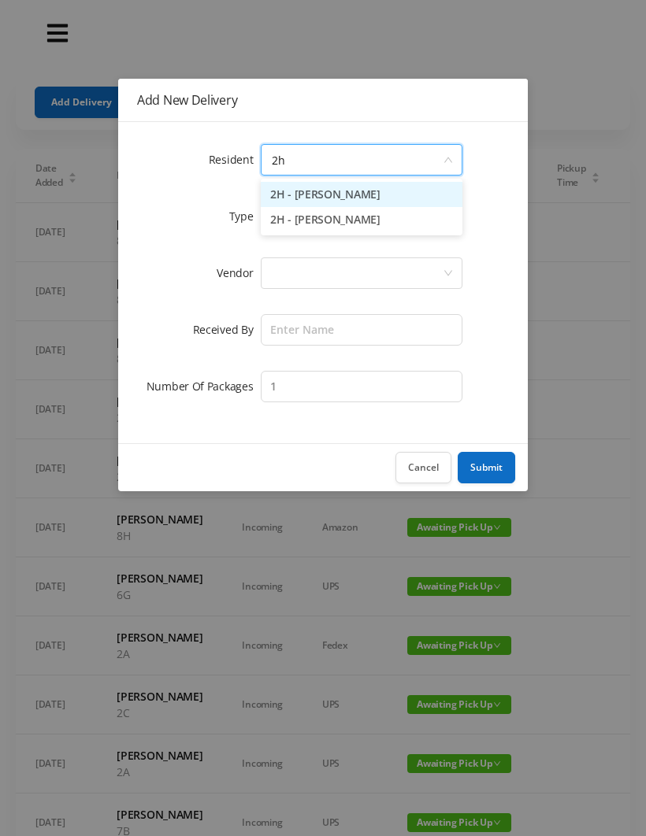
click at [347, 225] on li "2H - Lorraine Singleton" at bounding box center [362, 219] width 202 height 25
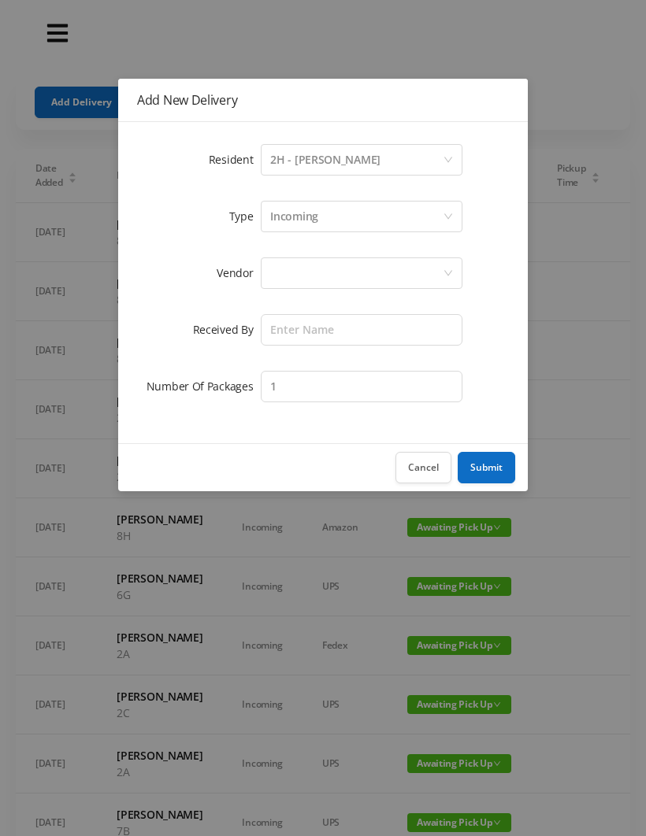
click at [284, 274] on div at bounding box center [356, 273] width 172 height 30
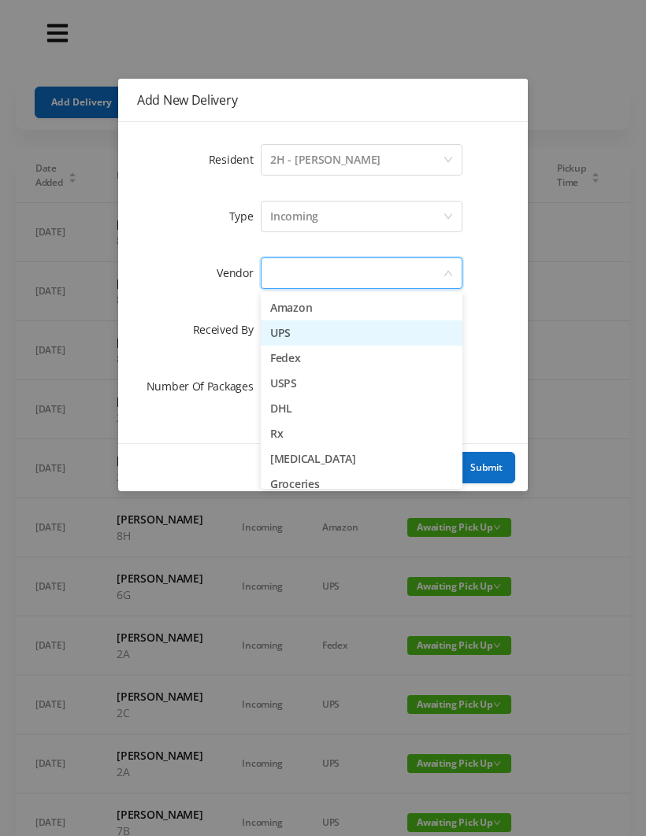
click at [319, 340] on li "UPS" at bounding box center [362, 333] width 202 height 25
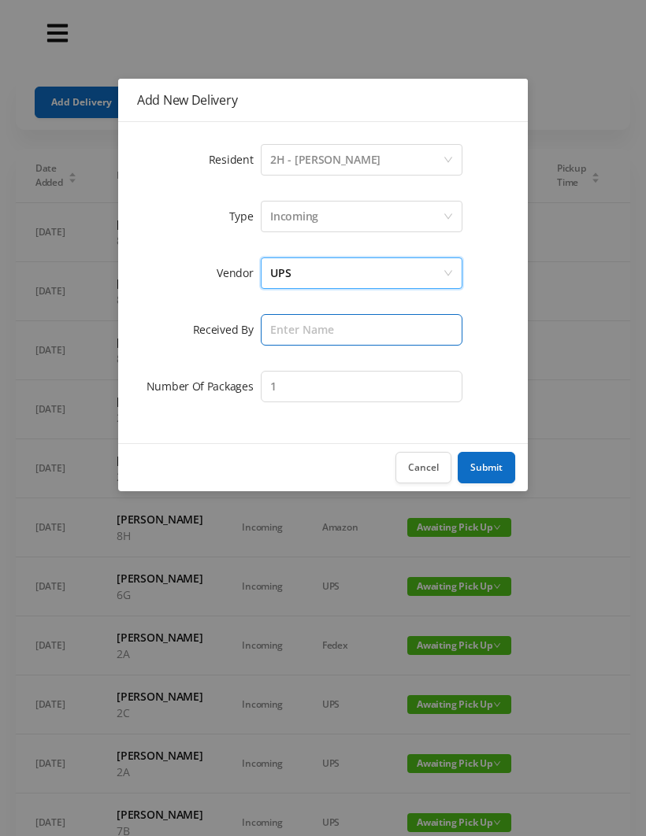
click at [284, 333] on input "text" at bounding box center [362, 330] width 202 height 32
type input "Wayne"
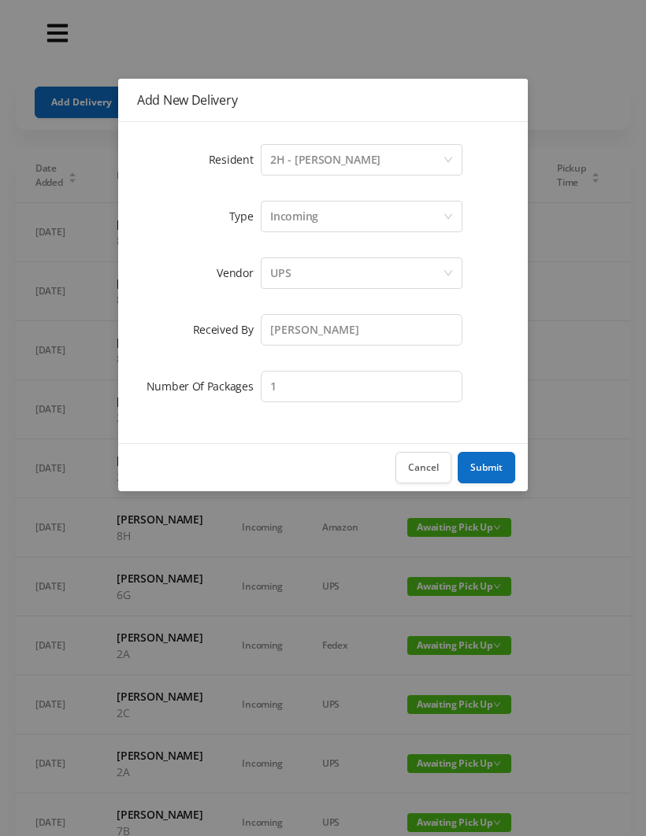
click at [497, 465] on button "Submit" at bounding box center [486, 468] width 57 height 32
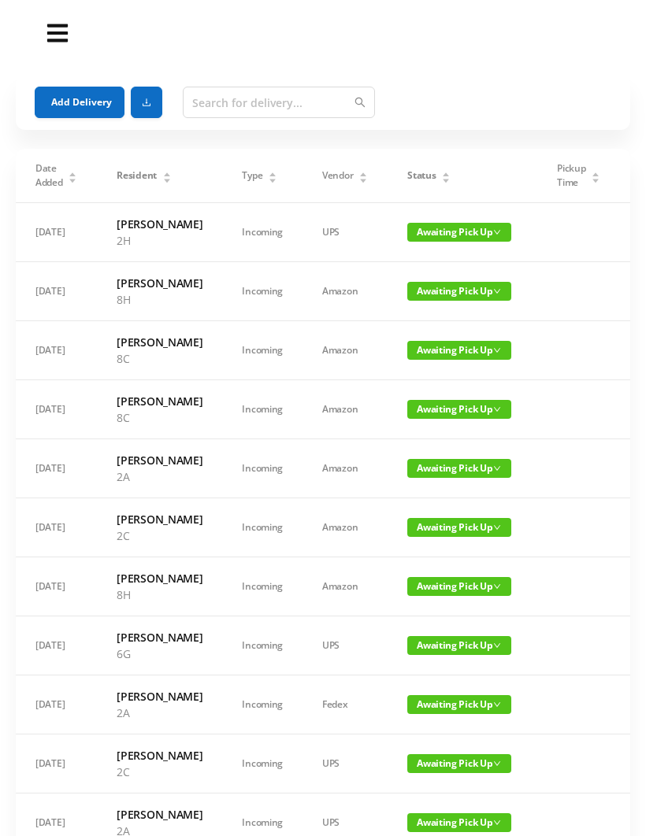
click at [5, 798] on section "Add Delivery Date Added Resident Type Vendor Status Pickup Time Received By Pac…" at bounding box center [323, 759] width 646 height 1518
click at [80, 99] on button "Add Delivery" at bounding box center [80, 103] width 90 height 32
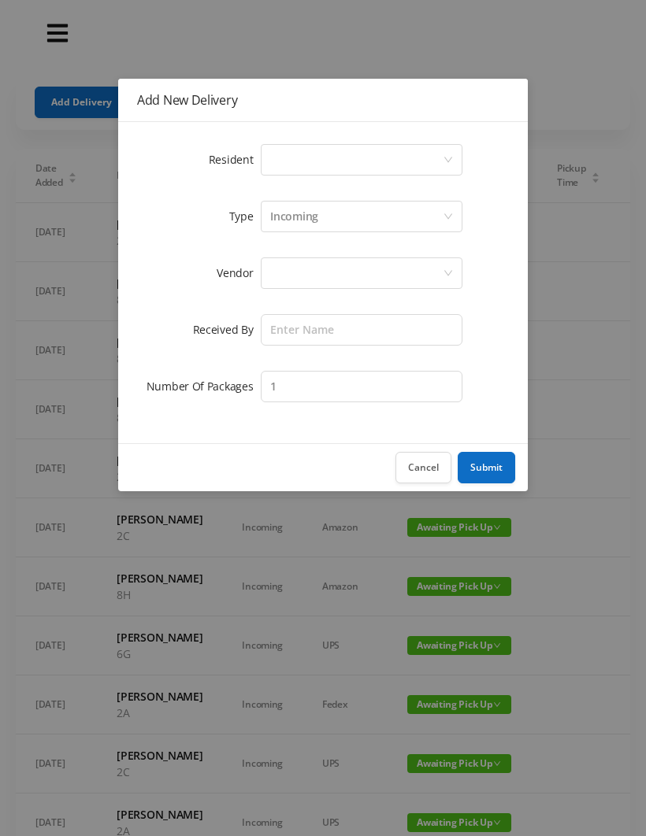
click at [291, 169] on div "Select a person" at bounding box center [356, 160] width 172 height 30
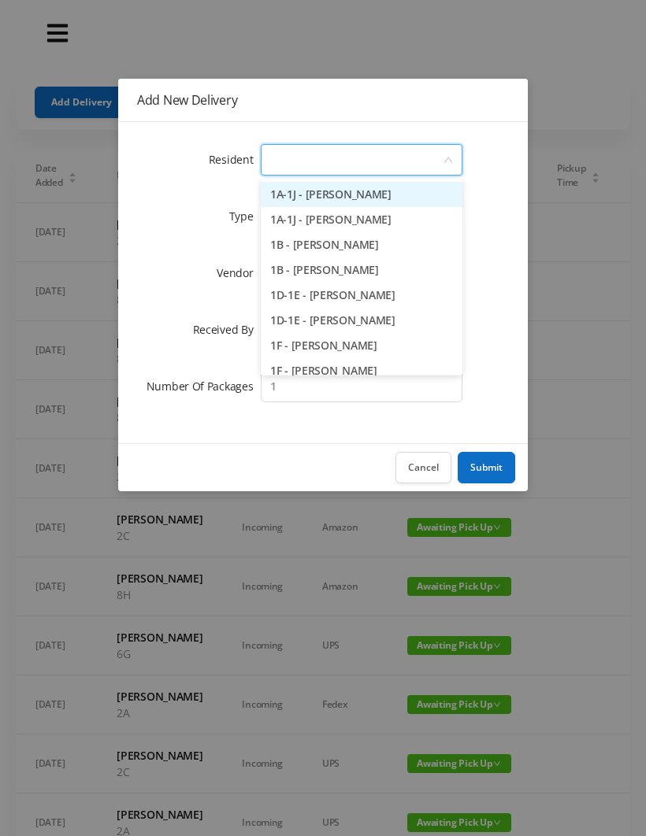
click at [332, 44] on div "Add New Delivery Resident Select a person Type Incoming Vendor Received By Numb…" at bounding box center [323, 418] width 646 height 836
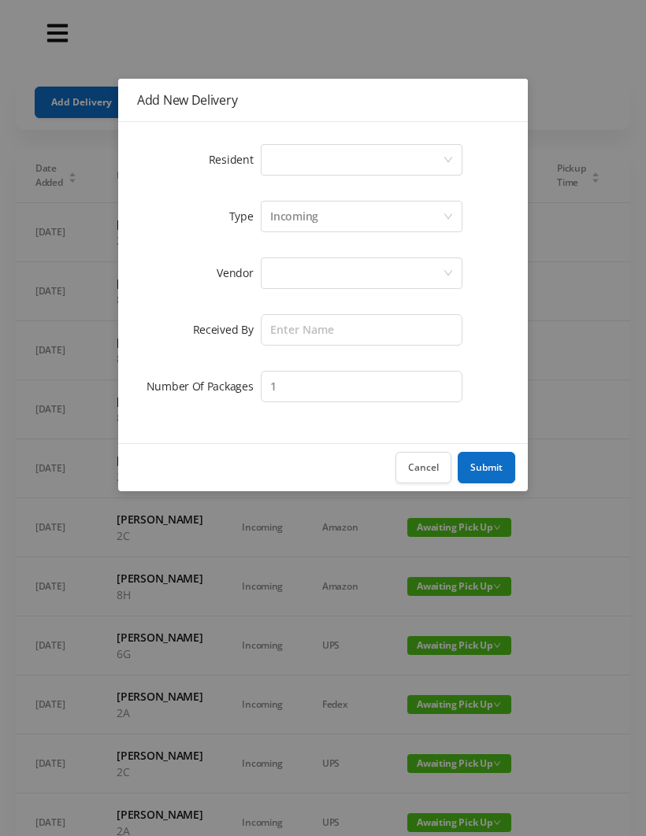
click at [194, 47] on div "Add New Delivery Resident Select a person Type Incoming Vendor Received By Numb…" at bounding box center [323, 418] width 646 height 836
click at [421, 472] on button "Cancel" at bounding box center [423, 468] width 56 height 32
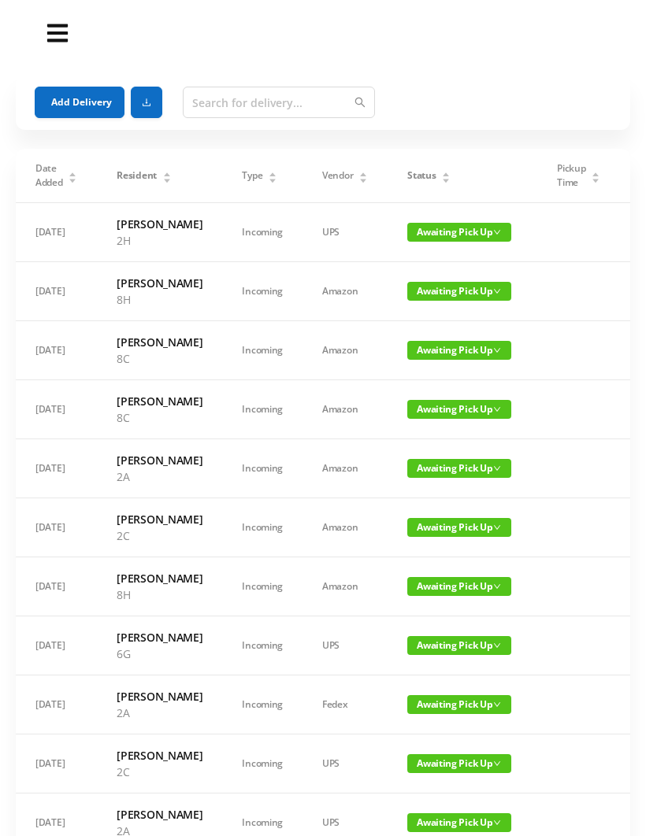
click at [74, 95] on button "Add Delivery" at bounding box center [80, 103] width 90 height 32
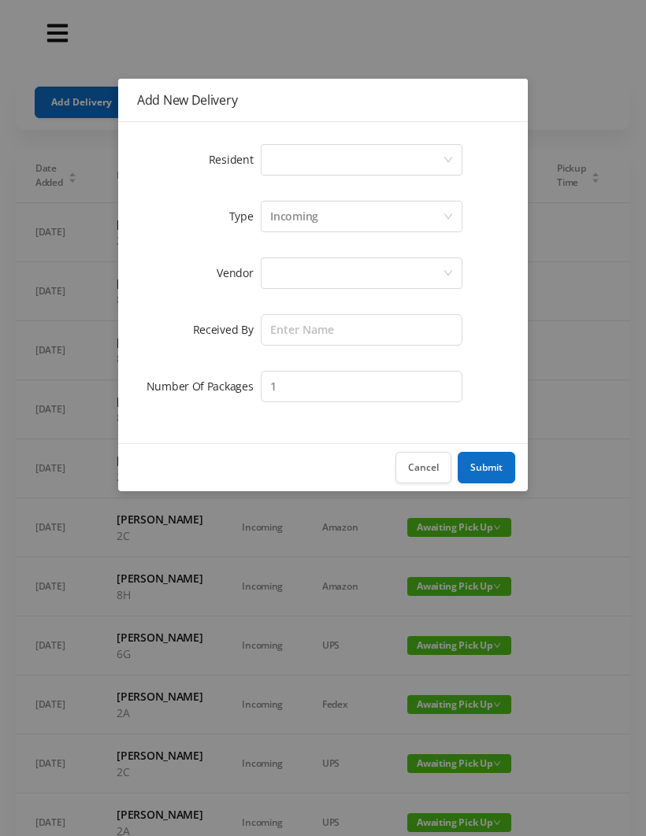
click at [287, 165] on div "Select a person" at bounding box center [356, 160] width 172 height 30
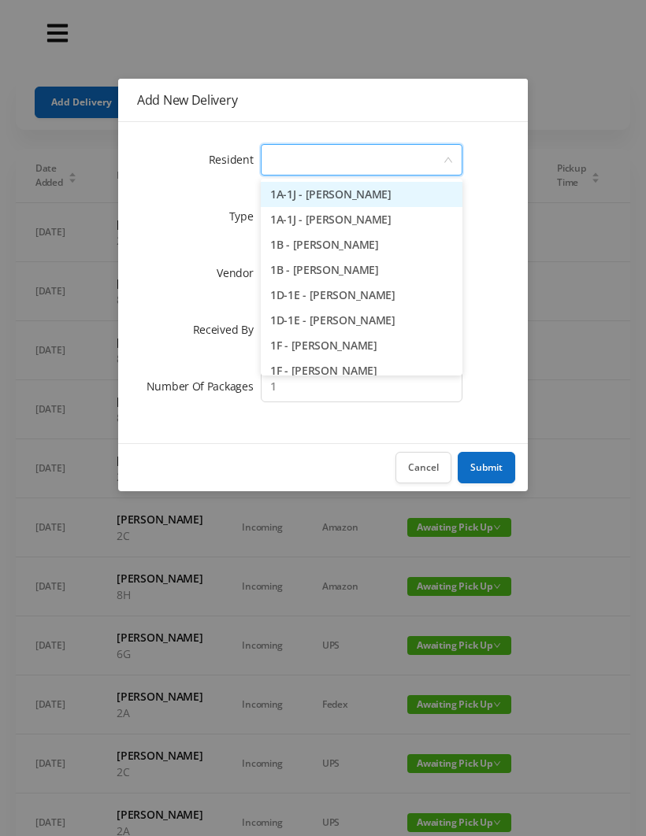
type input "2"
click at [320, 225] on li "2A - Sam Hiremath" at bounding box center [362, 219] width 202 height 25
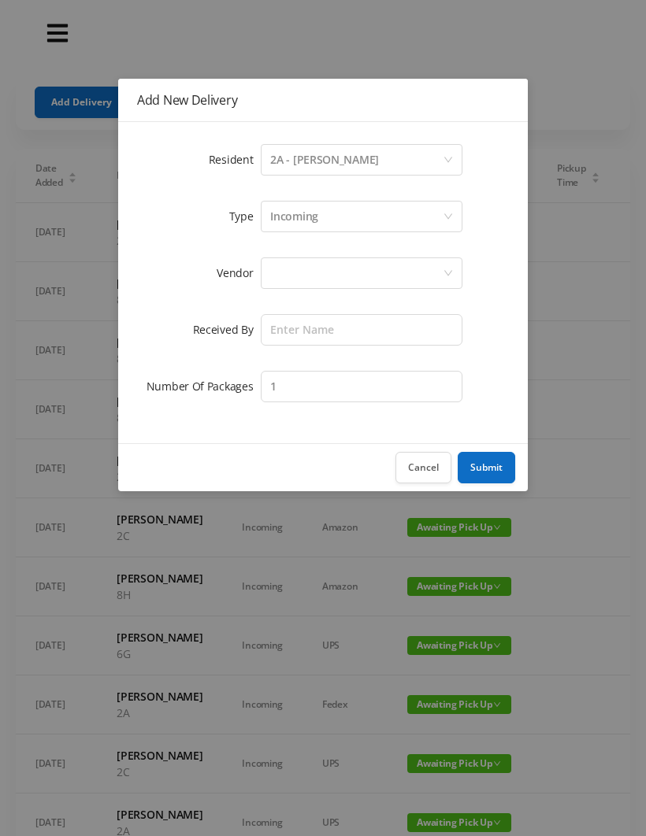
click at [282, 276] on div at bounding box center [356, 273] width 172 height 30
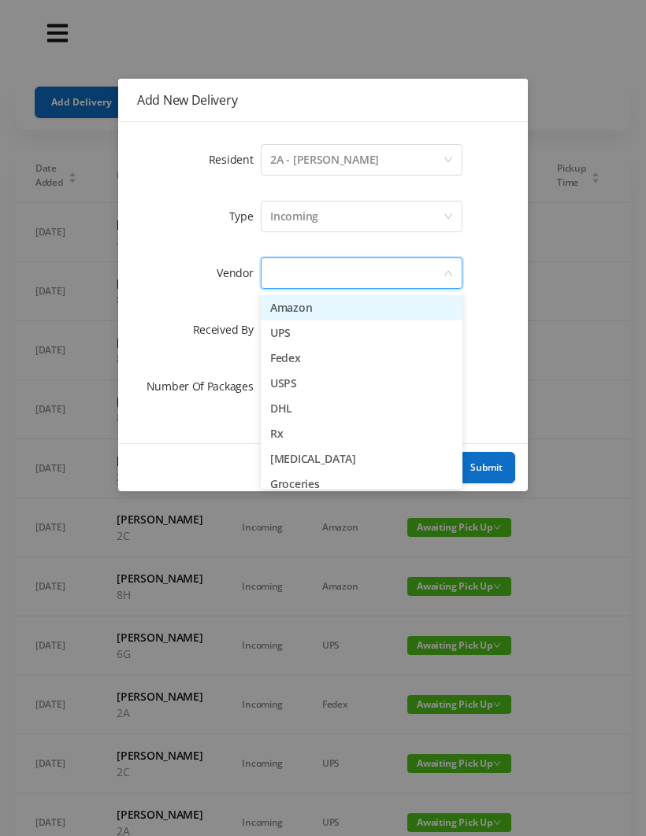
click at [328, 302] on li "Amazon" at bounding box center [362, 307] width 202 height 25
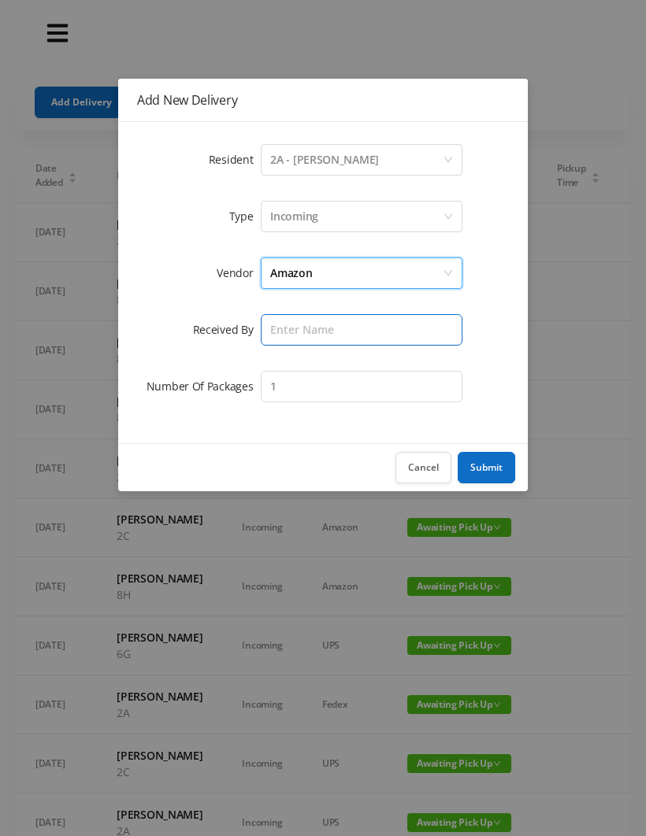
click at [289, 334] on input "text" at bounding box center [362, 330] width 202 height 32
type input "Wayne"
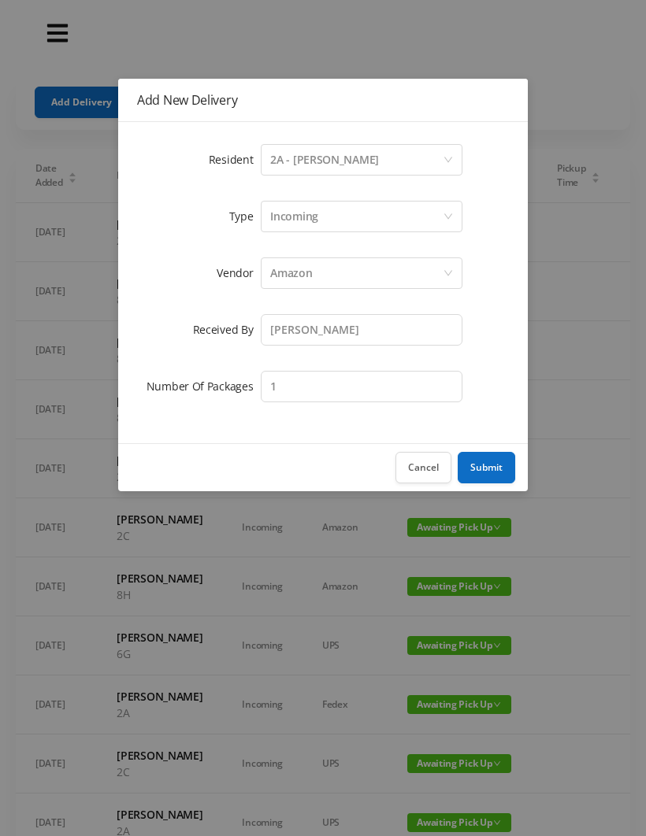
click at [493, 467] on button "Submit" at bounding box center [486, 468] width 57 height 32
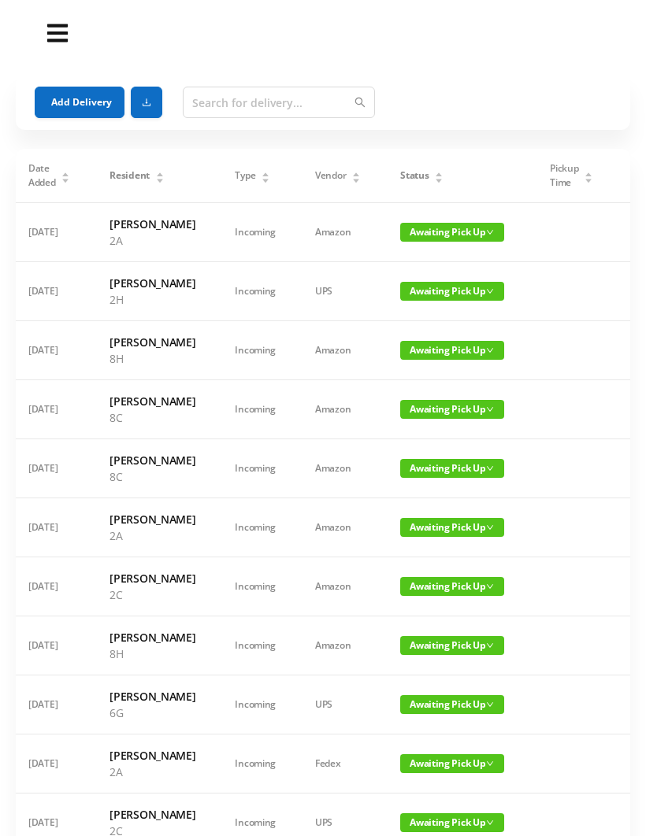
click at [53, 100] on button "Add Delivery" at bounding box center [80, 103] width 90 height 32
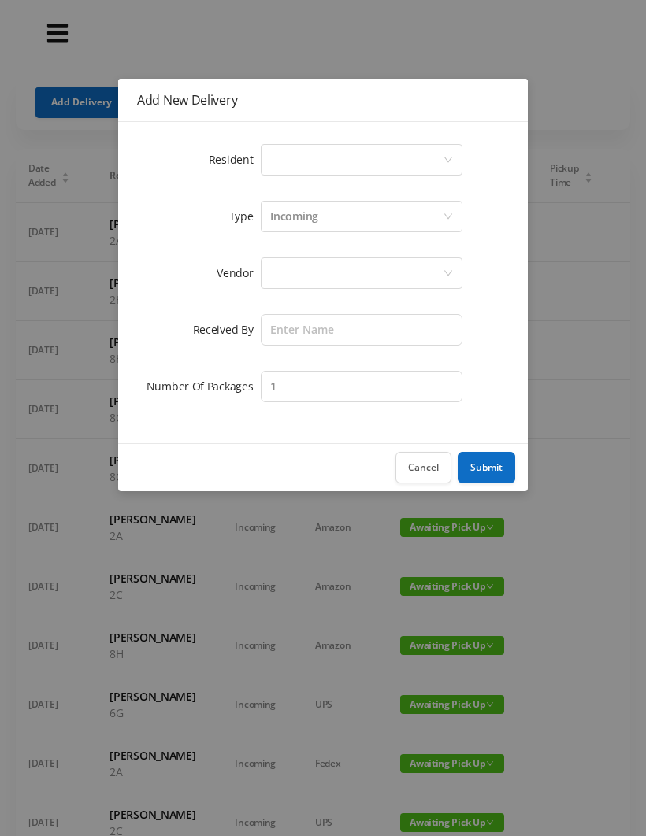
click at [413, 473] on button "Cancel" at bounding box center [423, 468] width 56 height 32
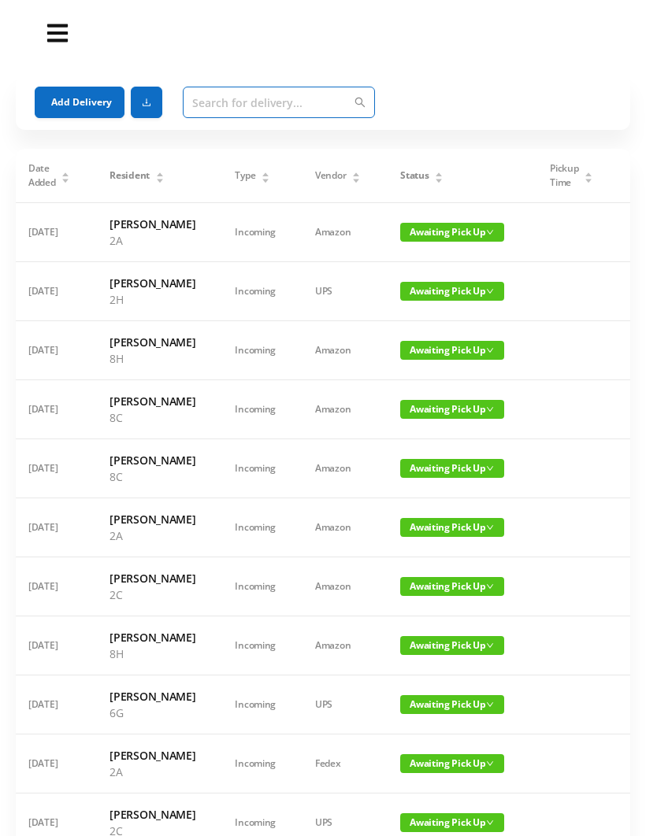
click at [207, 107] on input "text" at bounding box center [279, 103] width 192 height 32
type input "2"
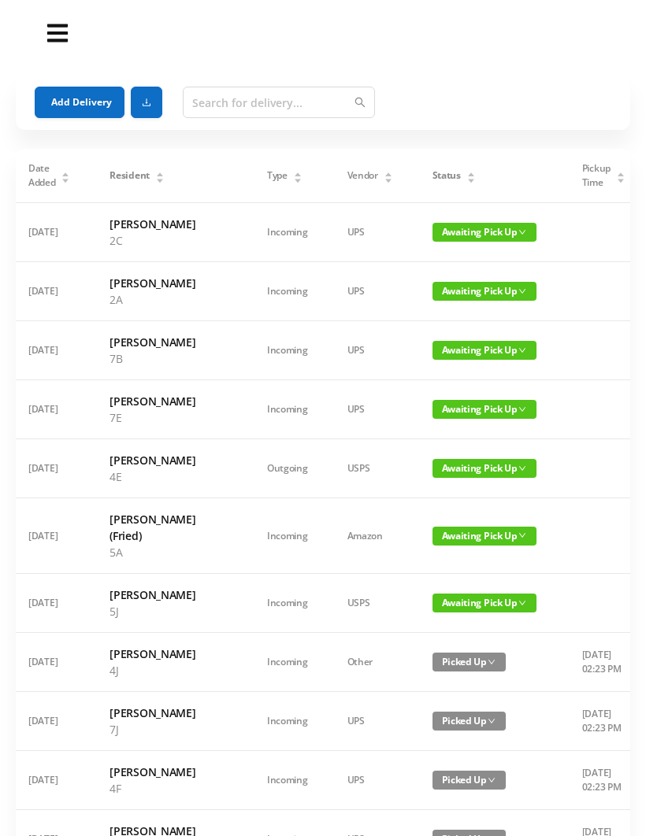
click at [74, 96] on button "Add Delivery" at bounding box center [80, 103] width 90 height 32
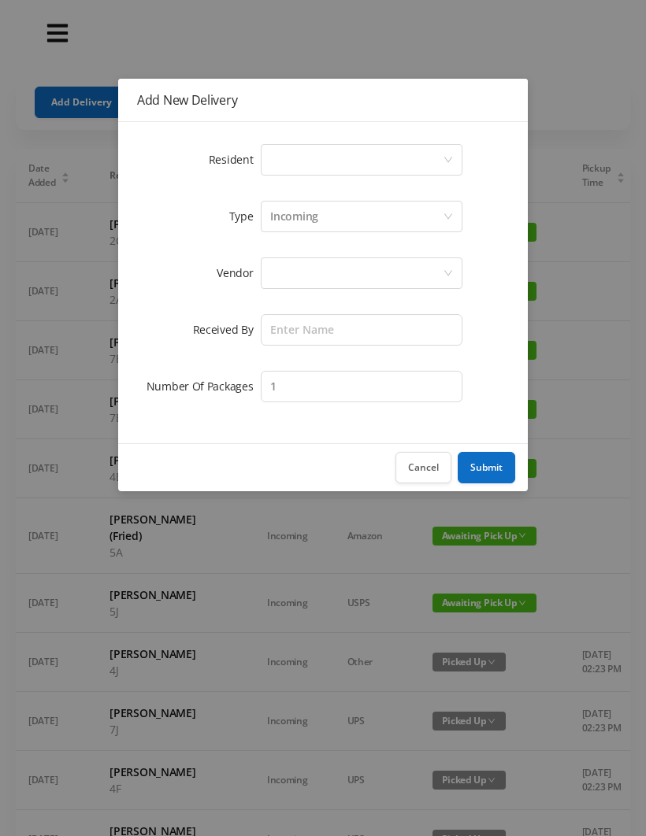
click at [281, 172] on div "Select a person" at bounding box center [356, 160] width 172 height 30
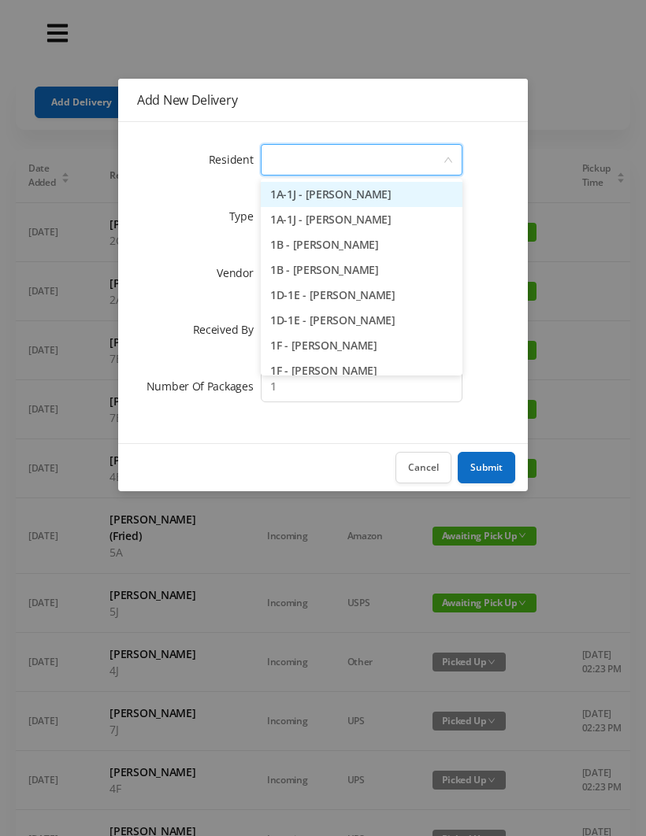
type input "2"
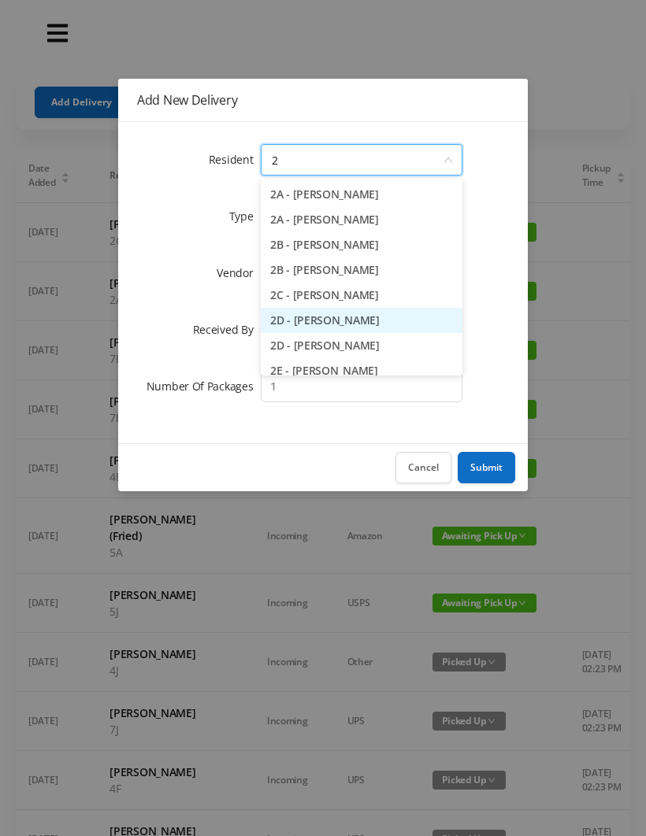
click at [303, 326] on li "2D - Nadia Hernandez" at bounding box center [362, 320] width 202 height 25
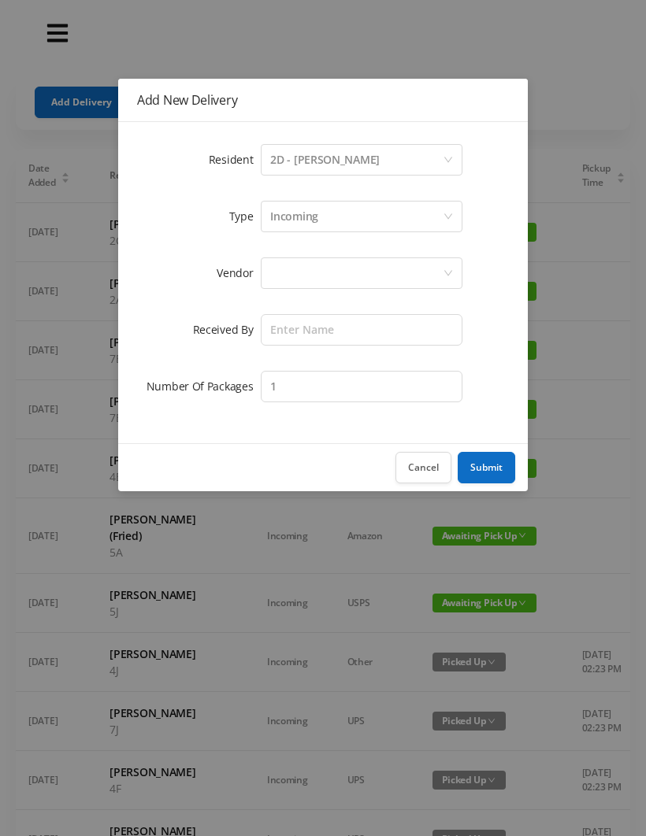
click at [276, 278] on div at bounding box center [356, 273] width 172 height 30
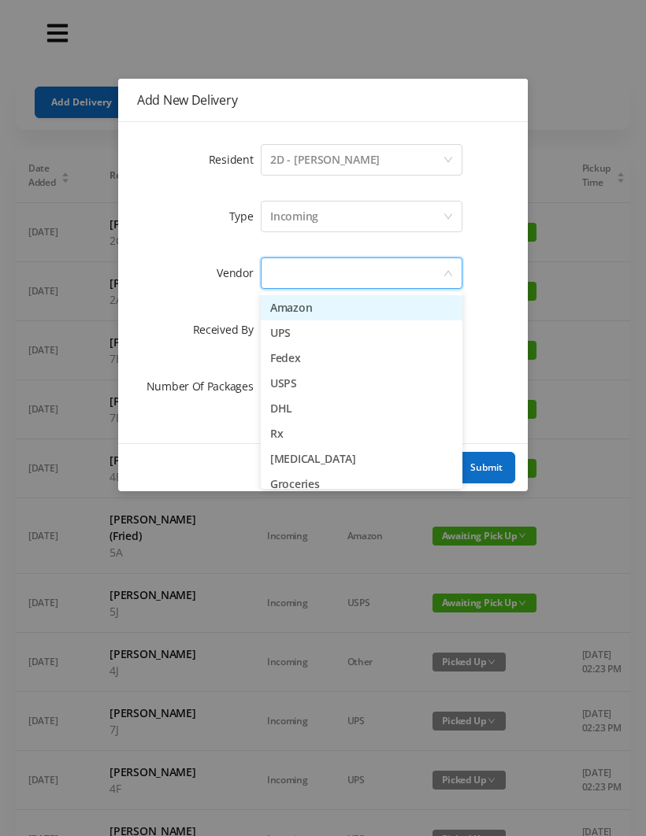
click at [284, 302] on li "Amazon" at bounding box center [362, 307] width 202 height 25
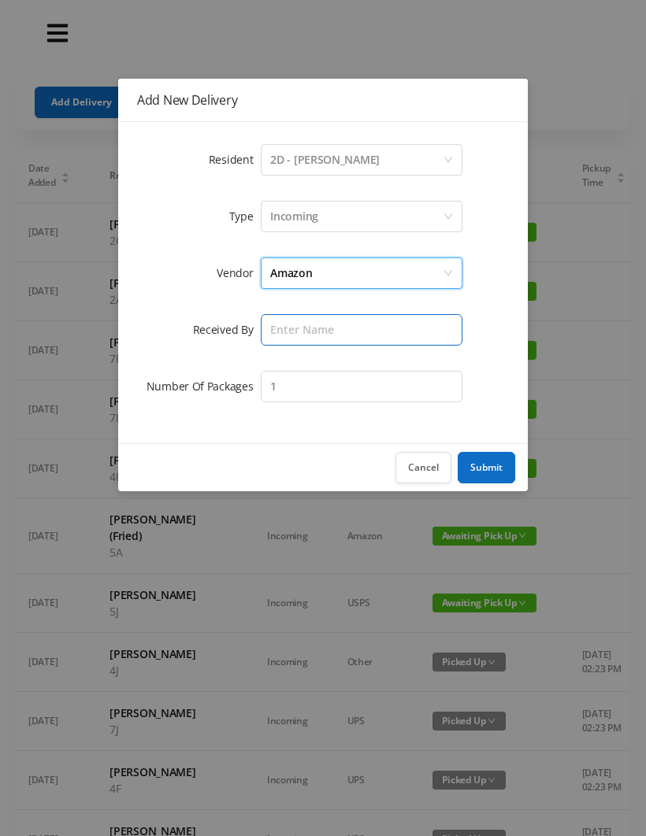
click at [272, 328] on input "text" at bounding box center [362, 330] width 202 height 32
type input "Wayne"
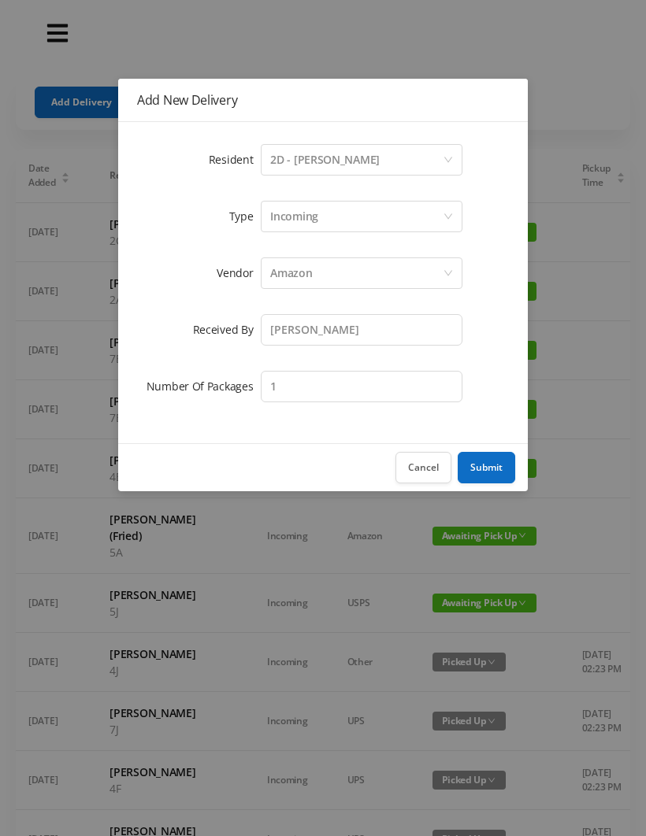
click at [475, 465] on button "Submit" at bounding box center [486, 468] width 57 height 32
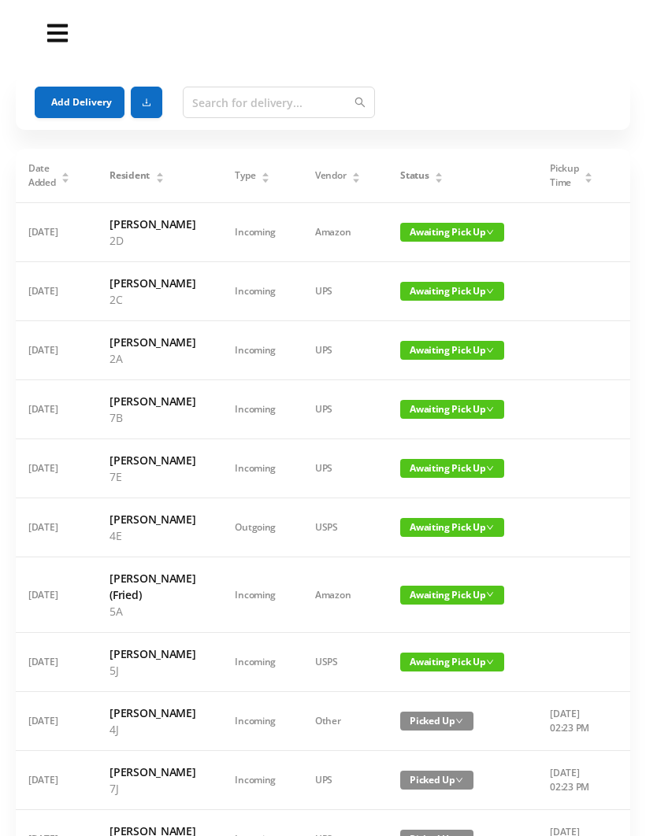
click at [61, 102] on button "Add Delivery" at bounding box center [80, 103] width 90 height 32
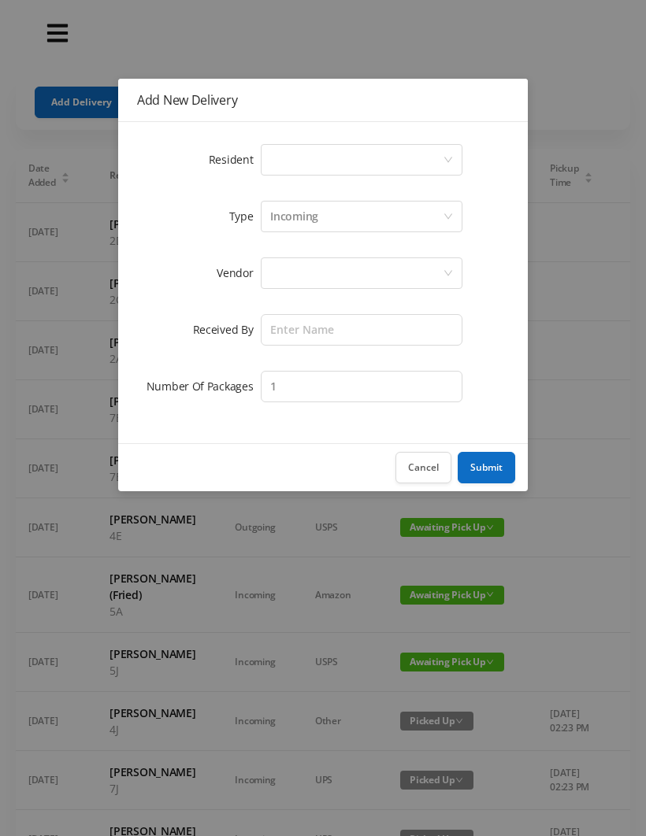
click at [364, 54] on div "Add New Delivery Resident Select a person Type Incoming Vendor Received By Numb…" at bounding box center [323, 418] width 646 height 836
click at [406, 473] on button "Cancel" at bounding box center [423, 468] width 56 height 32
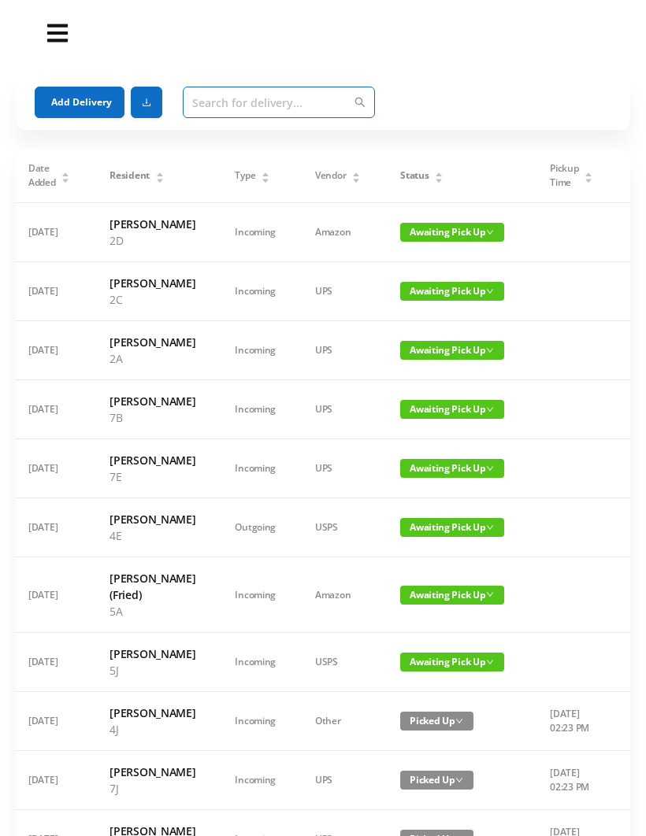
click at [221, 102] on input "text" at bounding box center [279, 103] width 192 height 32
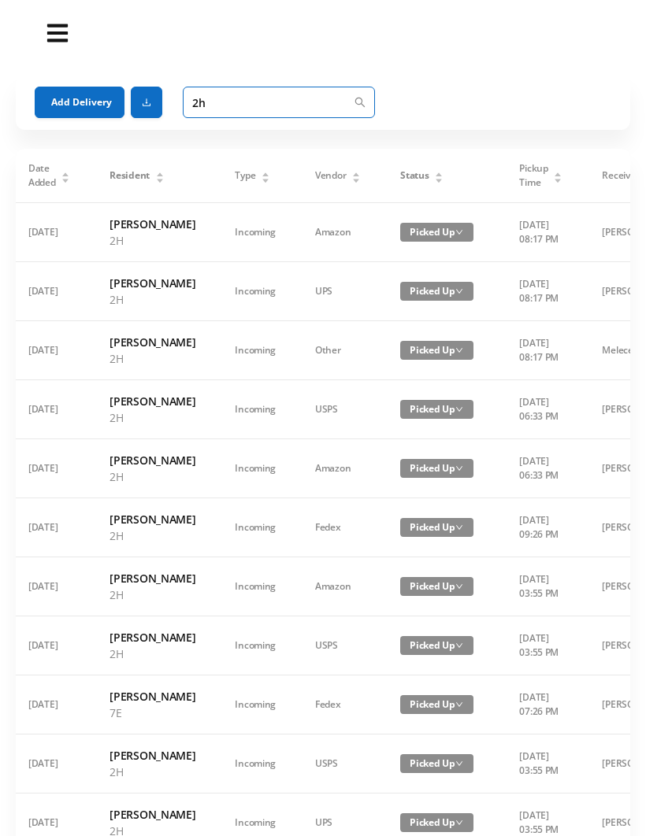
type input "2"
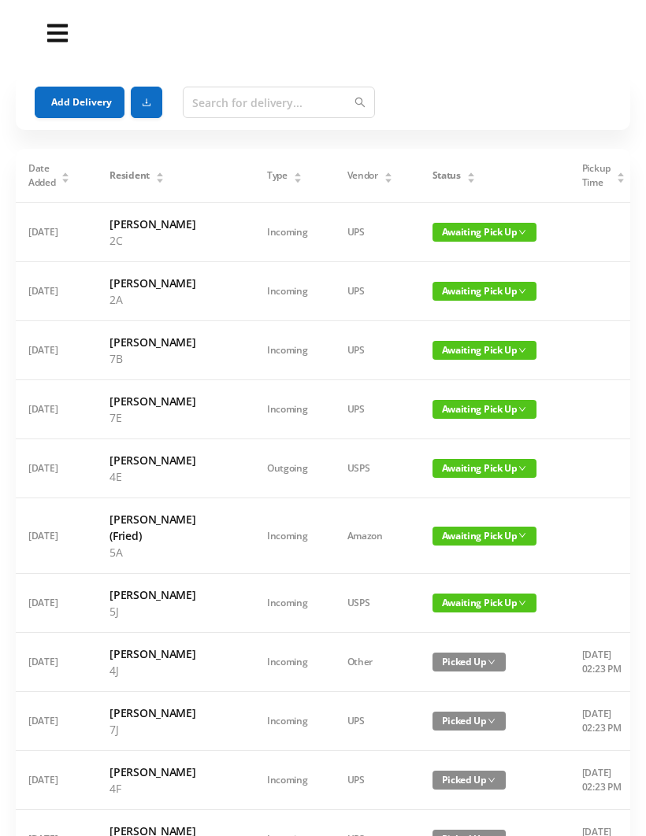
click at [78, 92] on button "Add Delivery" at bounding box center [80, 103] width 90 height 32
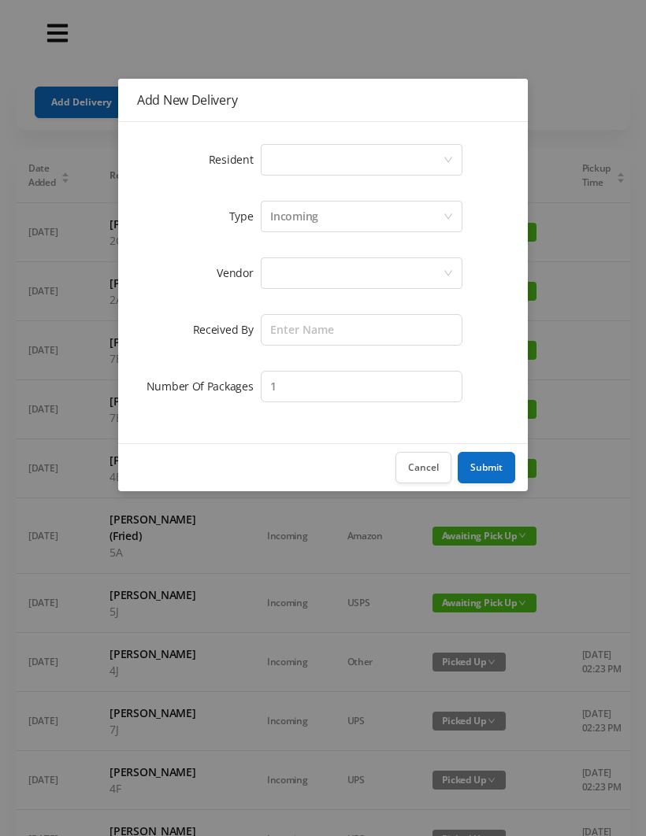
click at [280, 153] on div "Select a person" at bounding box center [356, 160] width 172 height 30
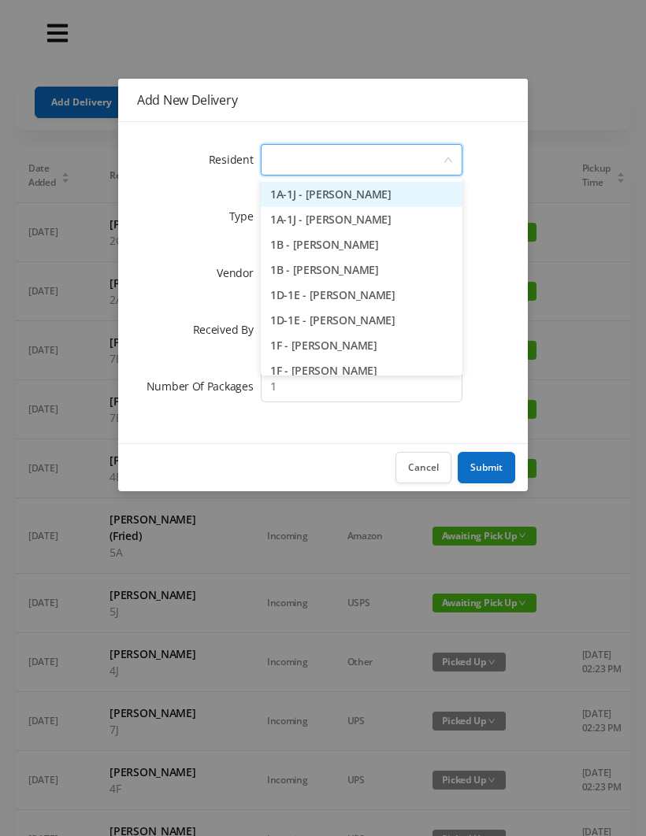
type input "2"
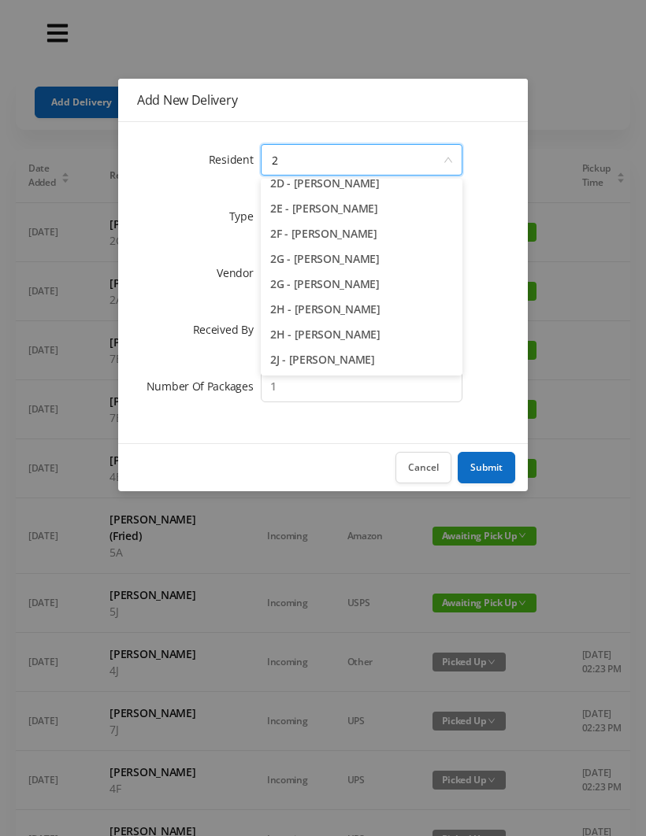
scroll to position [162, 0]
click at [313, 332] on li "2H - Lorraine Singleton" at bounding box center [362, 334] width 202 height 25
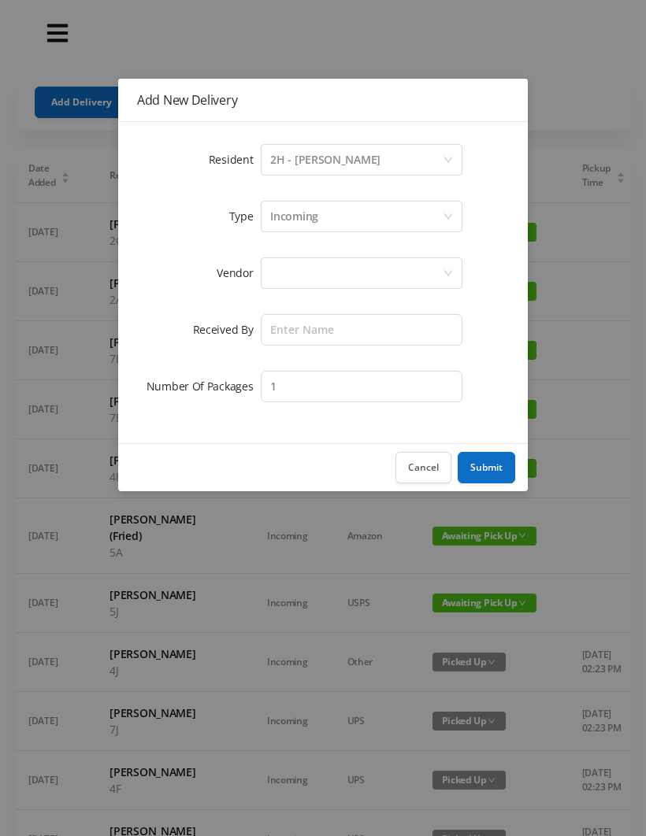
click at [289, 274] on div at bounding box center [356, 273] width 172 height 30
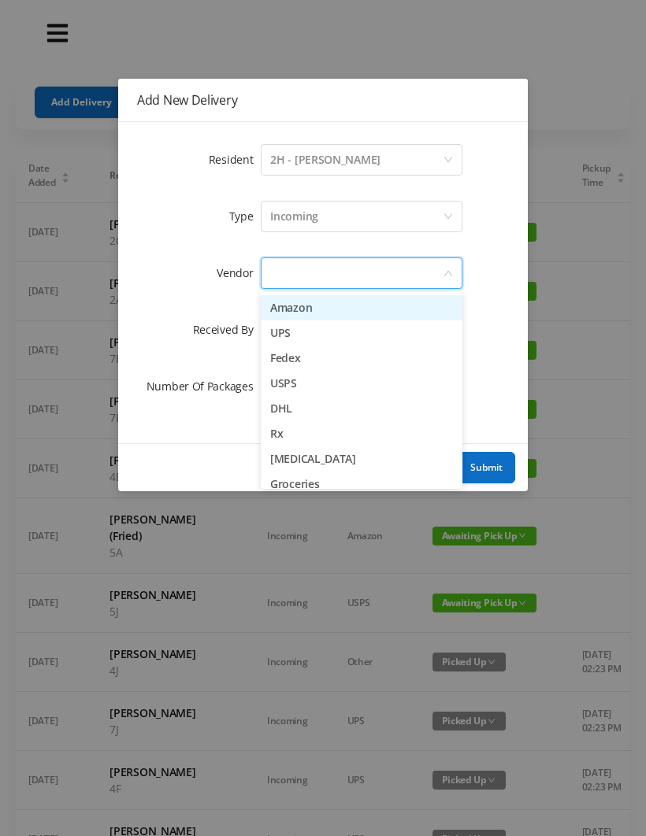
click at [332, 298] on li "Amazon" at bounding box center [362, 307] width 202 height 25
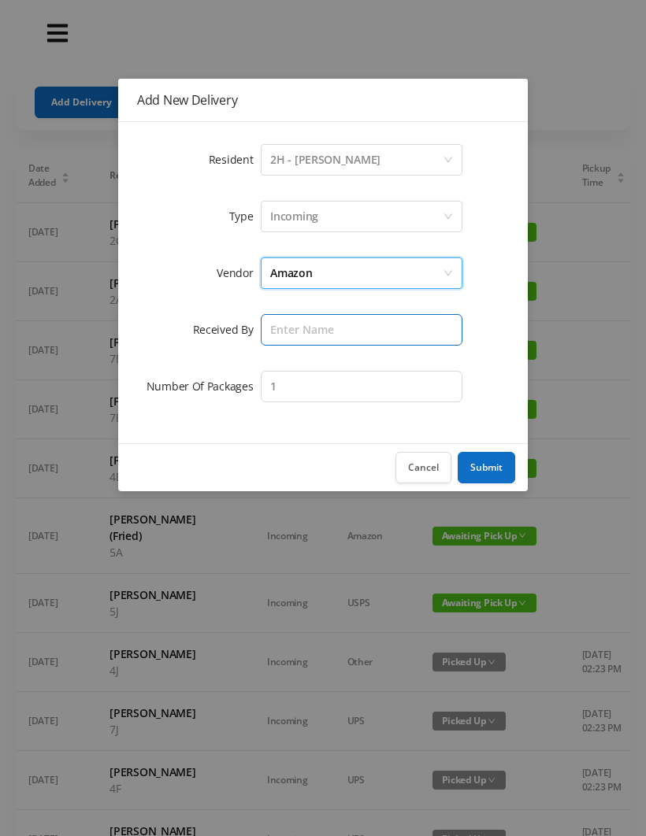
click at [292, 332] on input "text" at bounding box center [362, 330] width 202 height 32
type input "Wayne"
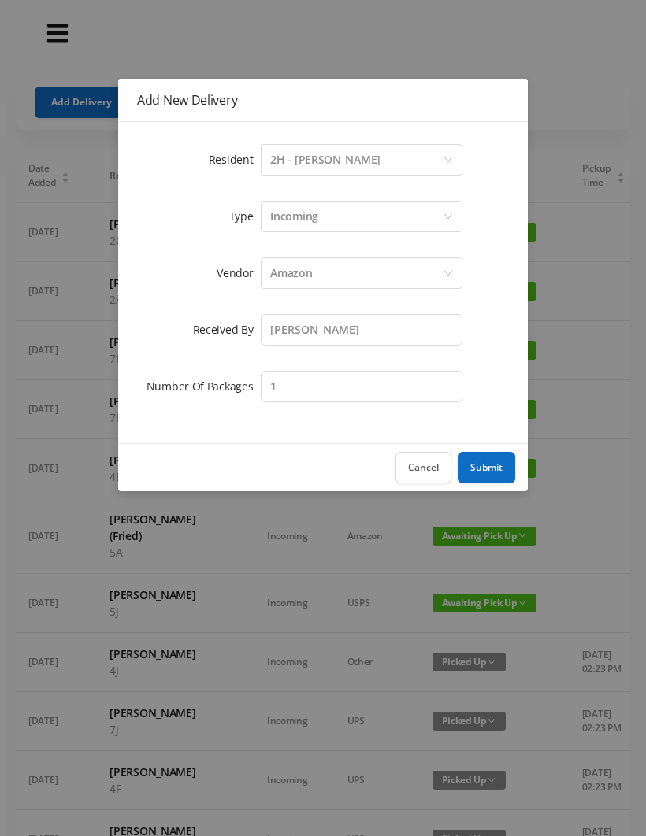
click at [490, 461] on button "Submit" at bounding box center [486, 468] width 57 height 32
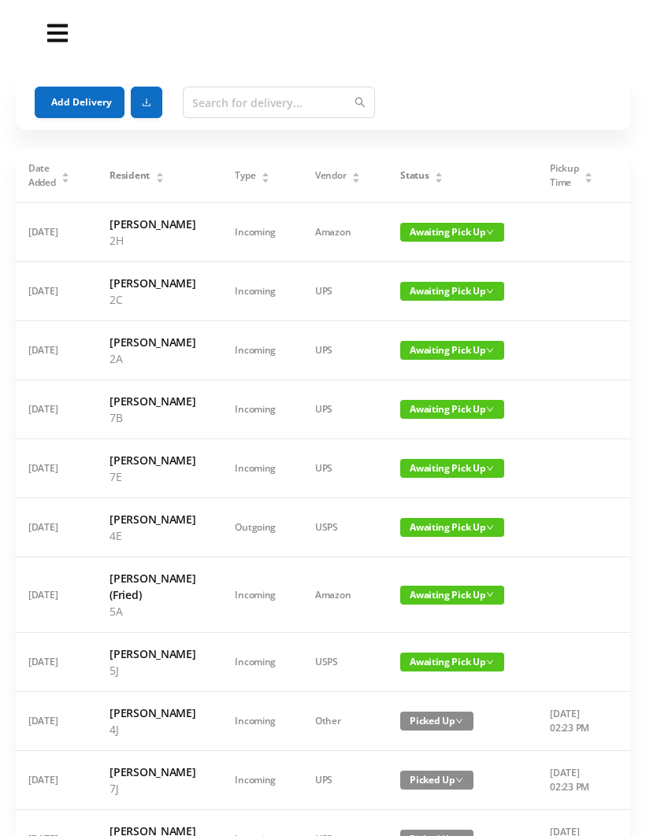
click at [444, 537] on span "Awaiting Pick Up" at bounding box center [452, 527] width 104 height 19
click at [430, 673] on link "Picked Up" at bounding box center [442, 674] width 102 height 25
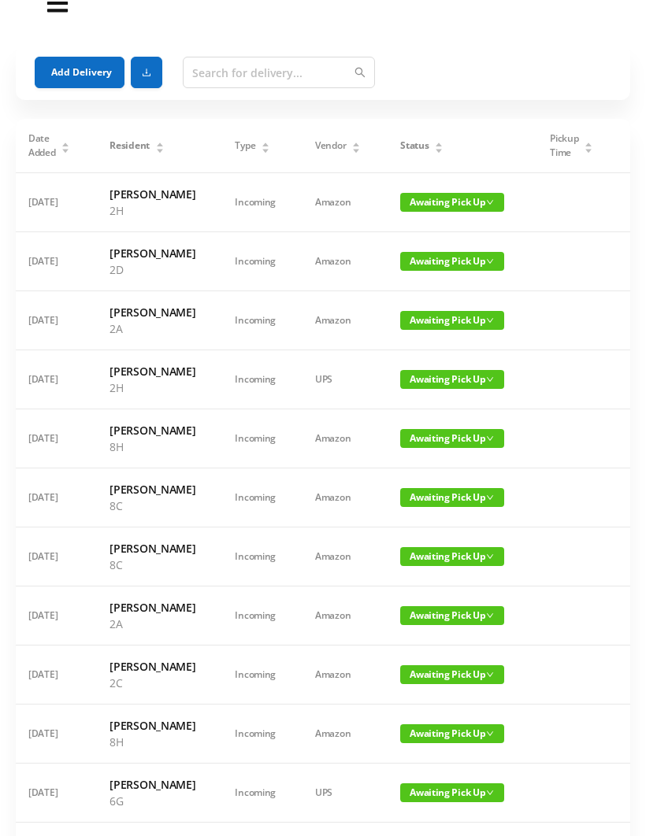
scroll to position [0, 0]
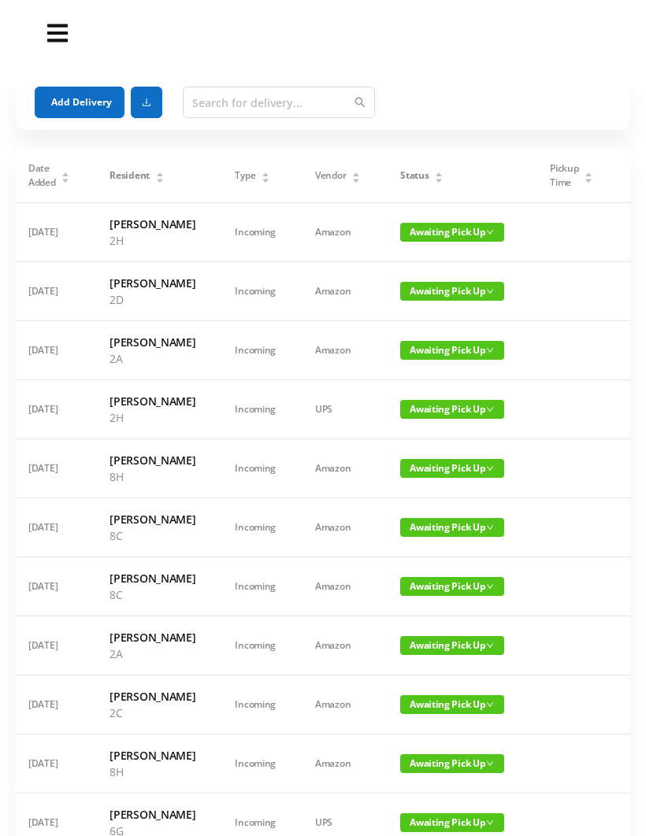
click at [435, 177] on icon "icon: caret-down" at bounding box center [439, 180] width 9 height 9
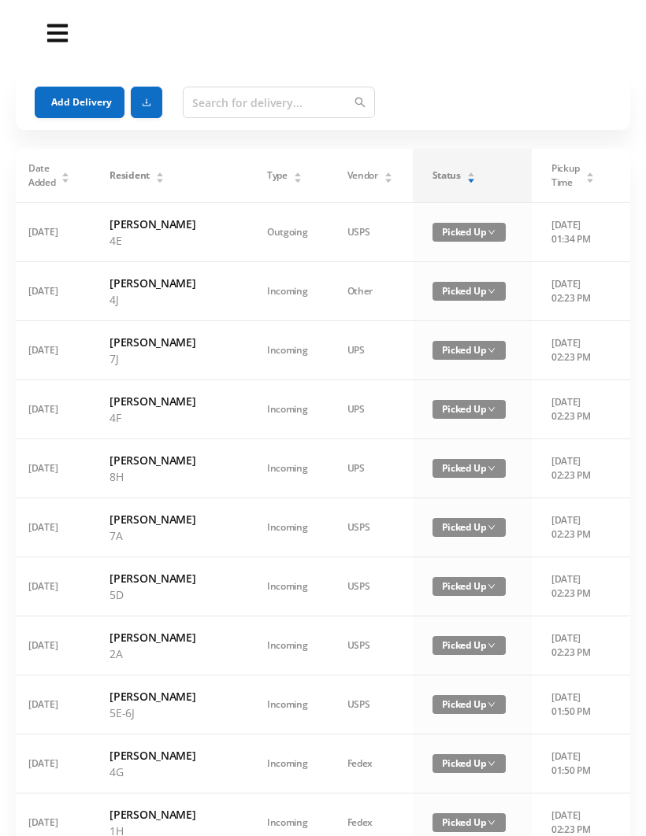
click at [466, 172] on icon "icon: caret-up" at bounding box center [470, 174] width 9 height 9
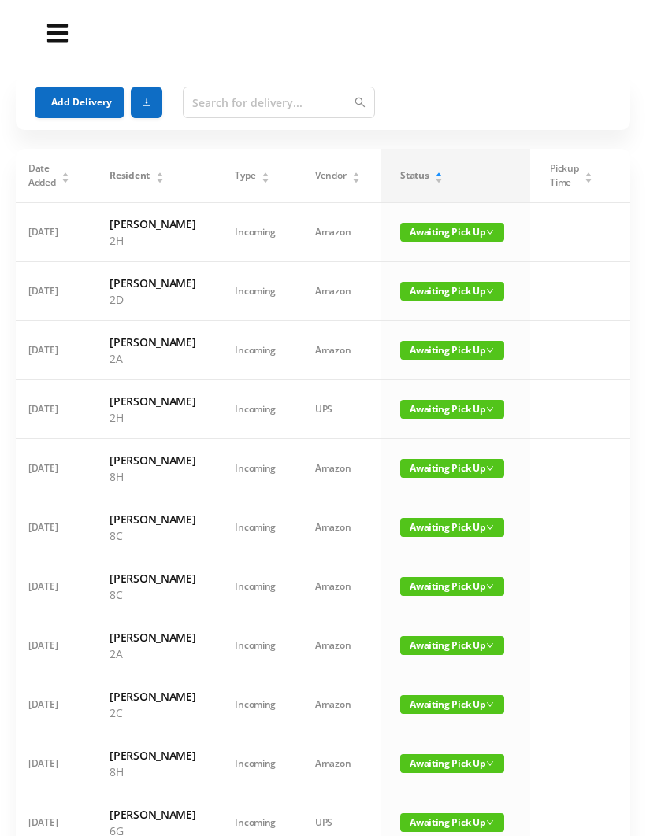
click at [407, 183] on div "Status" at bounding box center [421, 176] width 43 height 14
click at [435, 178] on icon "icon: caret-down" at bounding box center [439, 180] width 9 height 9
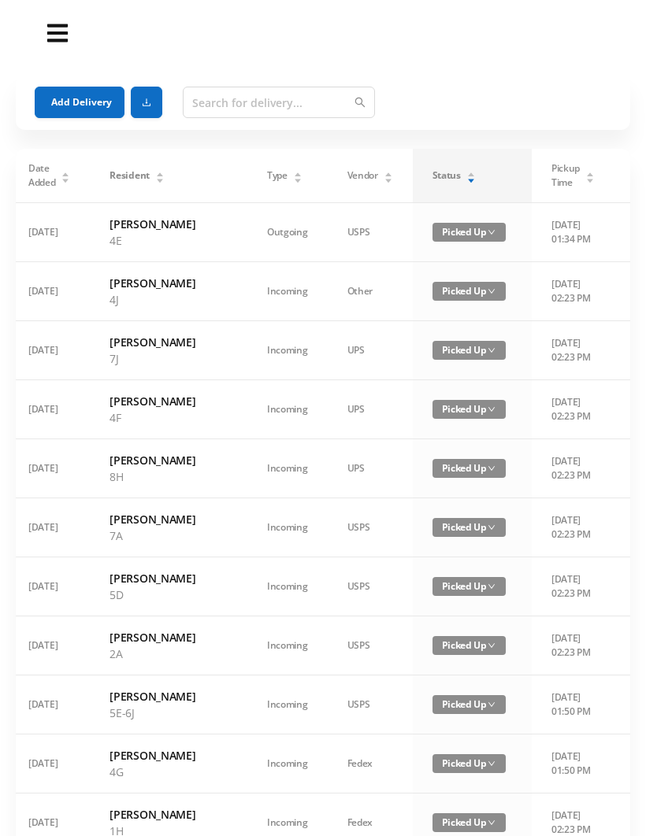
click at [432, 169] on div "Status" at bounding box center [453, 176] width 43 height 14
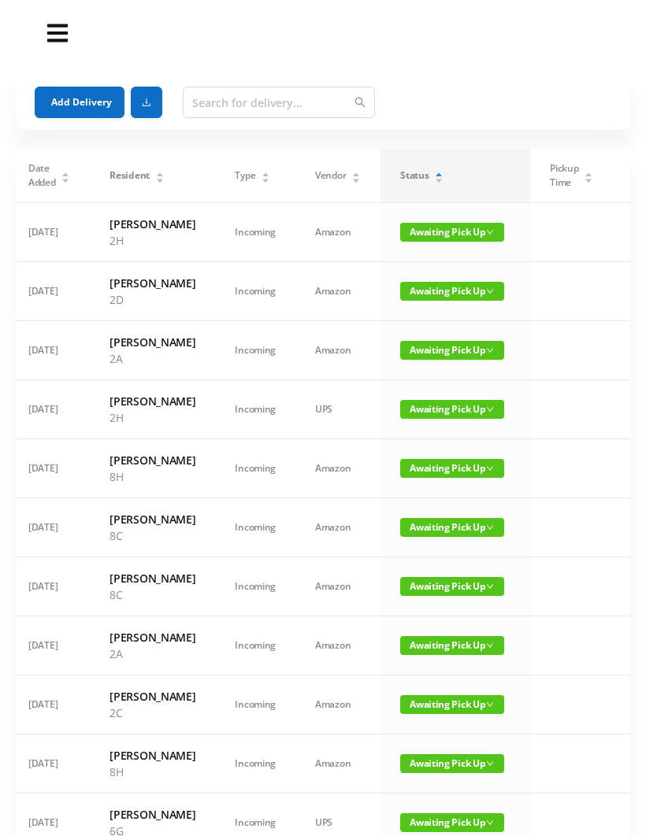
click at [235, 176] on span "Type" at bounding box center [245, 176] width 20 height 14
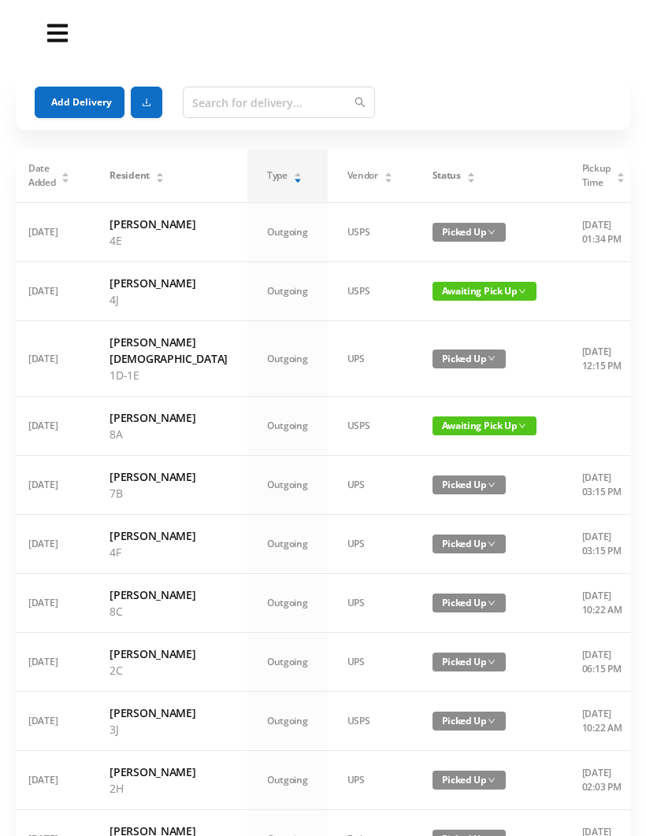
click at [447, 435] on span "Awaiting Pick Up" at bounding box center [484, 426] width 104 height 19
click at [433, 508] on link "Picked Up" at bounding box center [442, 506] width 102 height 25
click at [434, 301] on span "Awaiting Pick Up" at bounding box center [484, 291] width 104 height 19
click at [437, 361] on link "Picked Up" at bounding box center [442, 371] width 102 height 25
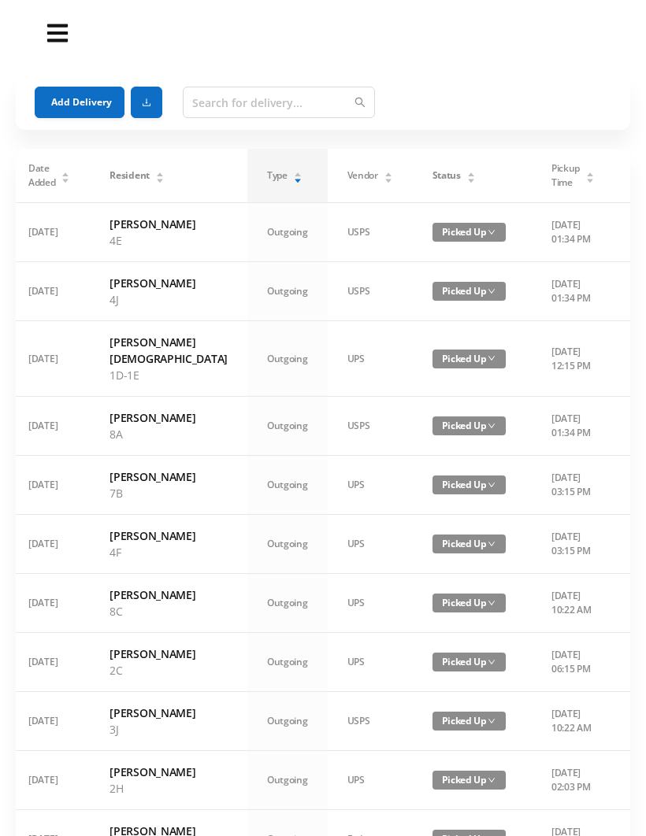
click at [466, 176] on icon "icon: caret-down" at bounding box center [470, 180] width 9 height 9
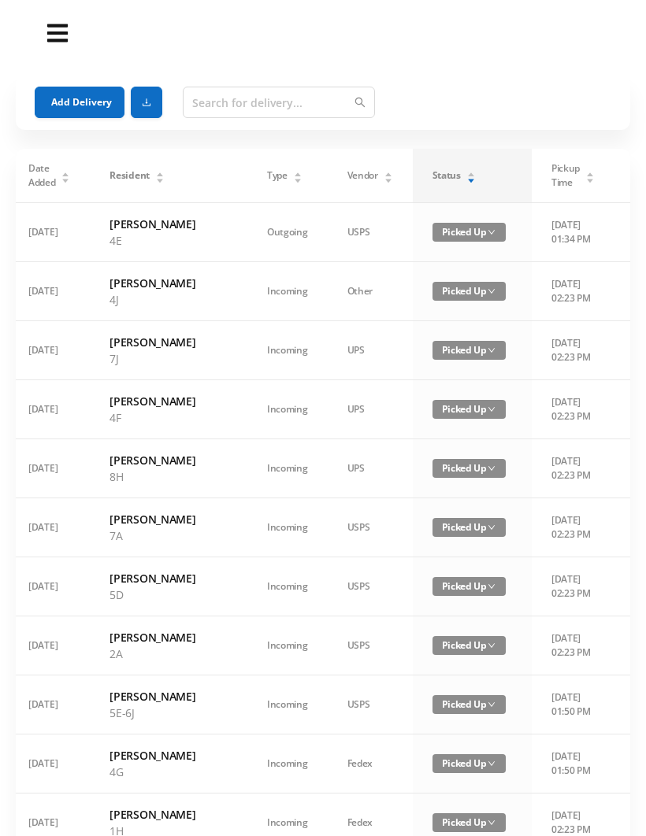
click at [435, 173] on div "Status" at bounding box center [453, 176] width 43 height 14
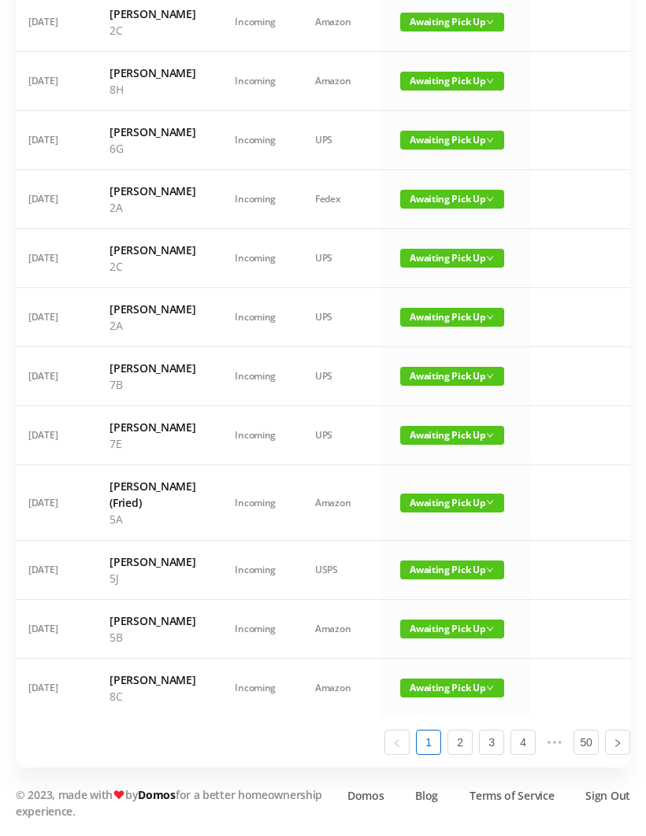
scroll to position [936, 0]
